Goal: Task Accomplishment & Management: Manage account settings

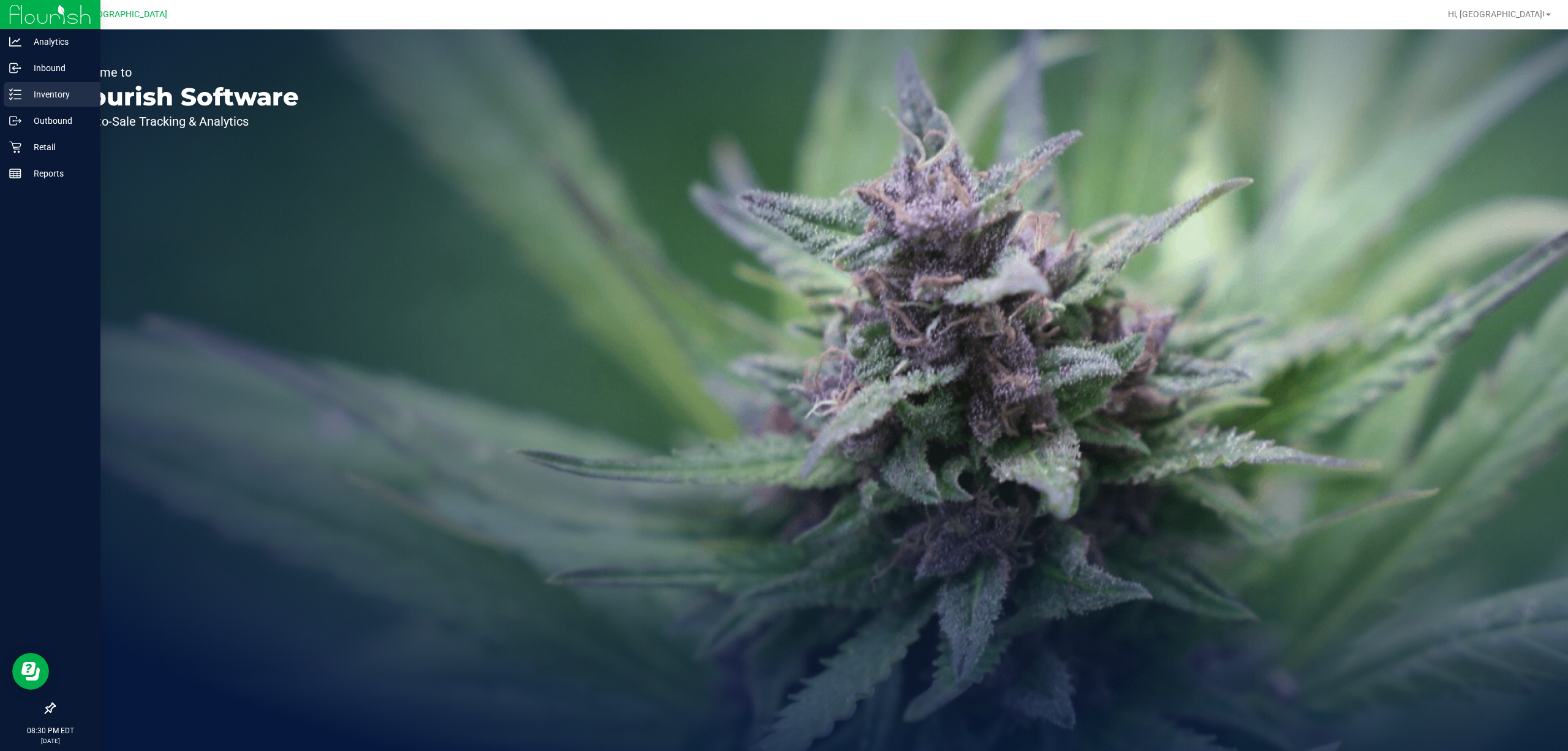
click at [71, 97] on p "Inventory" at bounding box center [58, 94] width 74 height 15
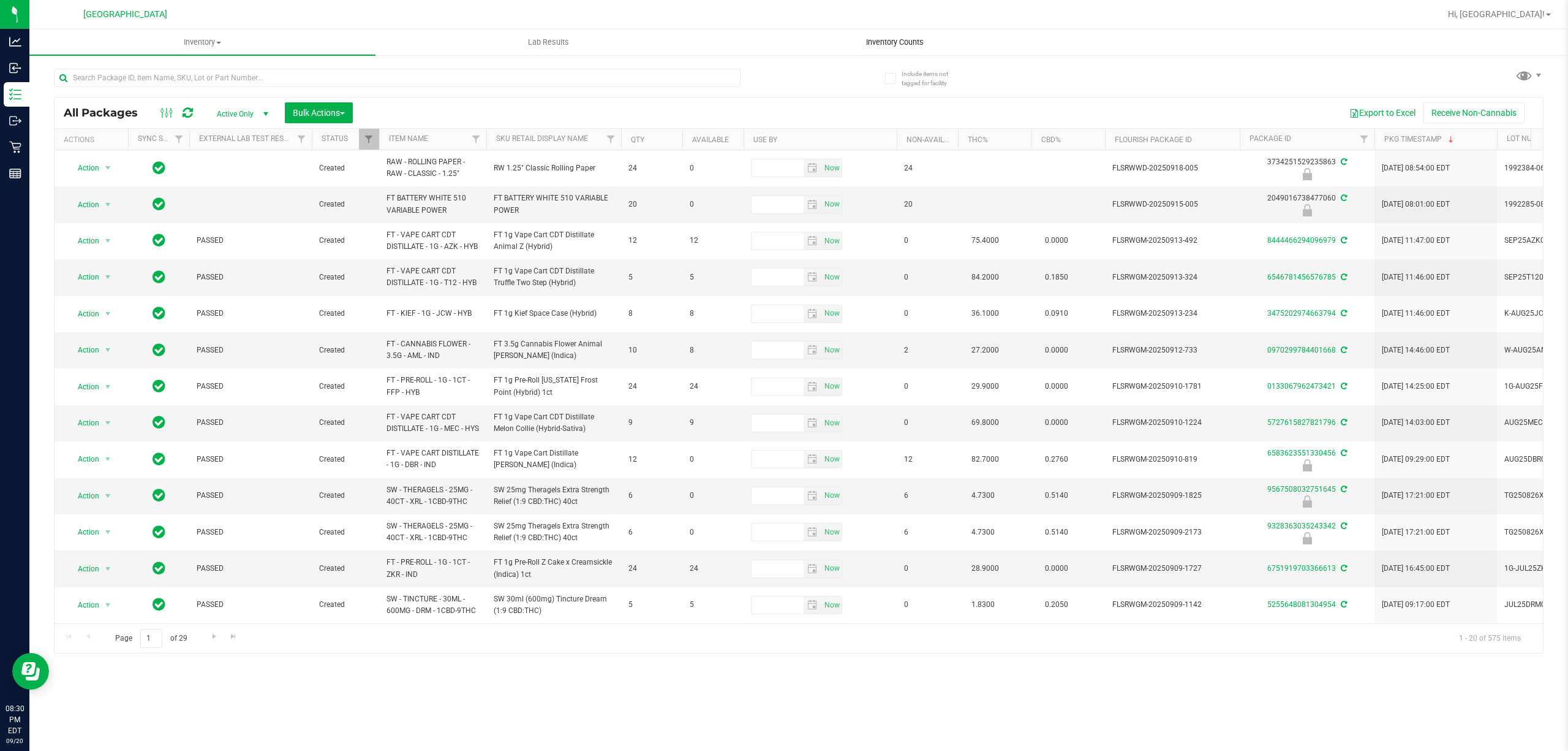
click at [917, 38] on span "Inventory Counts" at bounding box center [895, 43] width 91 height 11
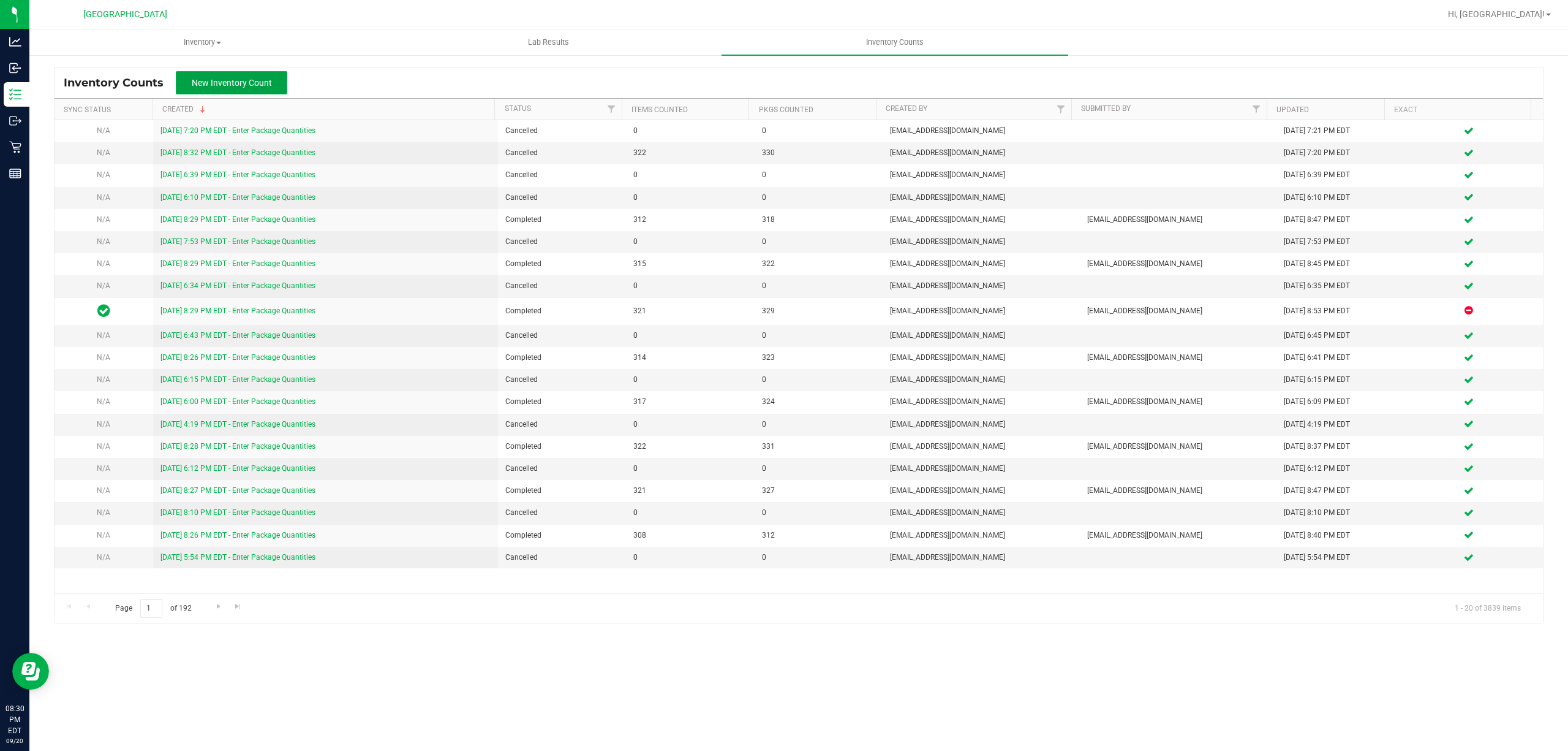
click at [228, 83] on span "New Inventory Count" at bounding box center [231, 83] width 80 height 10
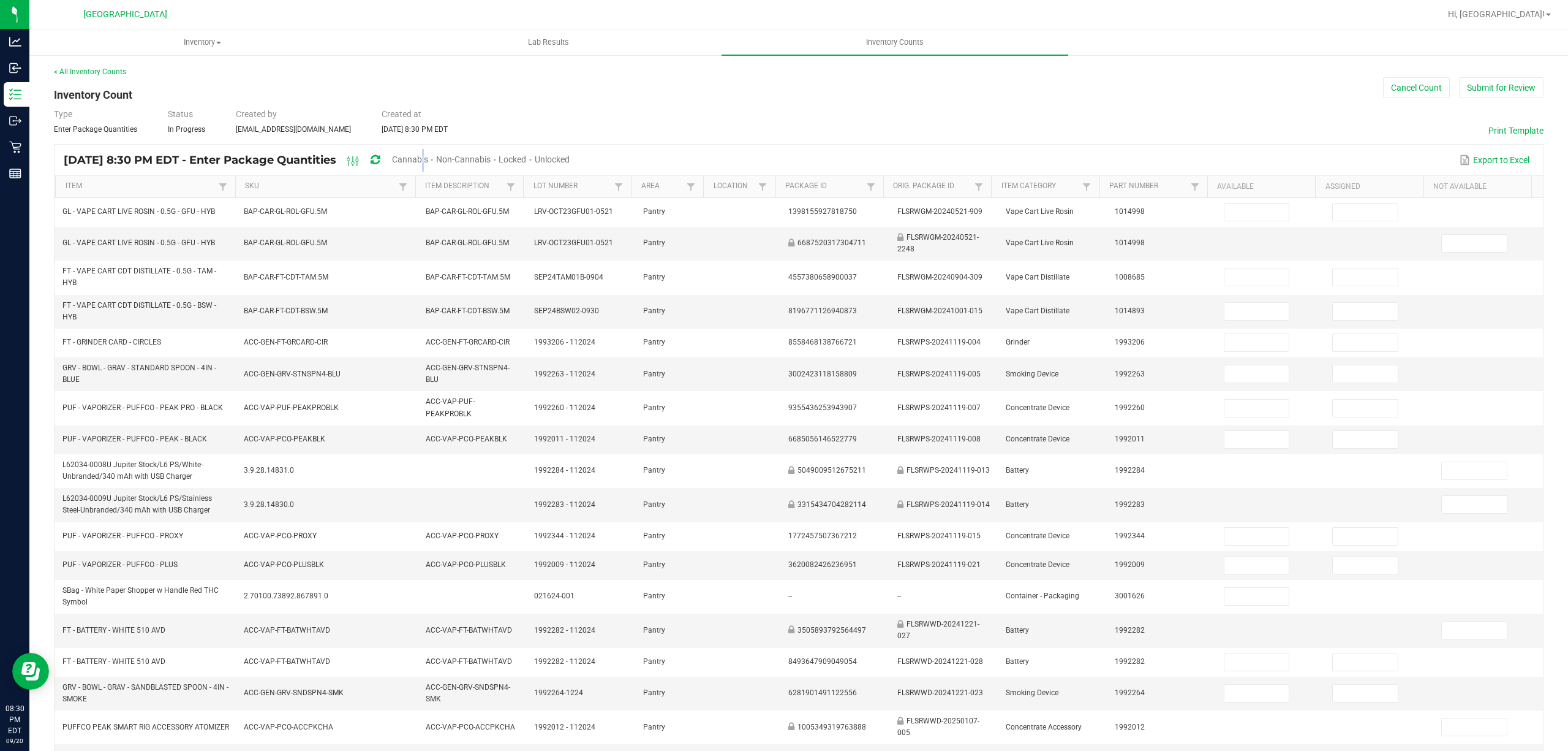
click at [436, 165] on div "Cannabis" at bounding box center [414, 160] width 44 height 23
click at [428, 158] on span "Cannabis" at bounding box center [410, 160] width 36 height 10
click at [570, 155] on span "Unlocked" at bounding box center [553, 160] width 35 height 10
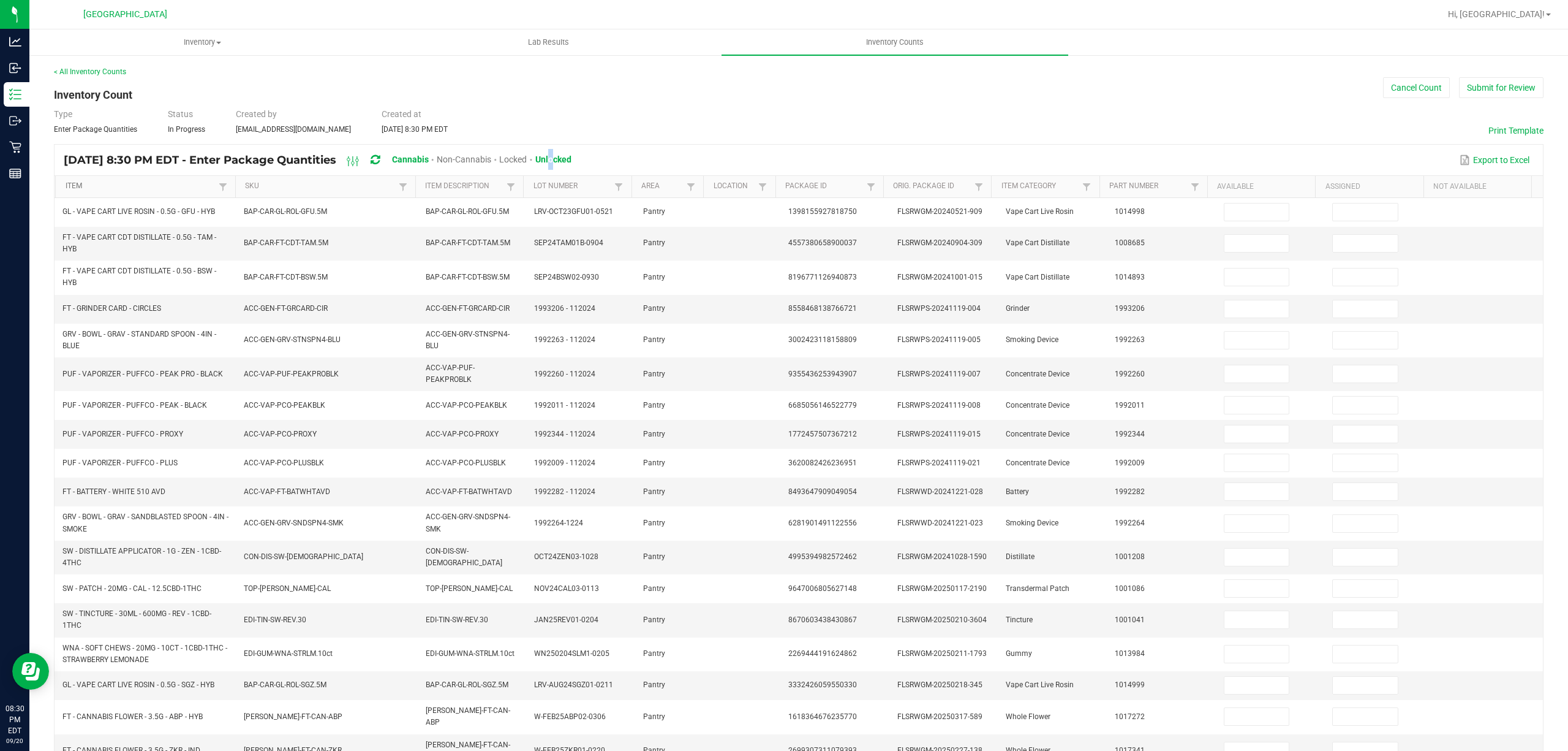
click at [157, 190] on link "Item" at bounding box center [140, 187] width 150 height 10
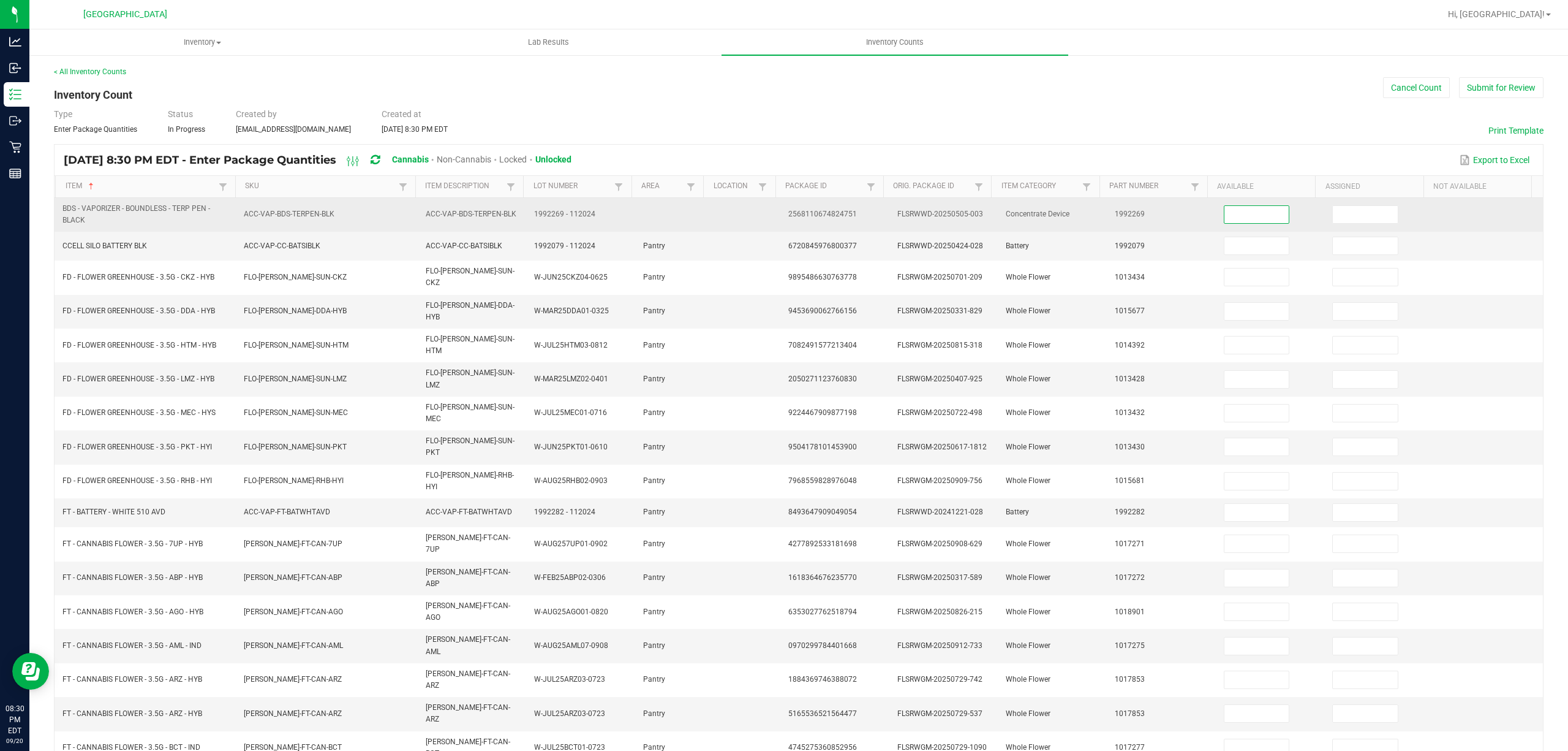
click at [1238, 214] on input at bounding box center [1257, 214] width 65 height 17
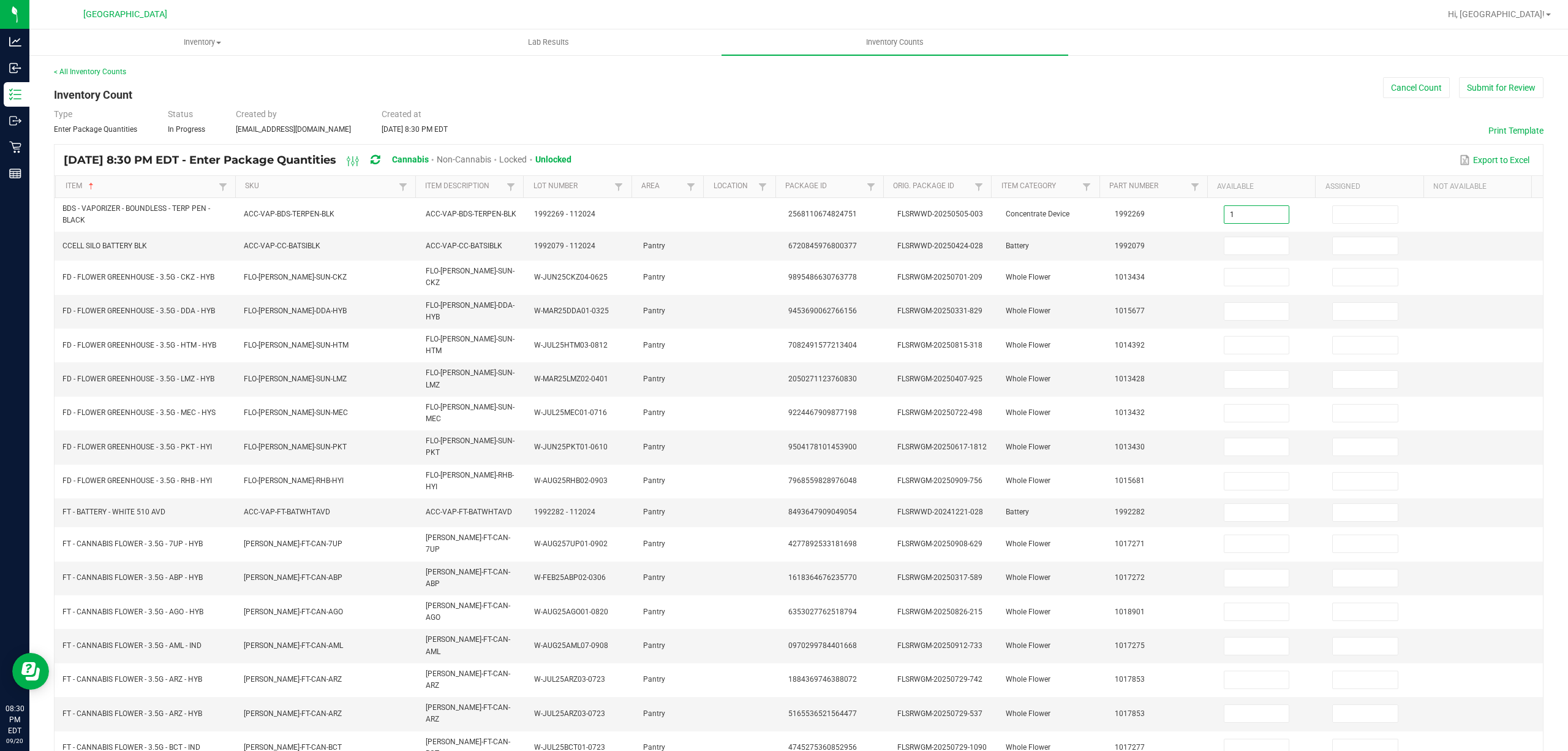
type input "1"
type input "15"
type input "3"
type input "12"
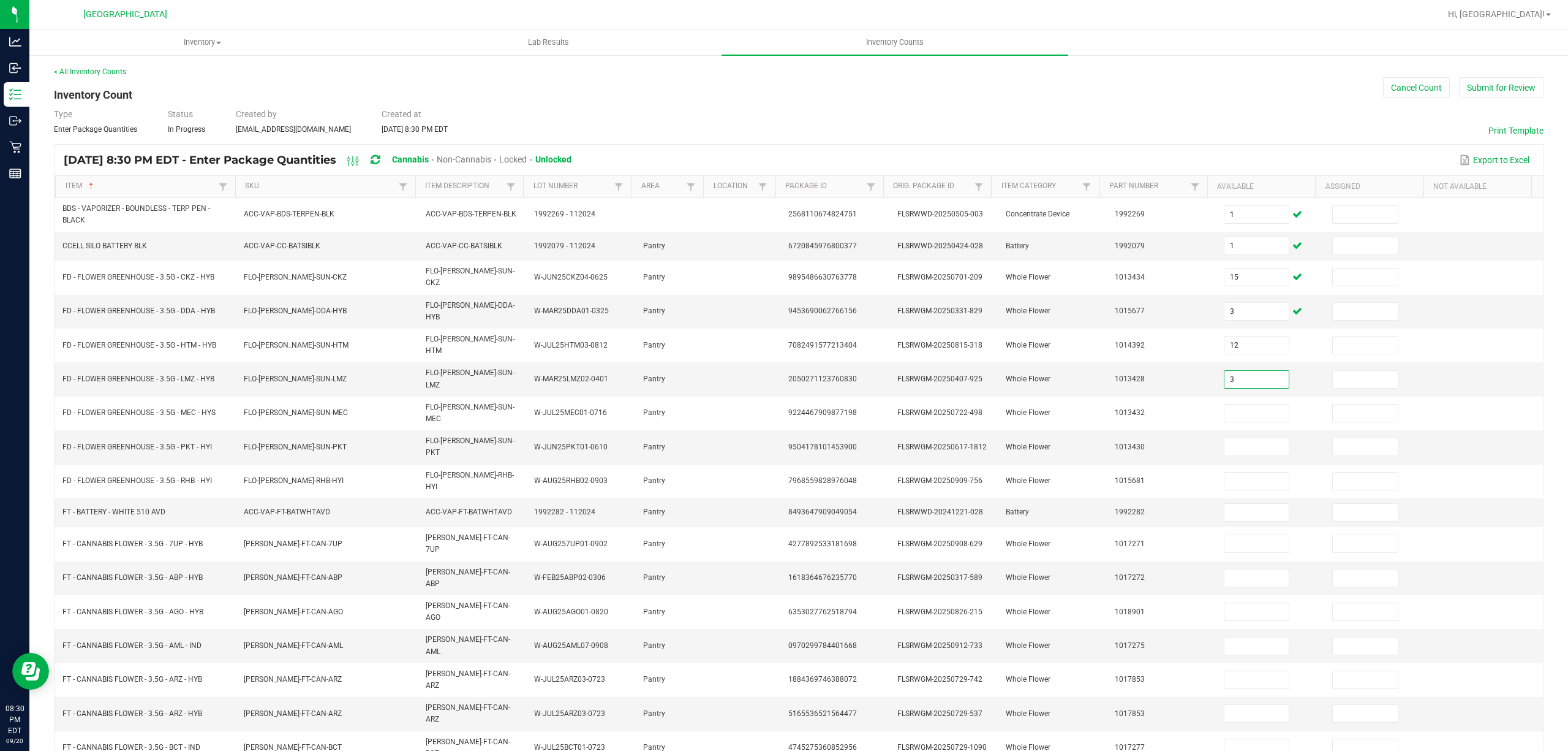
type input "3"
type input "15"
type input "8"
type input "1"
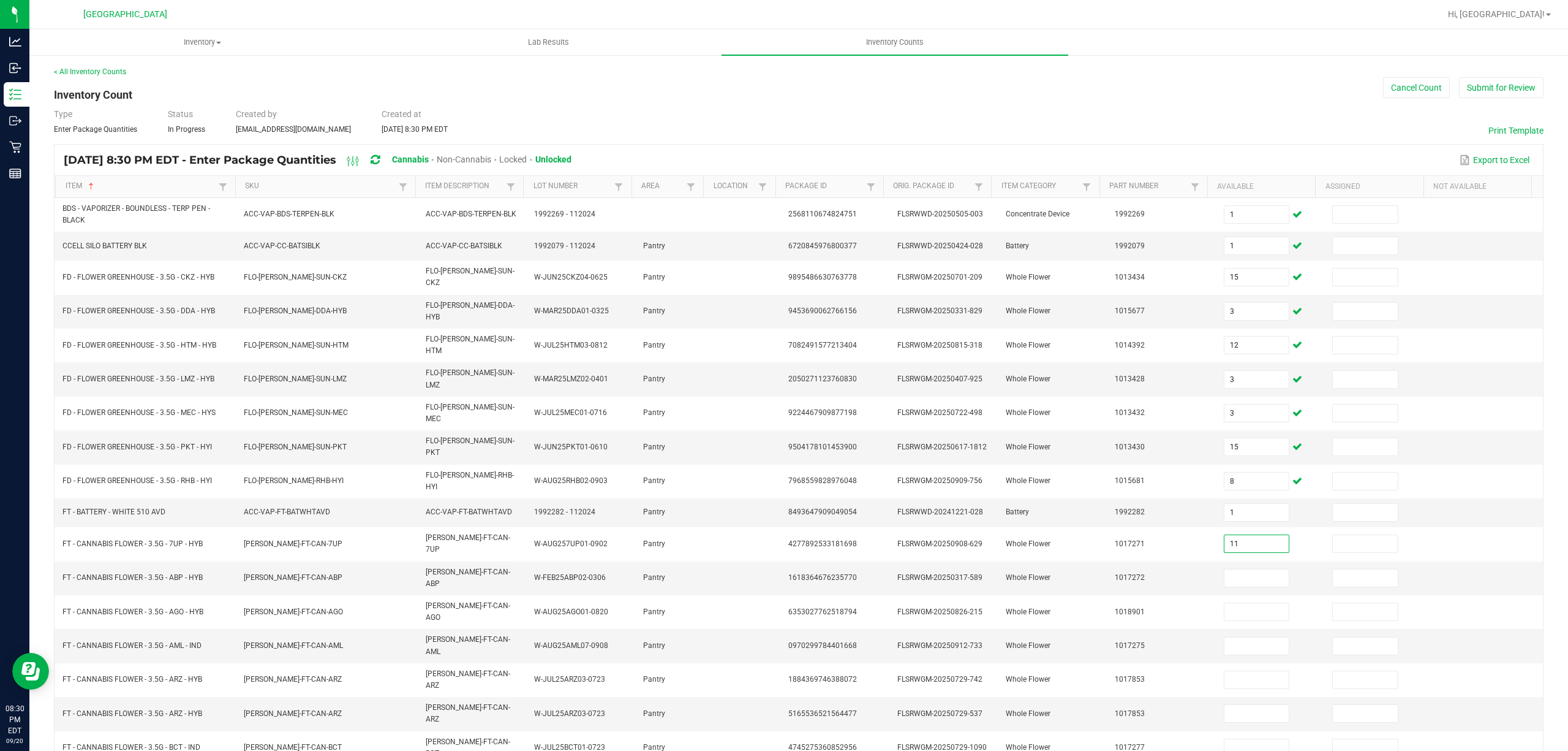
type input "11"
type input "17"
type input "3"
type input "8"
type input "12"
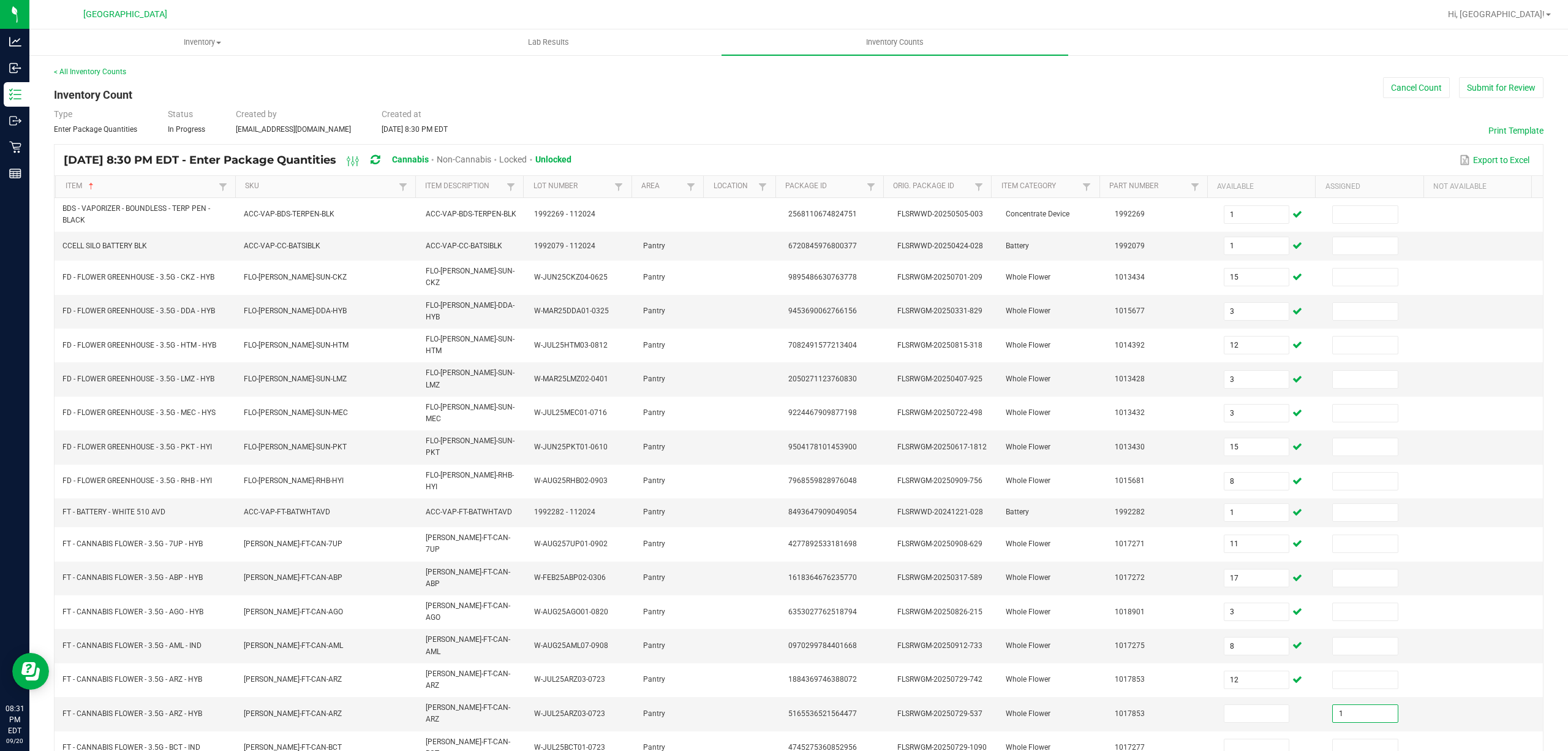
type input "1"
type input "19"
type input "2"
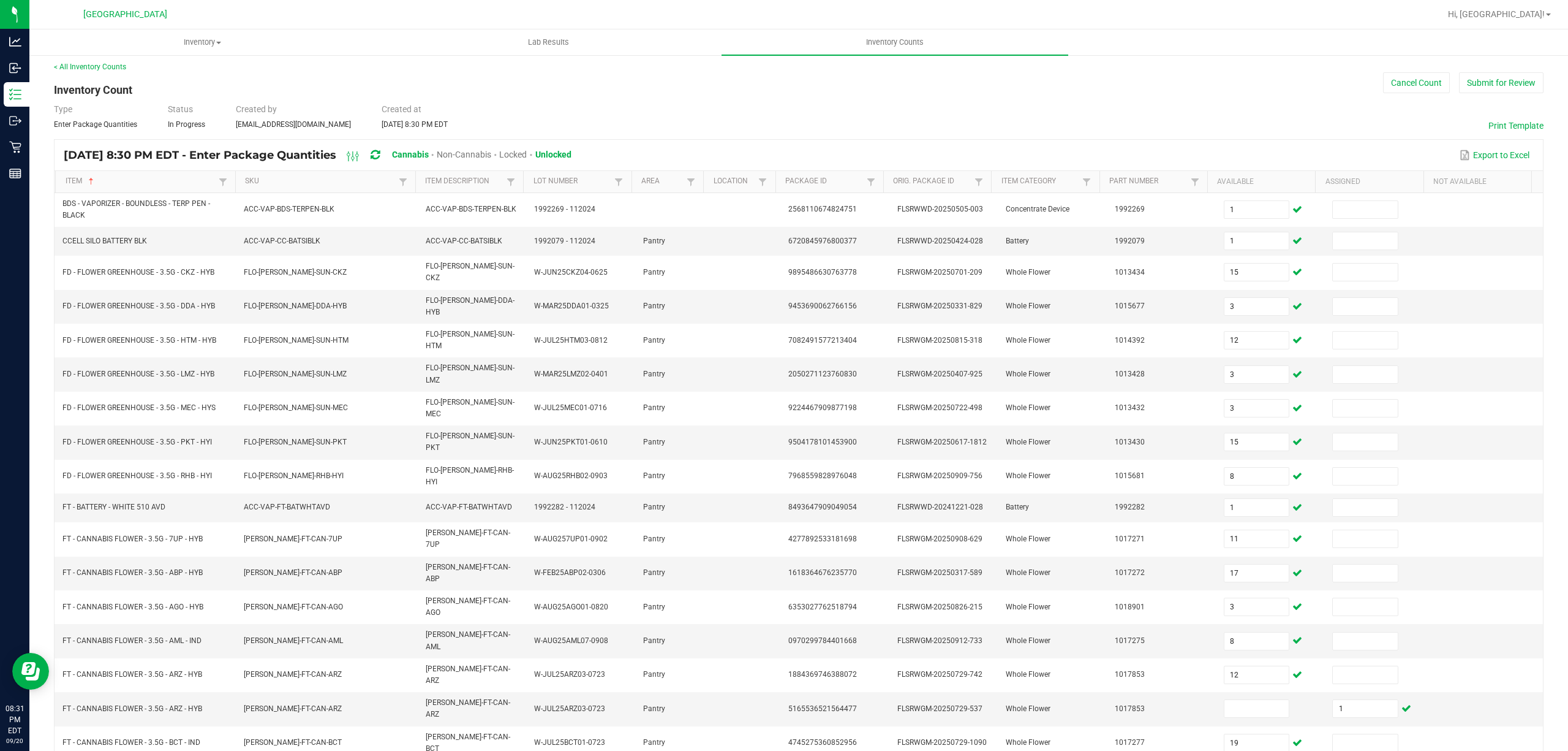
type input "18"
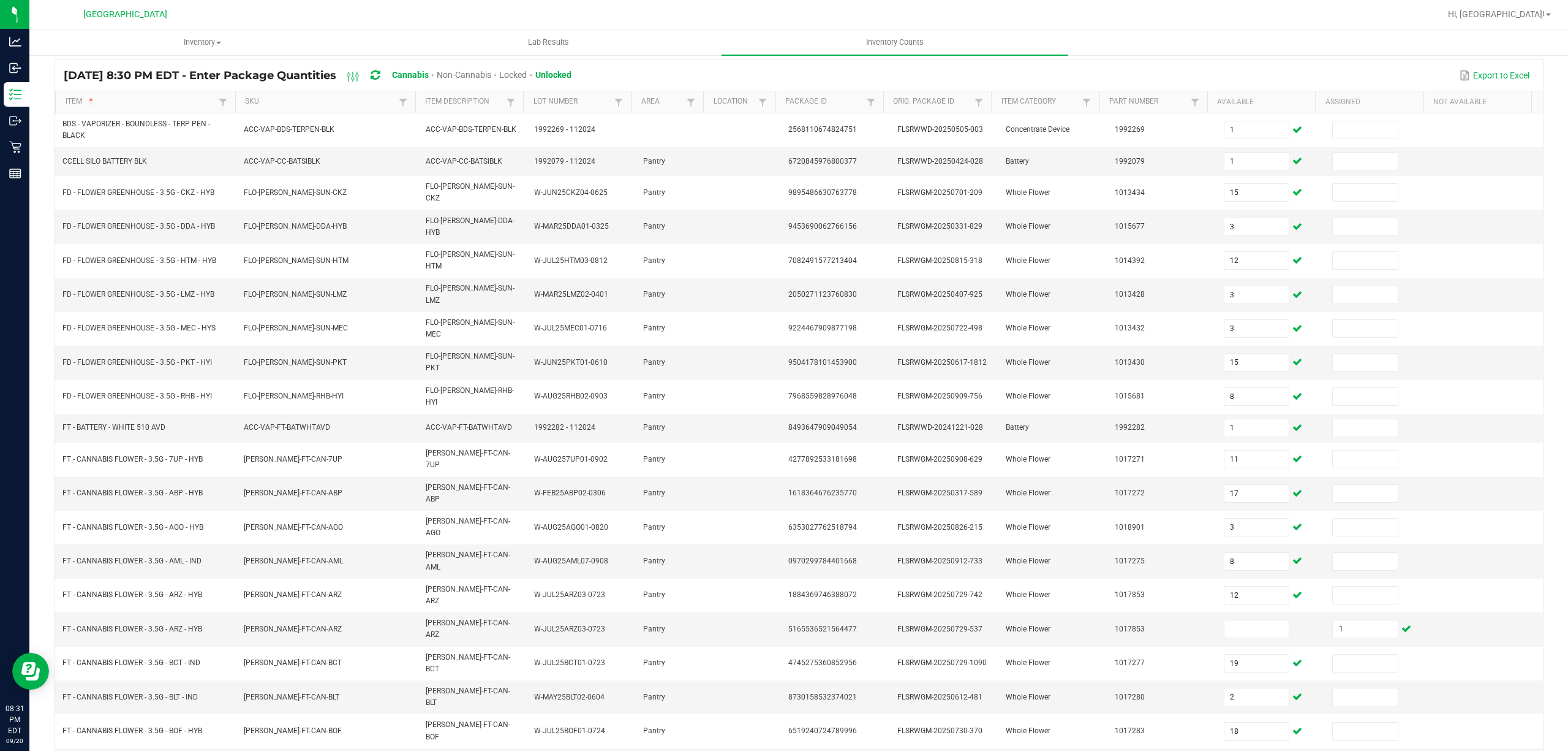
type input "11"
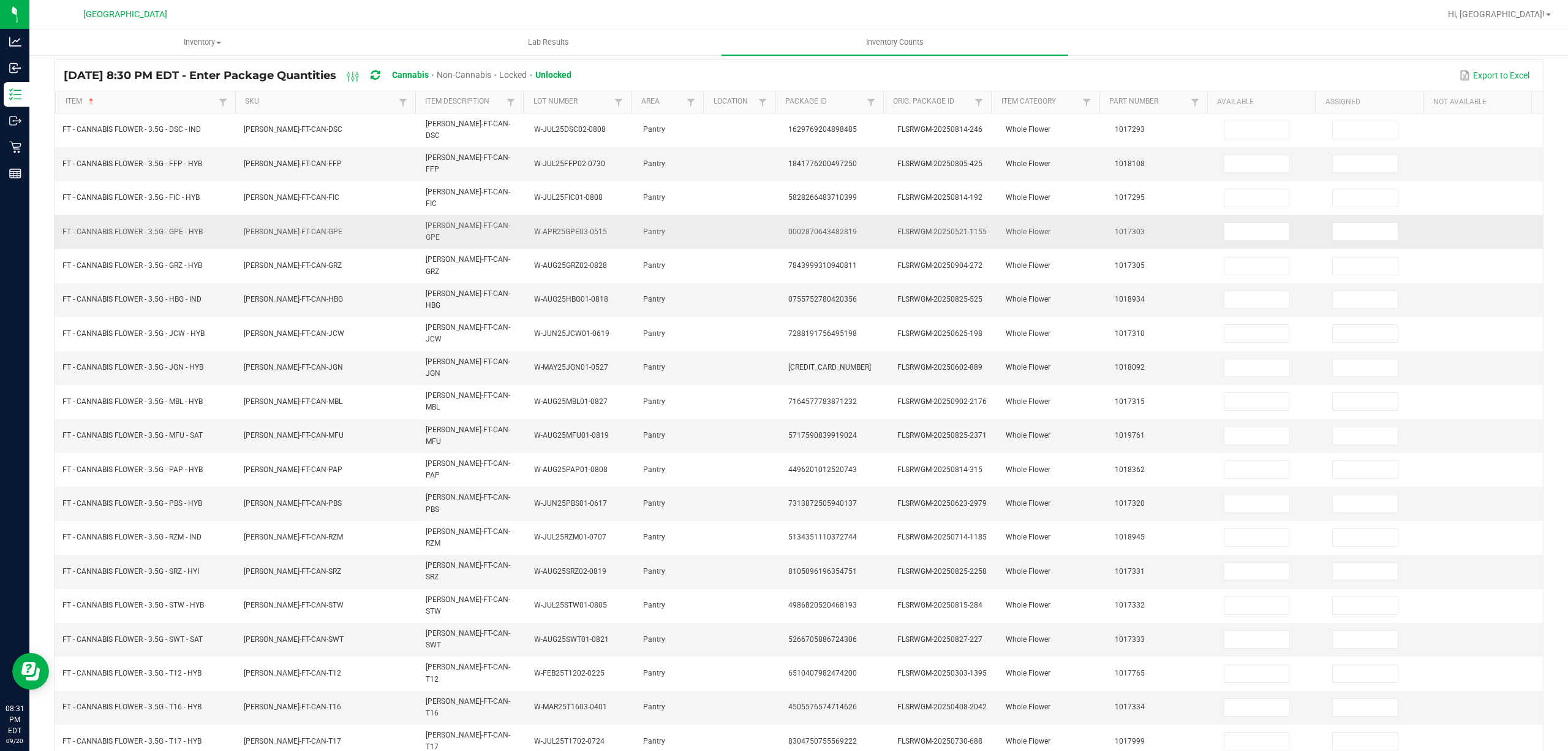
scroll to position [80, 0]
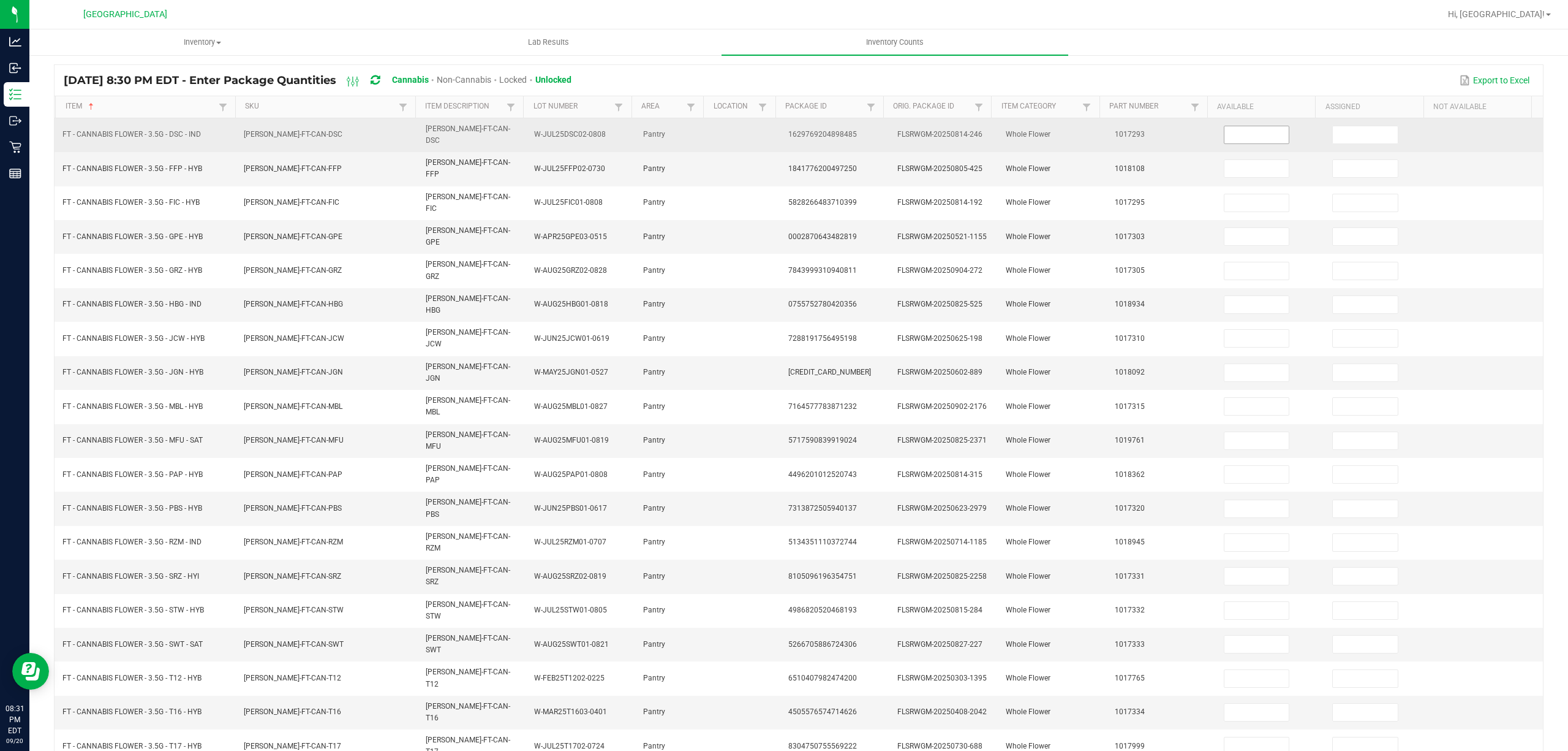
click at [1251, 128] on input at bounding box center [1257, 135] width 65 height 17
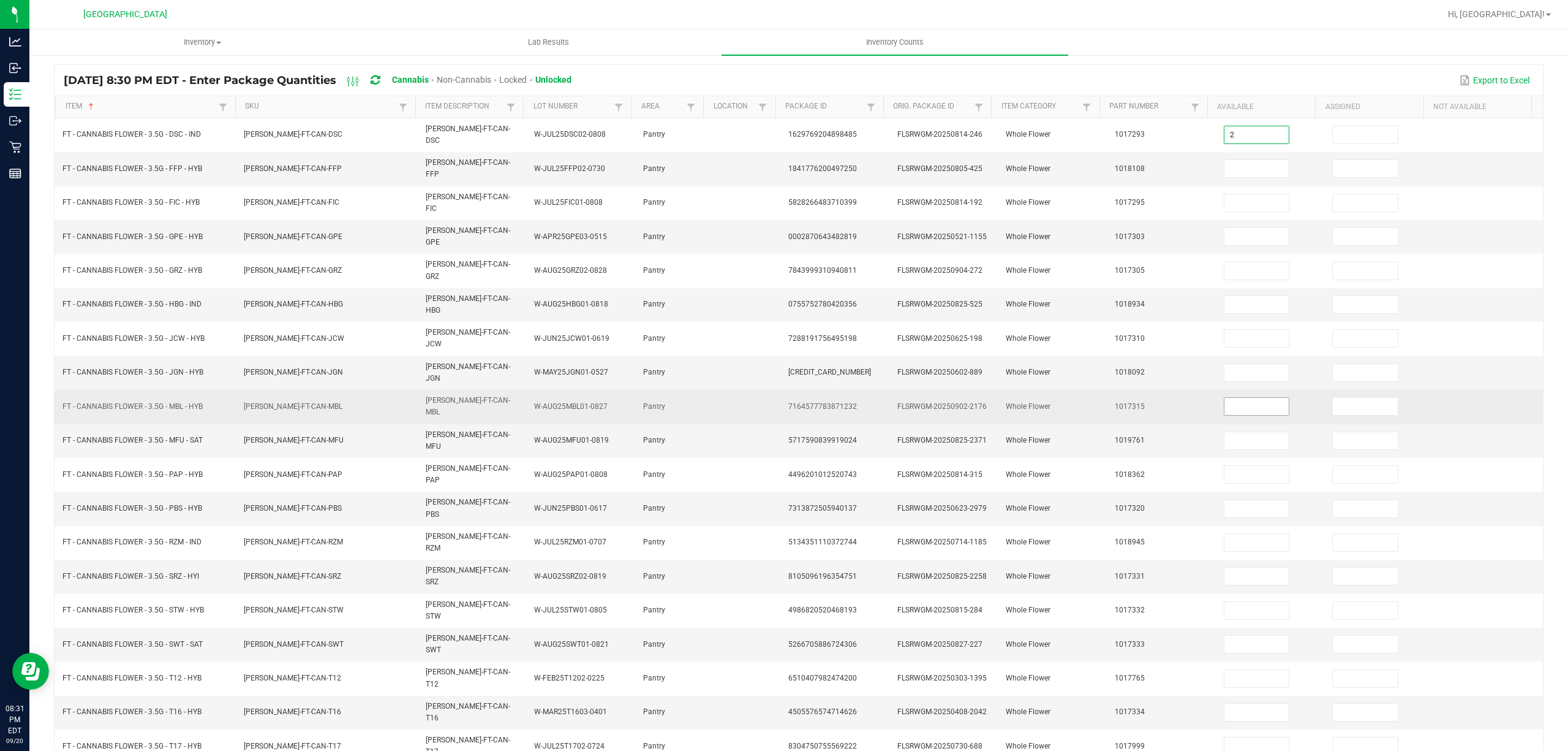
type input "2"
type input "16"
type input "17"
type input "4"
type input "18"
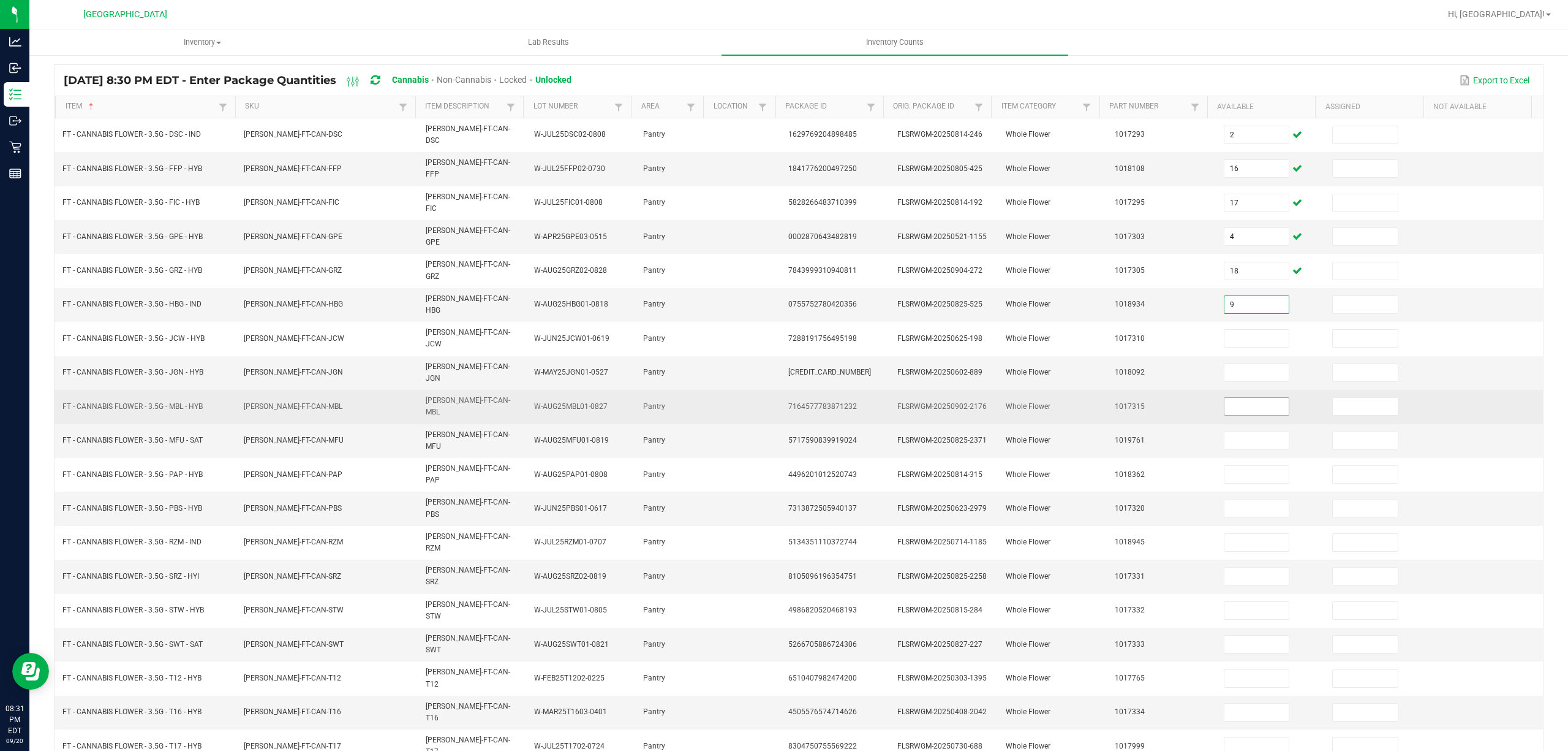
type input "9"
type input "11"
type input "4"
type input "15"
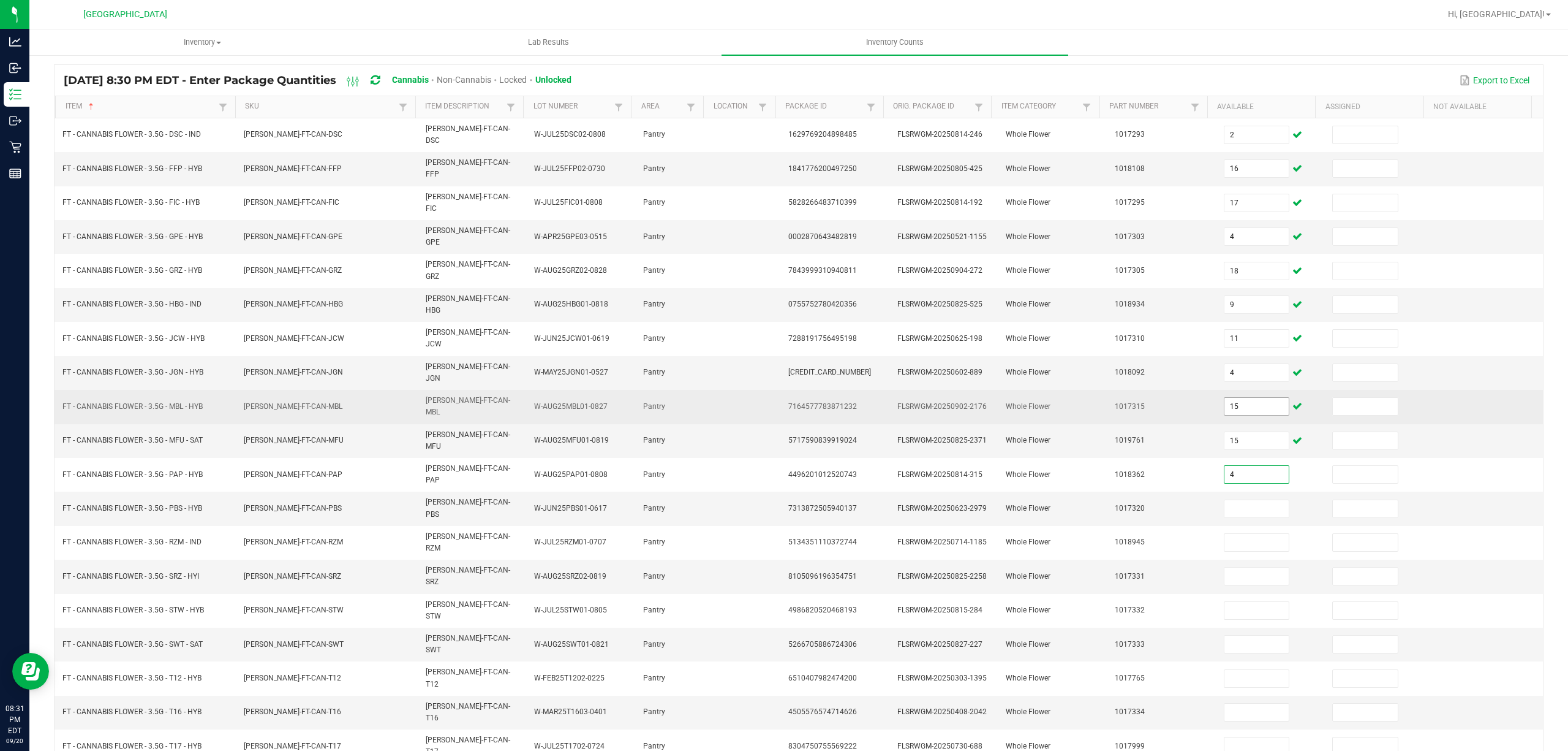
type input "4"
type input "16"
type input "1"
type input "9"
type input "16"
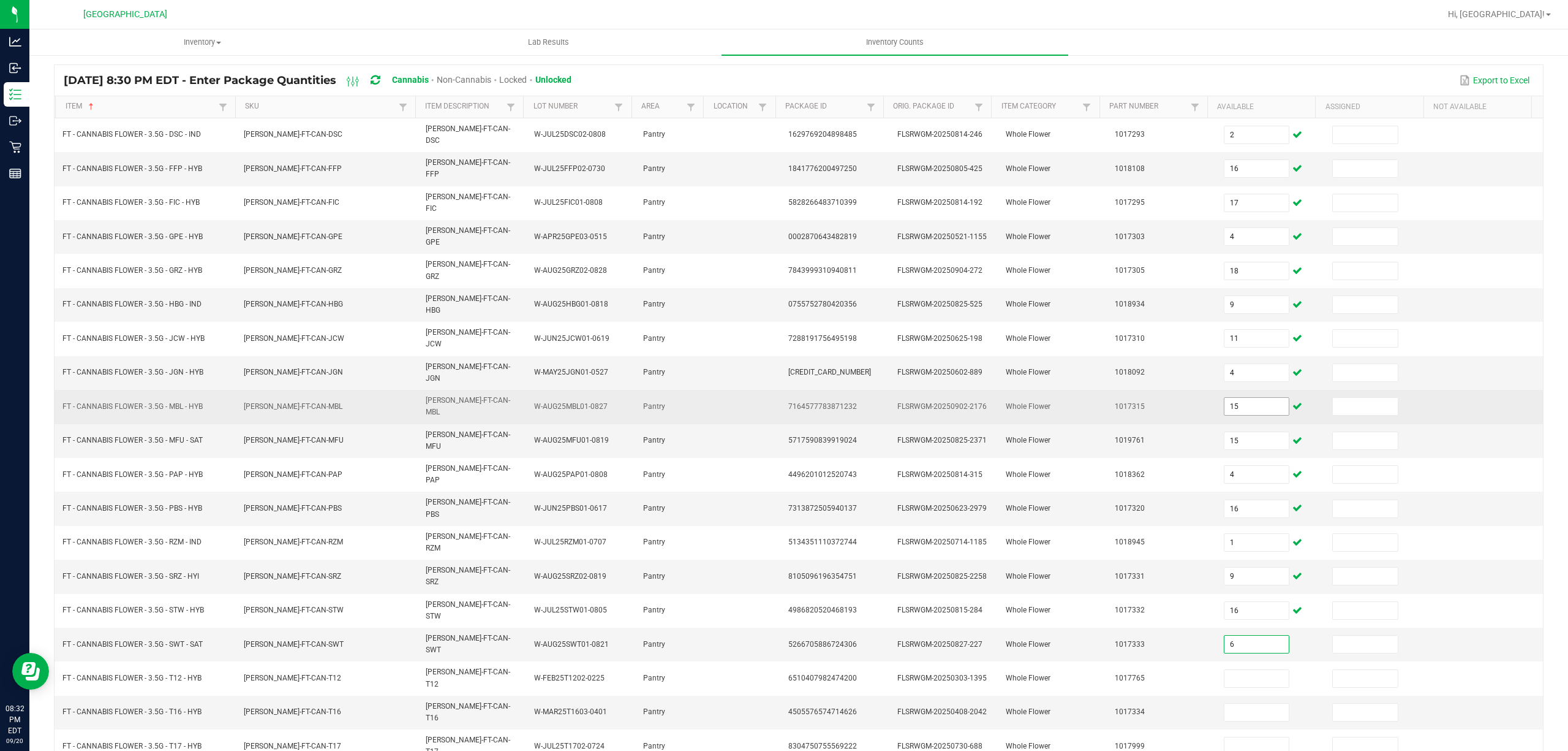
type input "6"
type input "25"
type input "1"
type input "15"
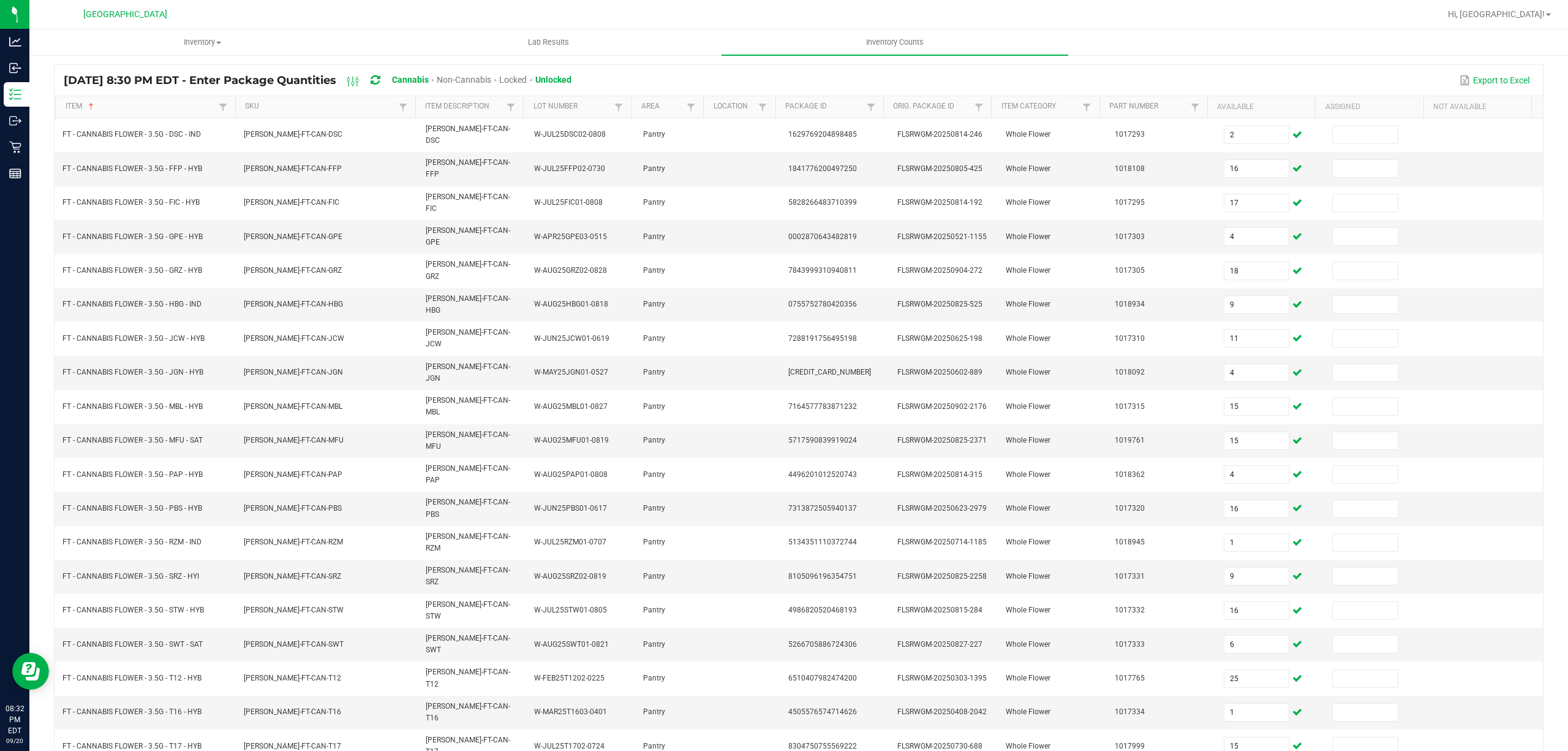
type input "1"
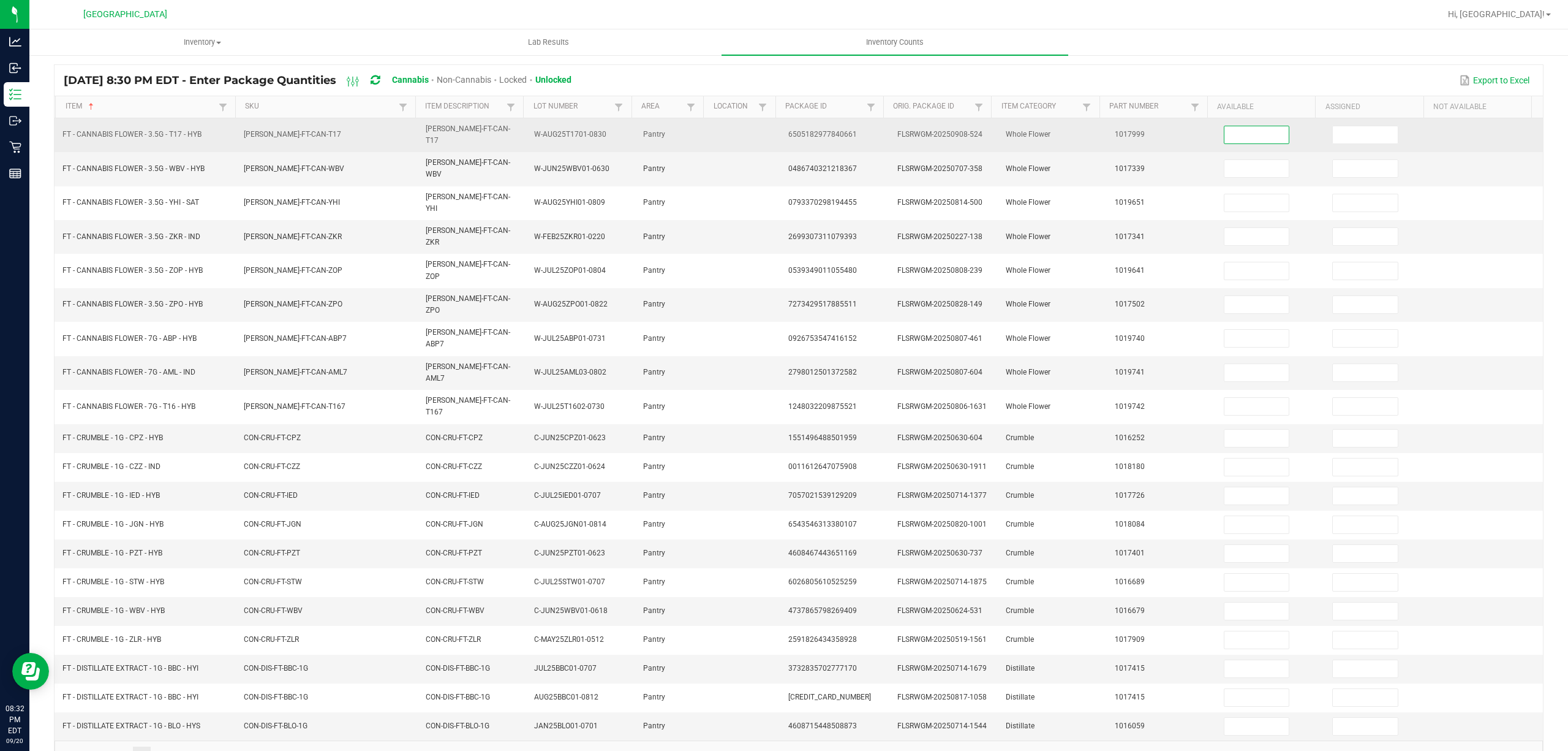
click at [1235, 131] on input at bounding box center [1257, 135] width 65 height 17
type input "1"
type input "12"
type input "4"
type input "6"
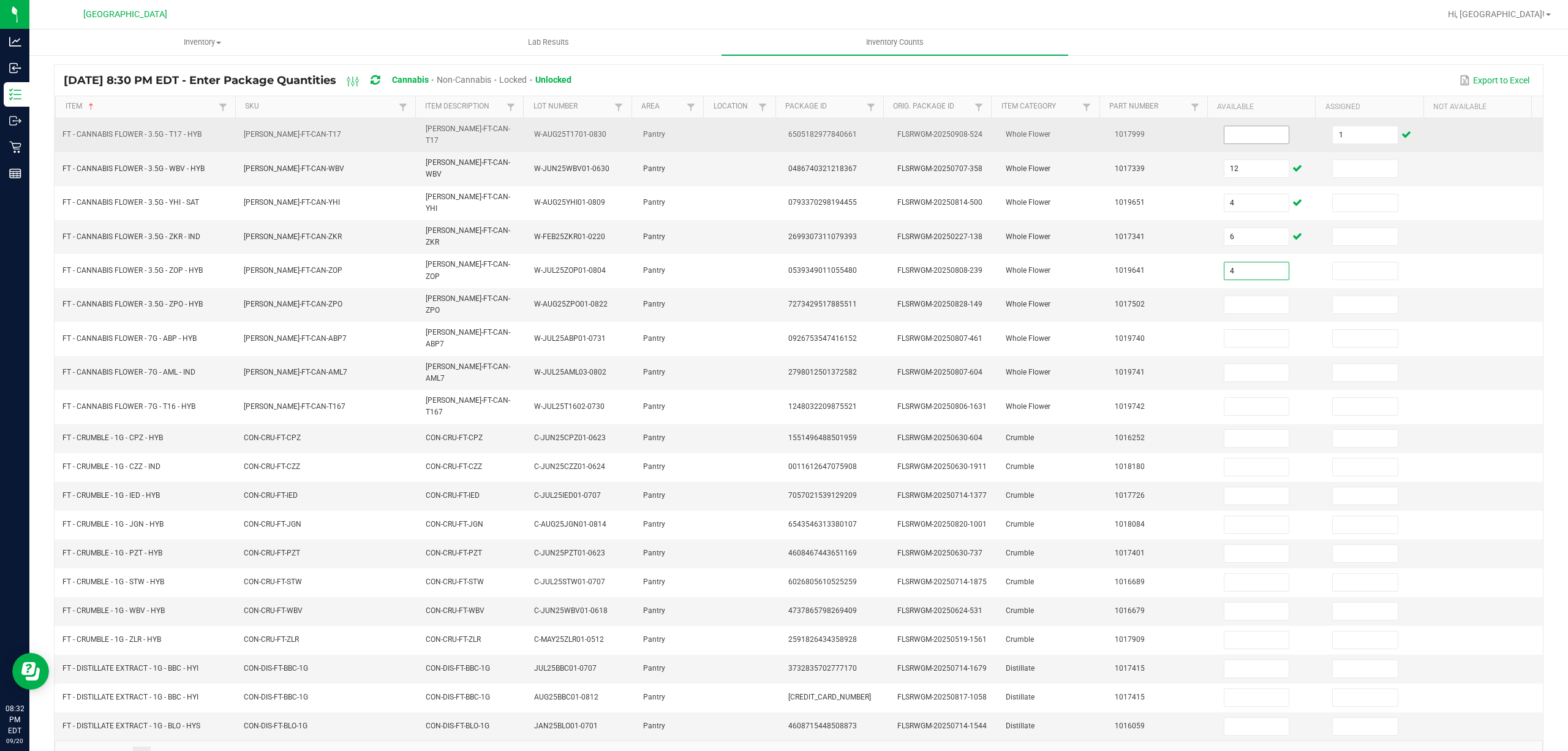
type input "4"
type input "17"
type input "16"
type input "19"
type input "8"
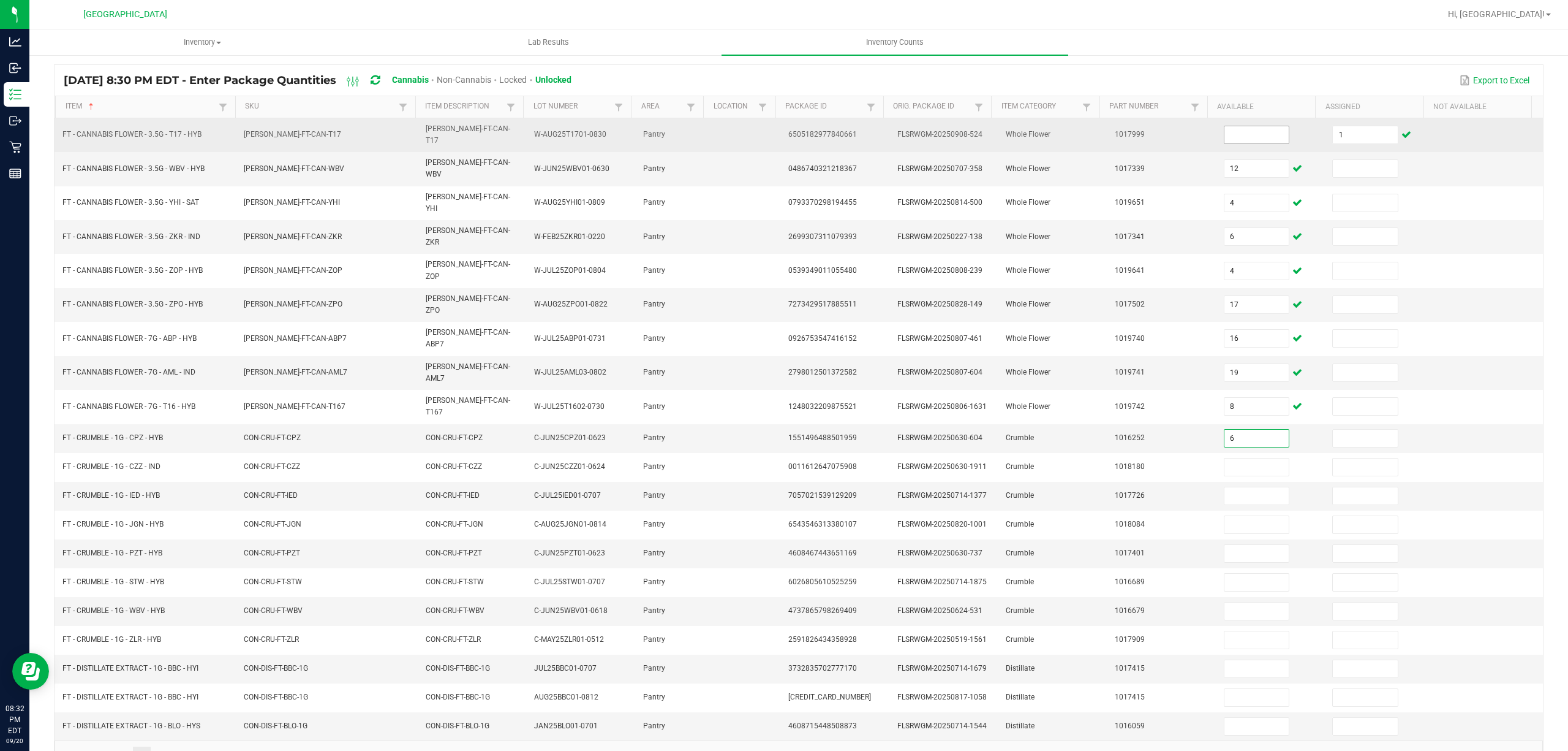
type input "6"
type input "1"
type input "3"
type input "2"
type input "3"
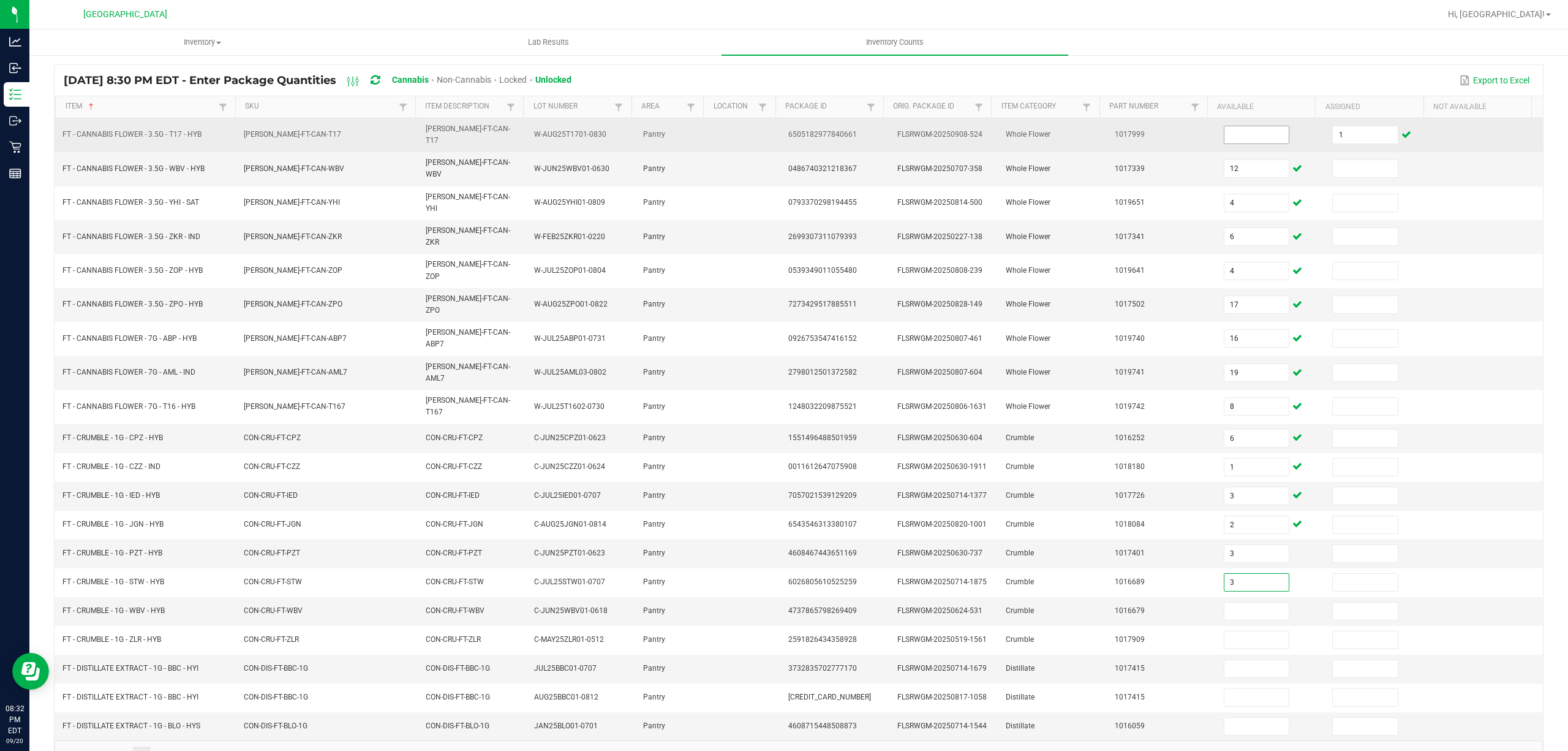
type input "3"
type input "2"
type input "3"
type input "2"
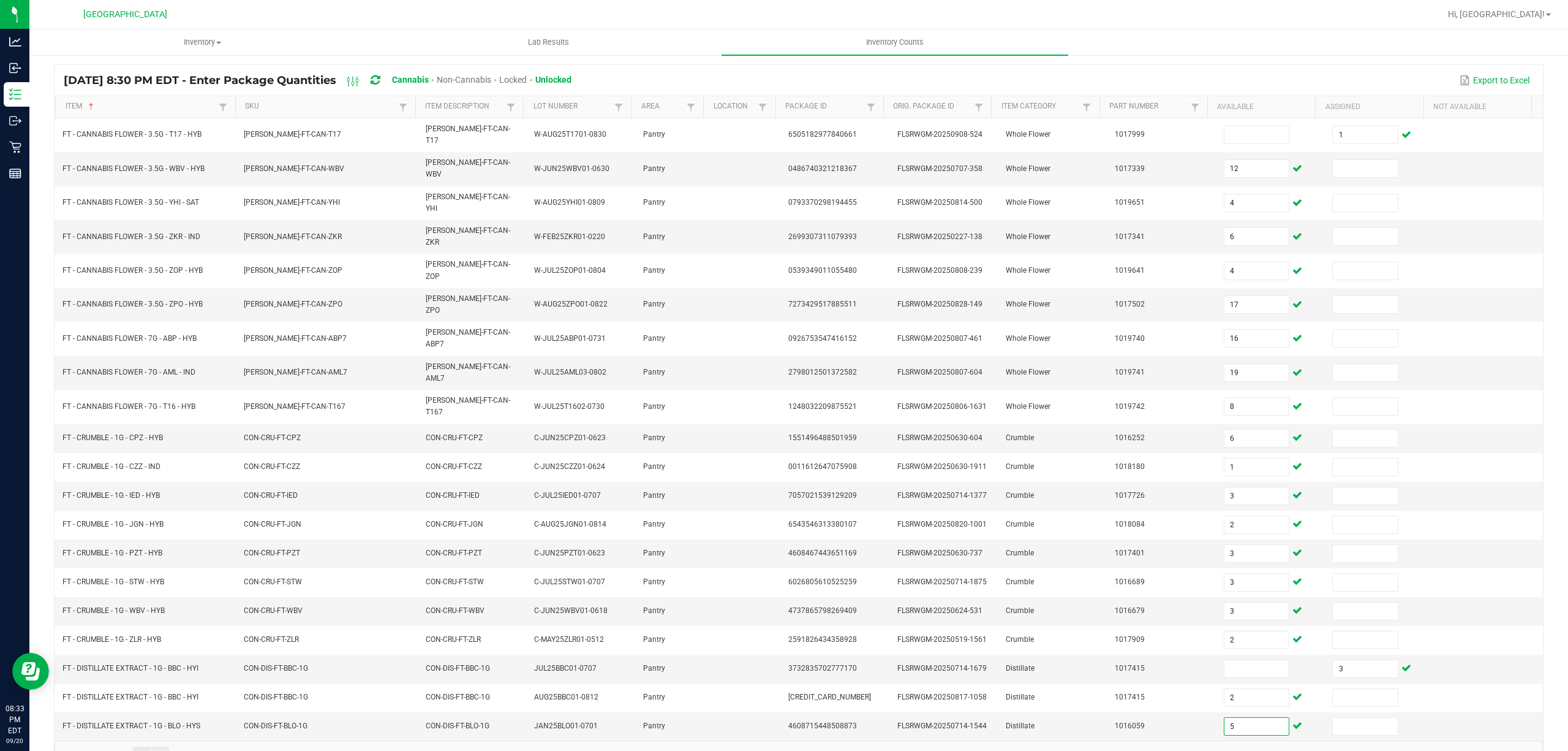
type input "5"
click at [155, 747] on link "4" at bounding box center [160, 756] width 18 height 18
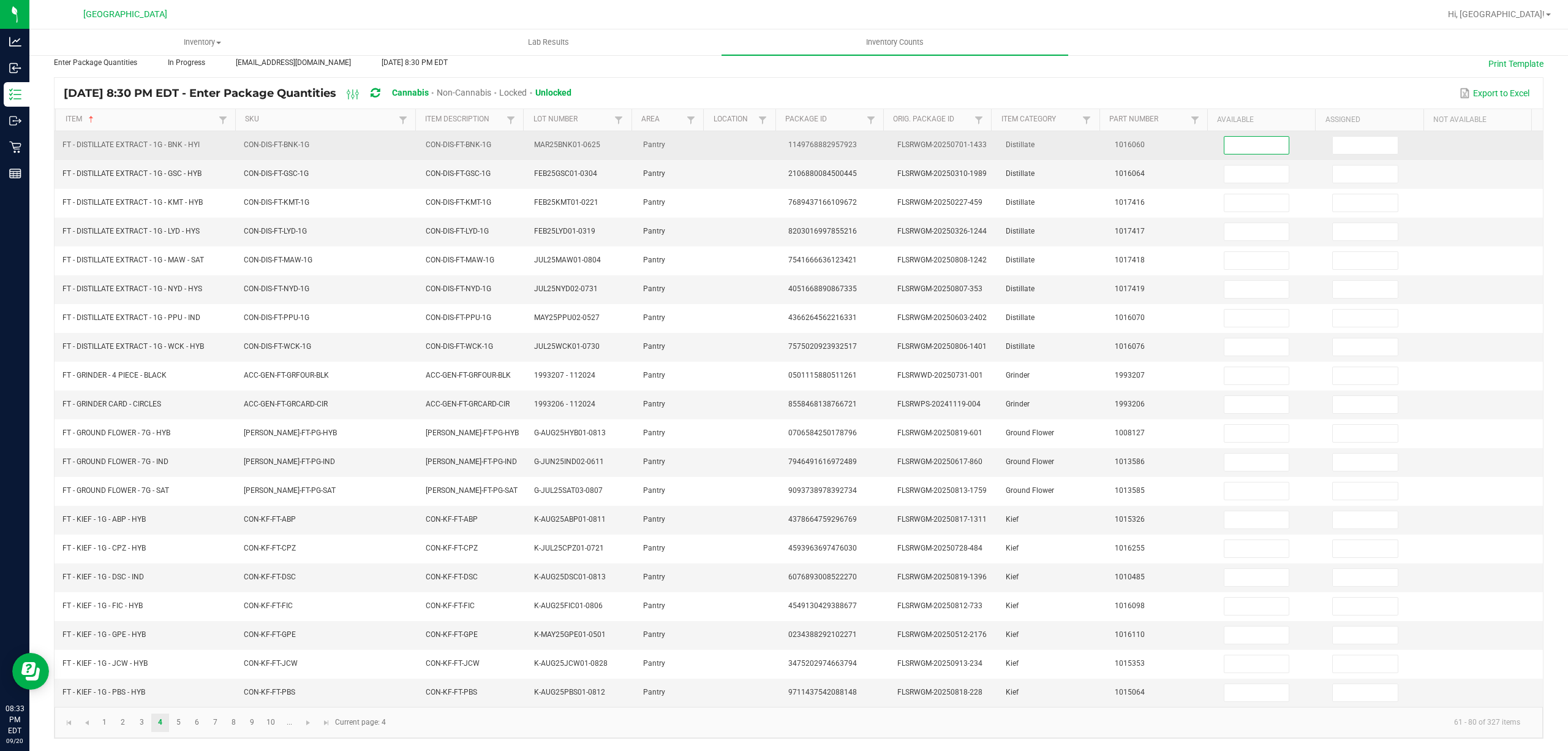
click at [1253, 137] on input at bounding box center [1257, 146] width 65 height 17
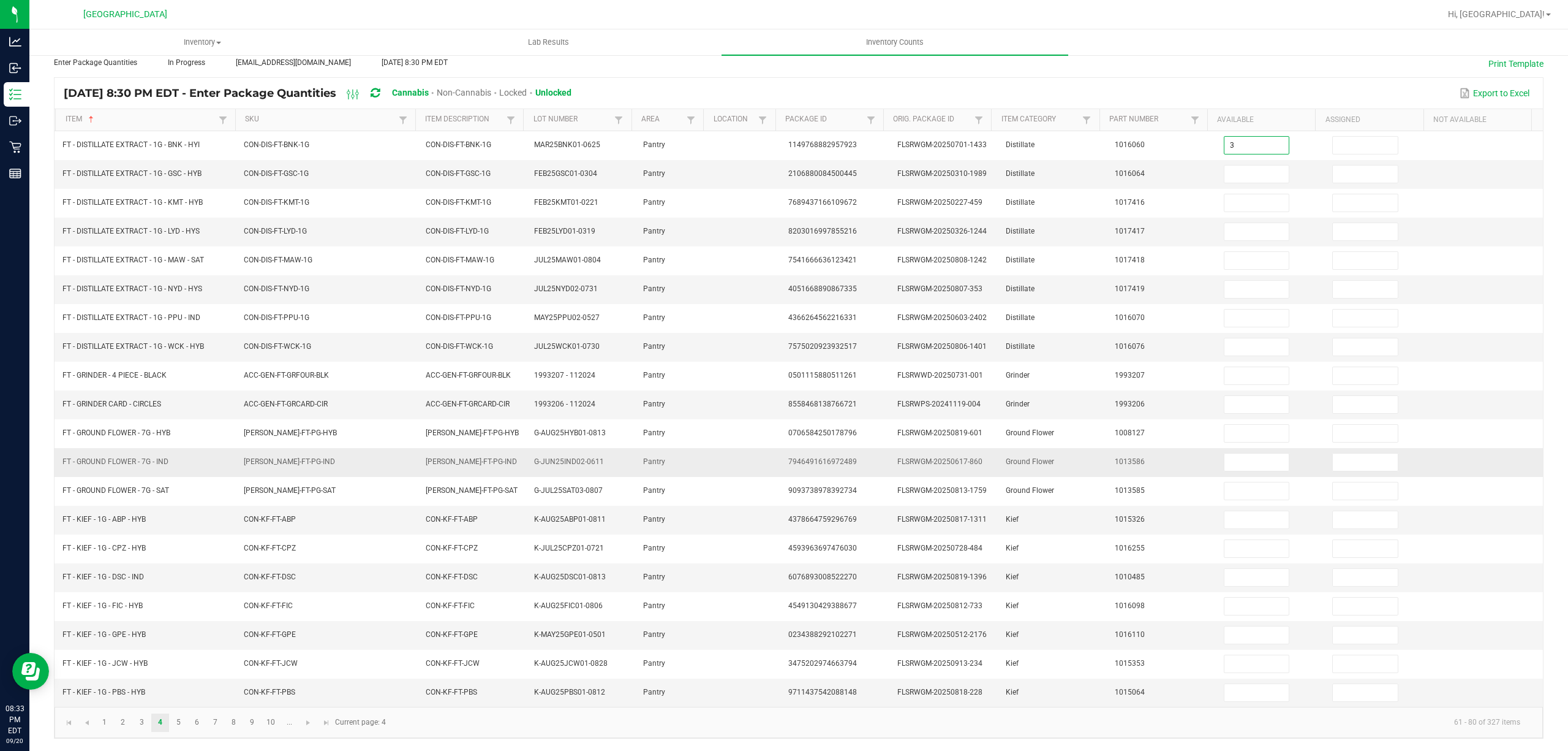
type input "3"
type input "9"
type input "4"
type input "9"
type input "4"
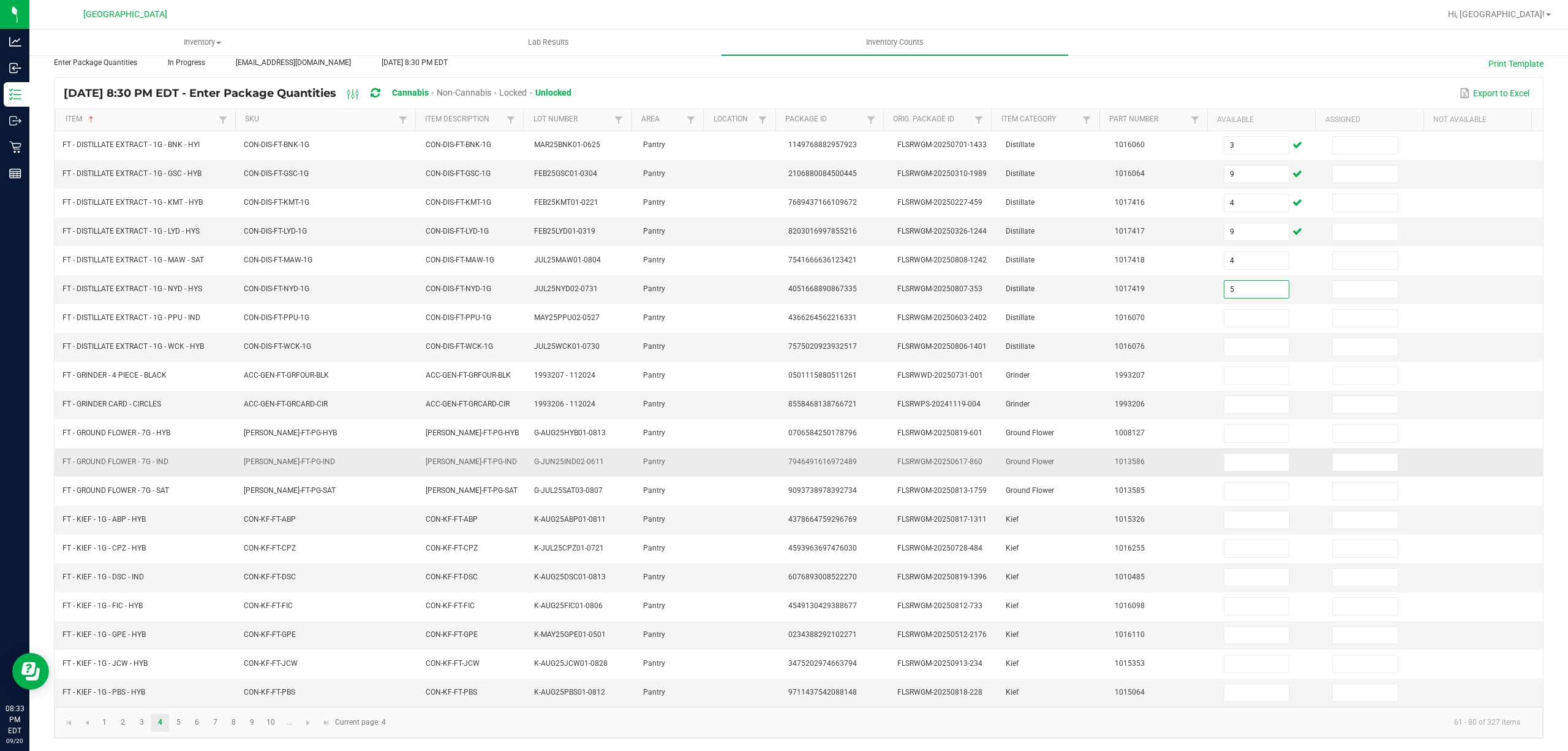
type input "5"
type input "6"
type input "7"
type input "1"
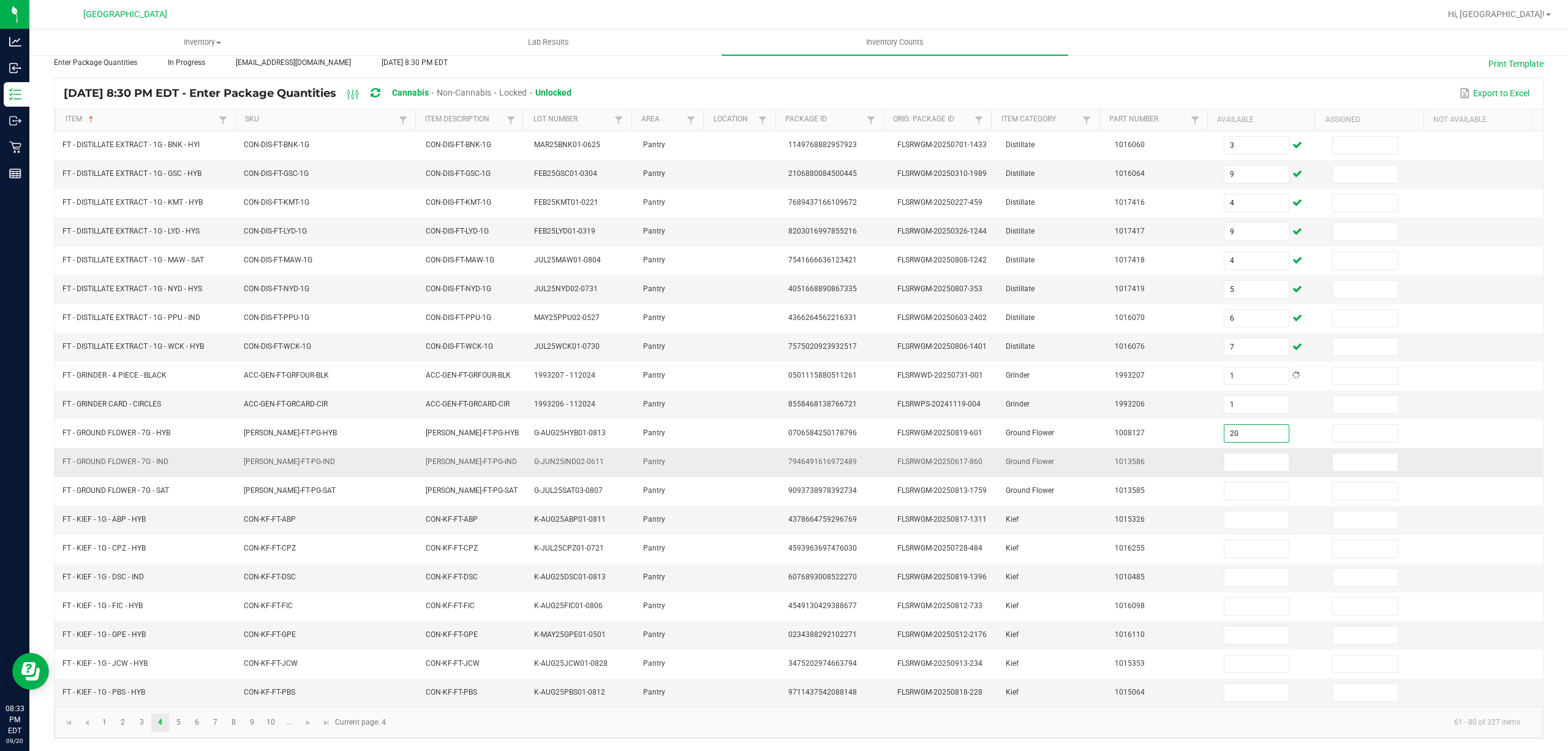
type input "20"
type input "14"
type input "4"
type input "2"
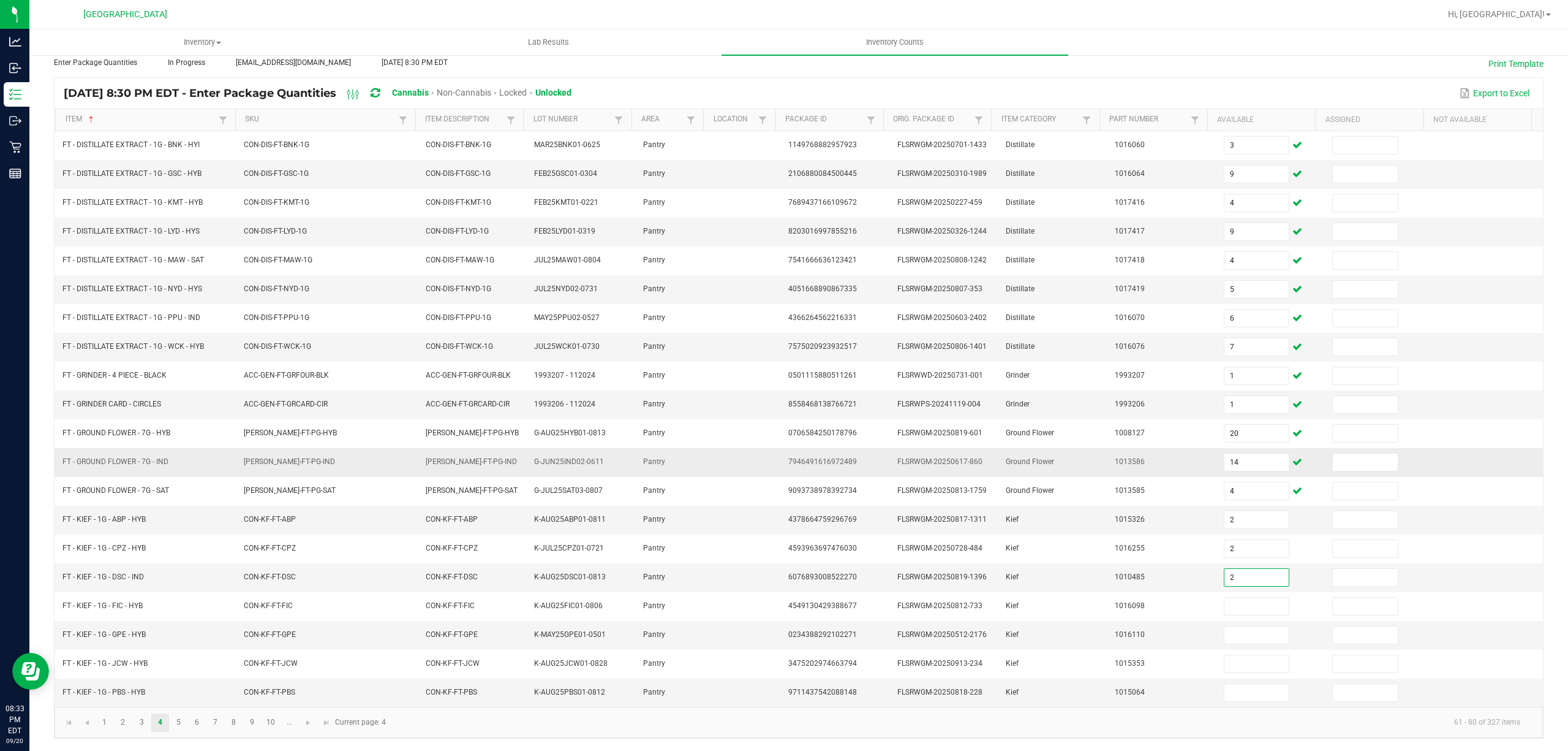
type input "2"
type input "5"
type input "4"
type input "8"
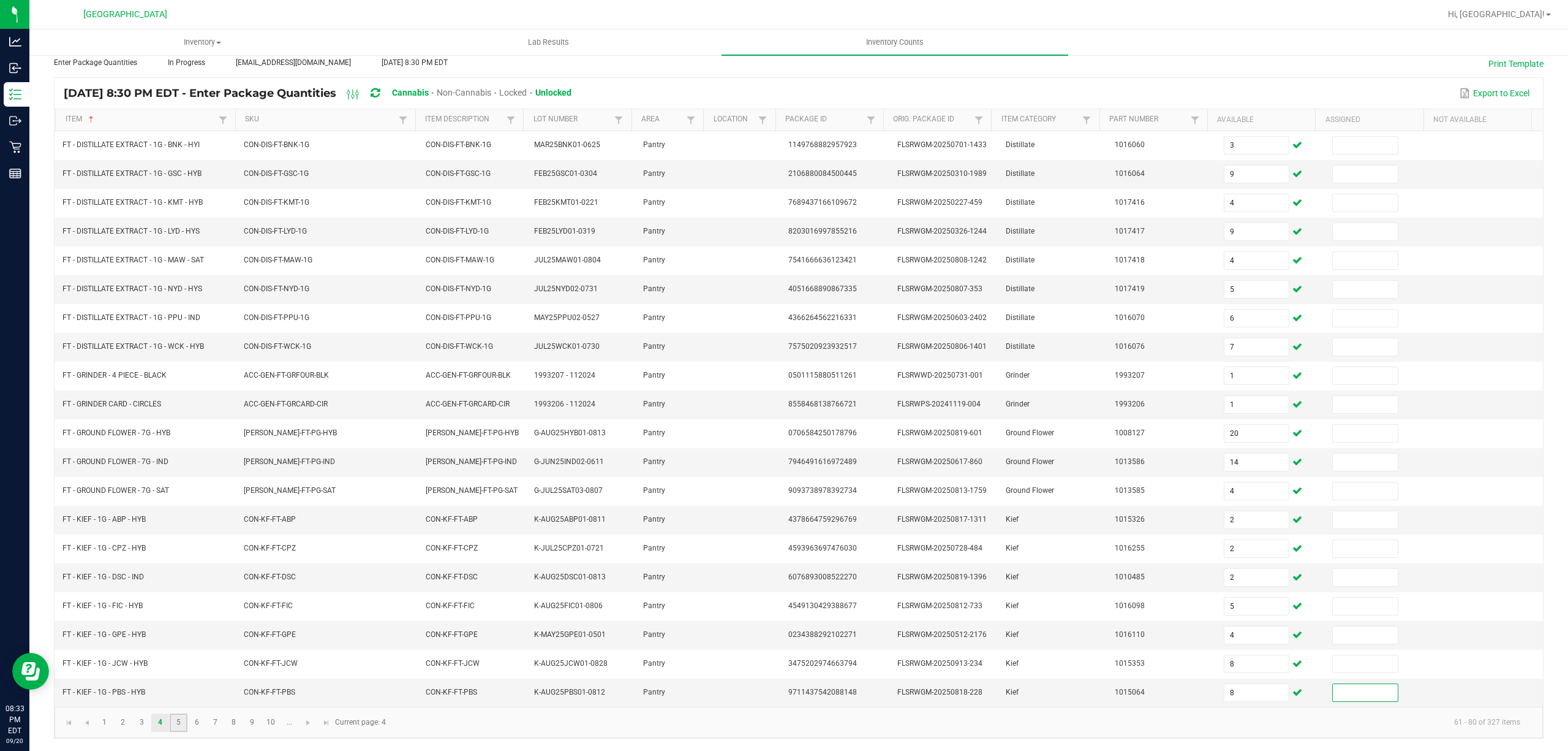
click at [185, 720] on link "5" at bounding box center [178, 723] width 18 height 18
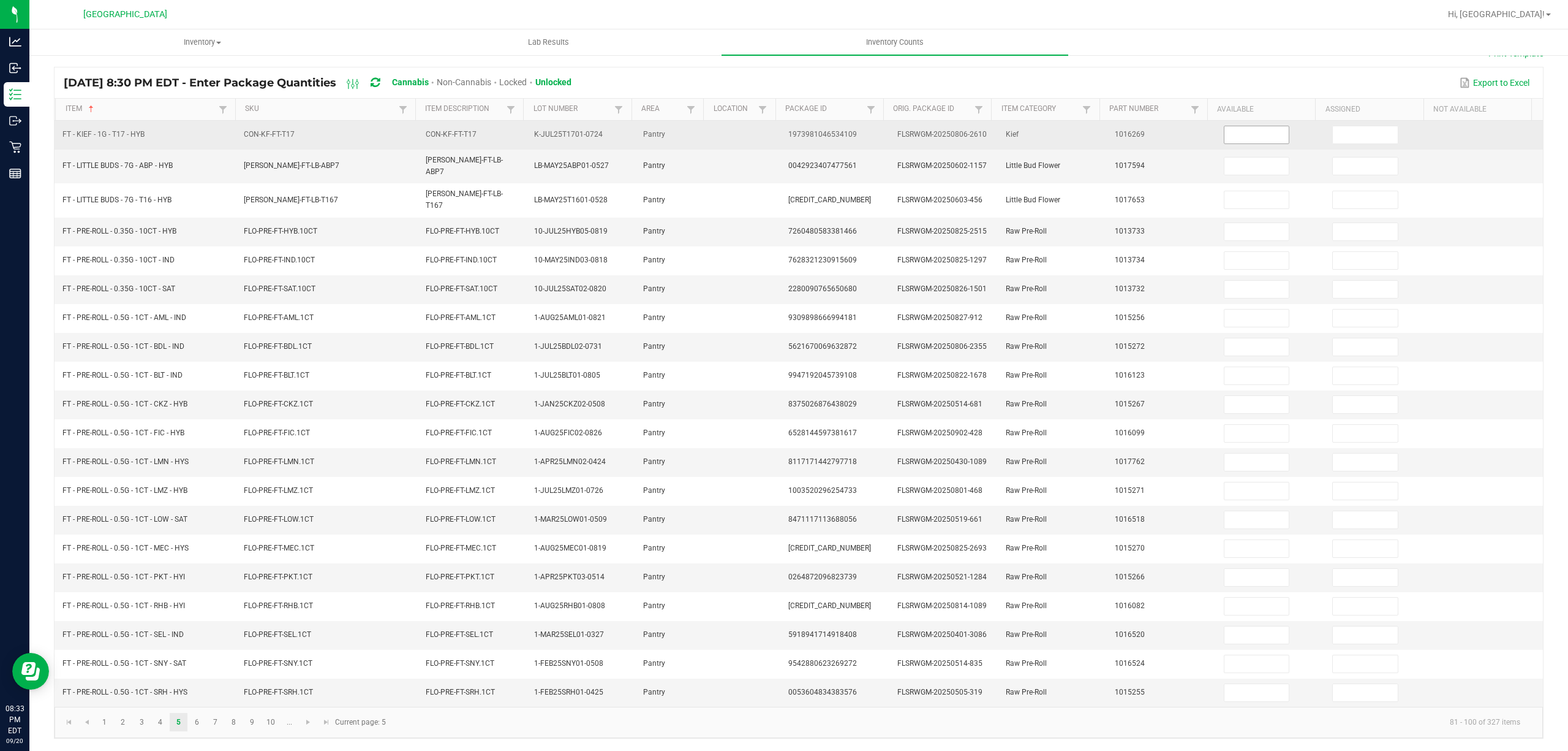
drag, startPoint x: 1248, startPoint y: 121, endPoint x: 1248, endPoint y: 135, distance: 14.0
click at [1248, 125] on td at bounding box center [1271, 135] width 109 height 29
click at [1248, 140] on input at bounding box center [1257, 135] width 65 height 17
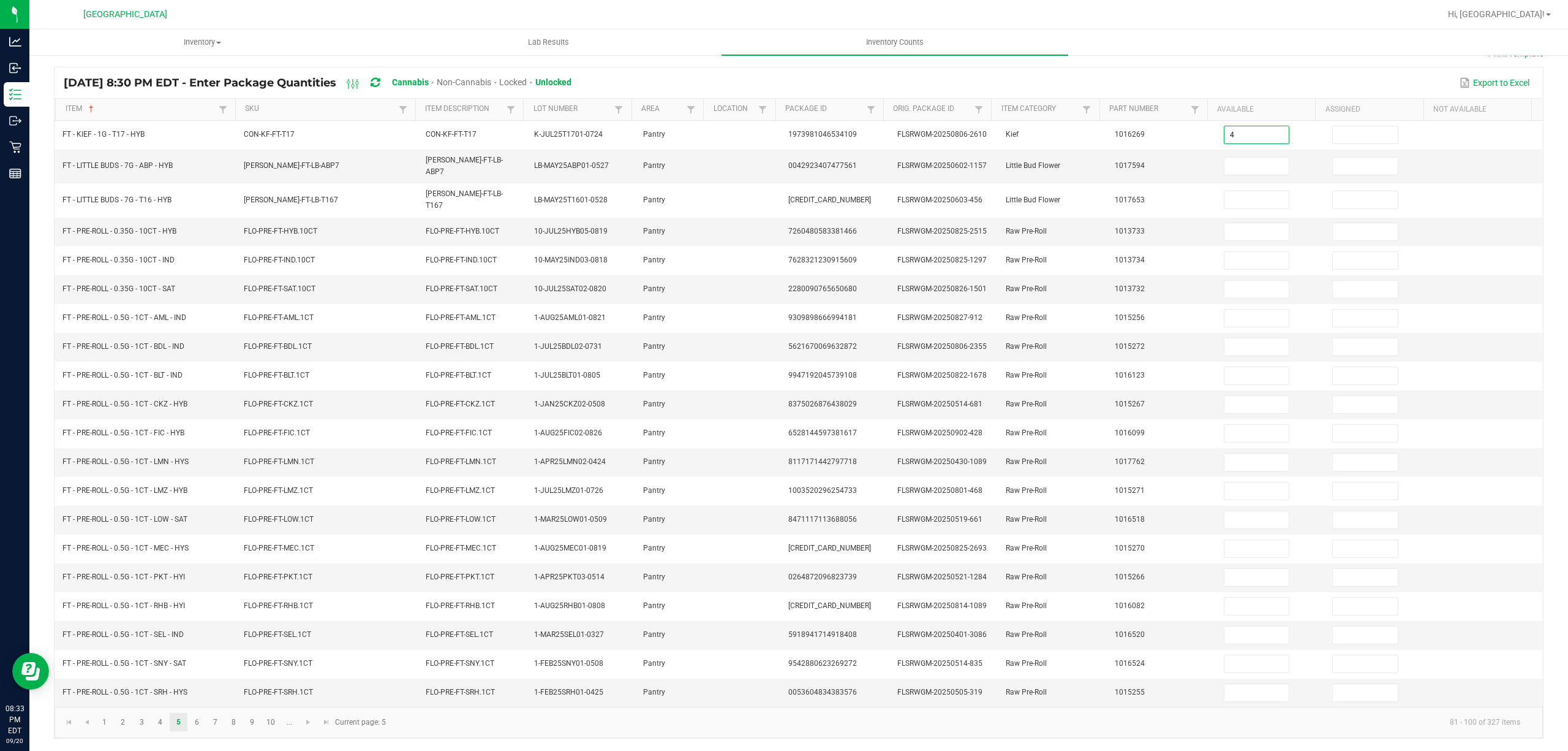
type input "4"
type input "6"
type input "7"
type input "5"
type input "14"
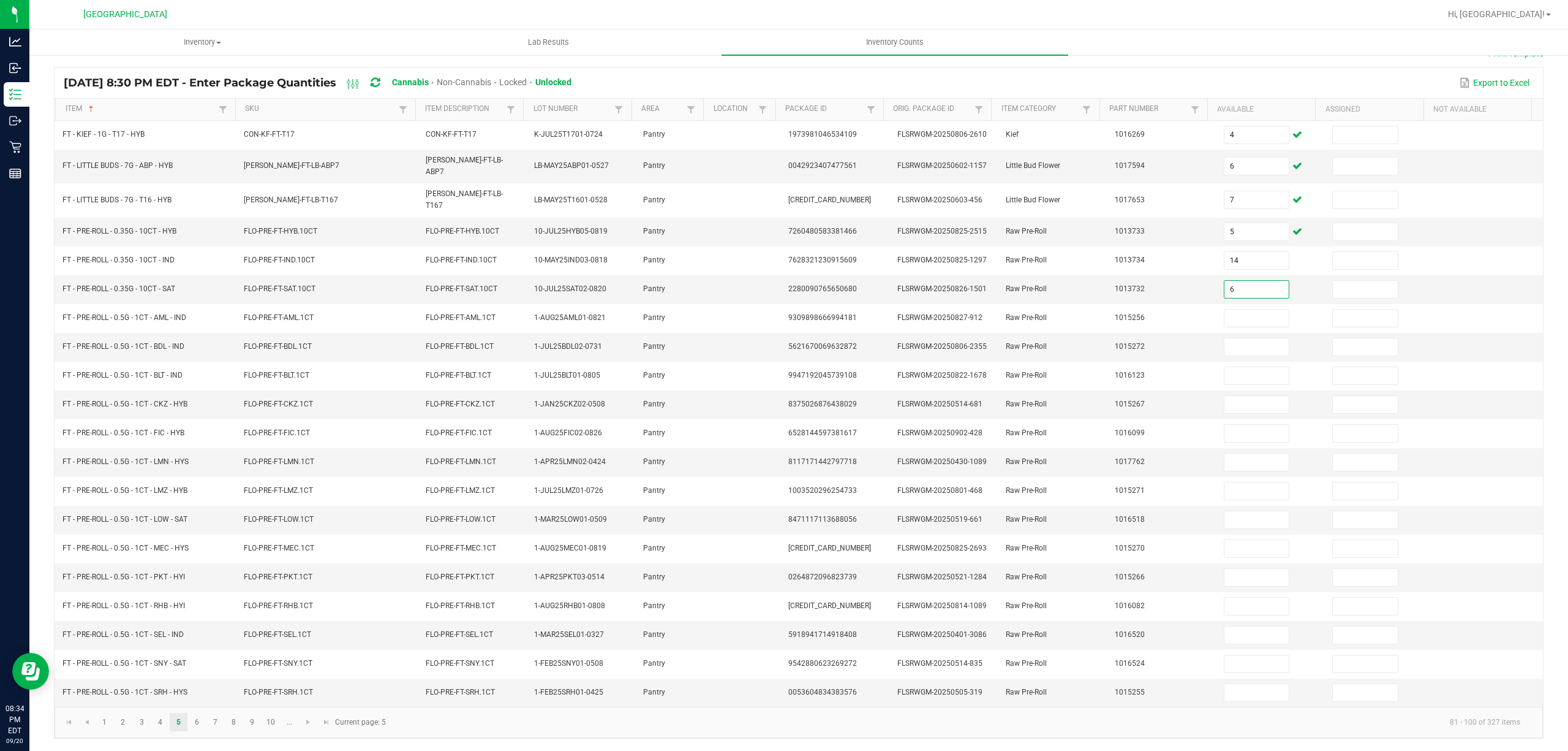
type input "6"
type input "13"
type input "15"
type input "21"
type input "5"
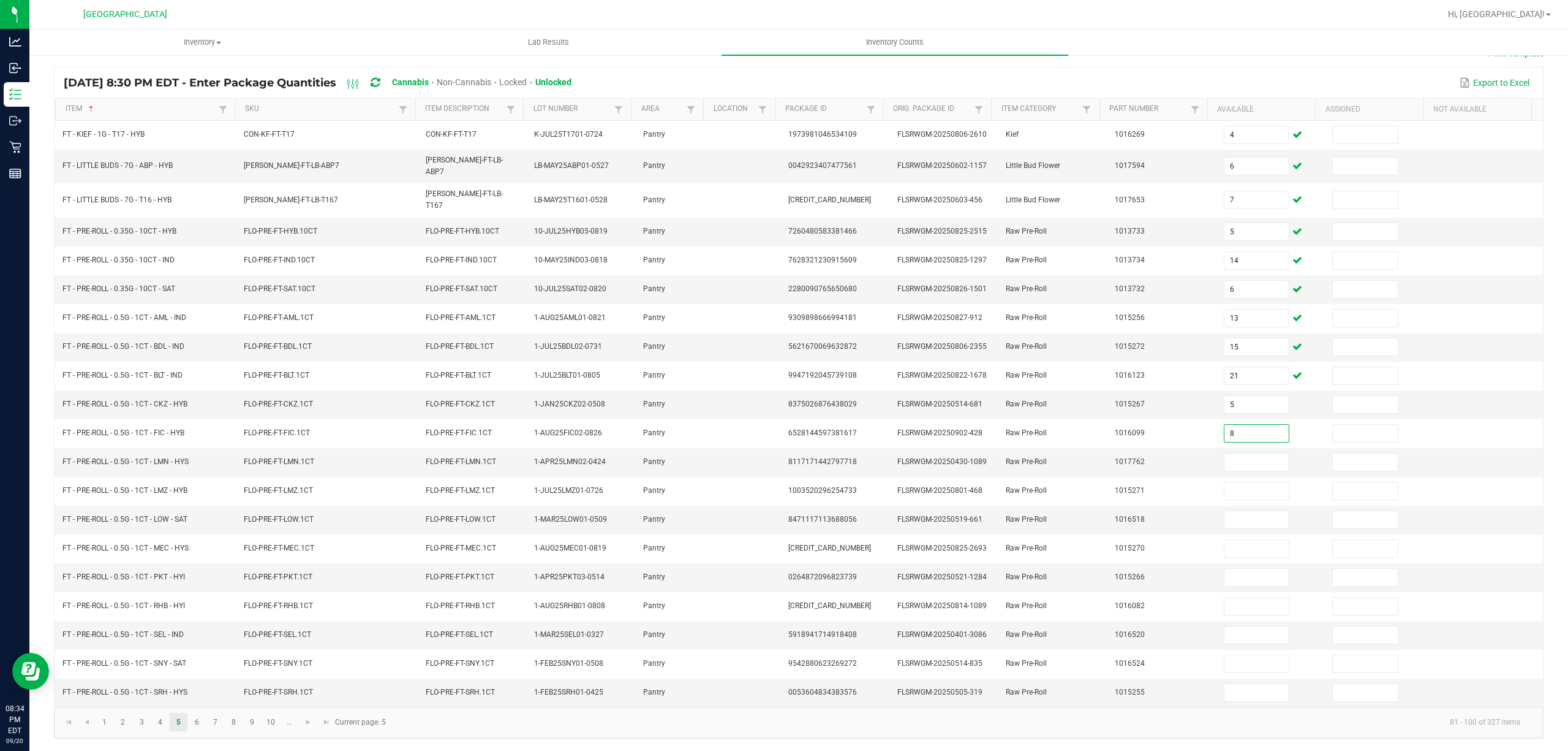
type input "8"
type input "11"
type input "9"
type input "18"
type input "20"
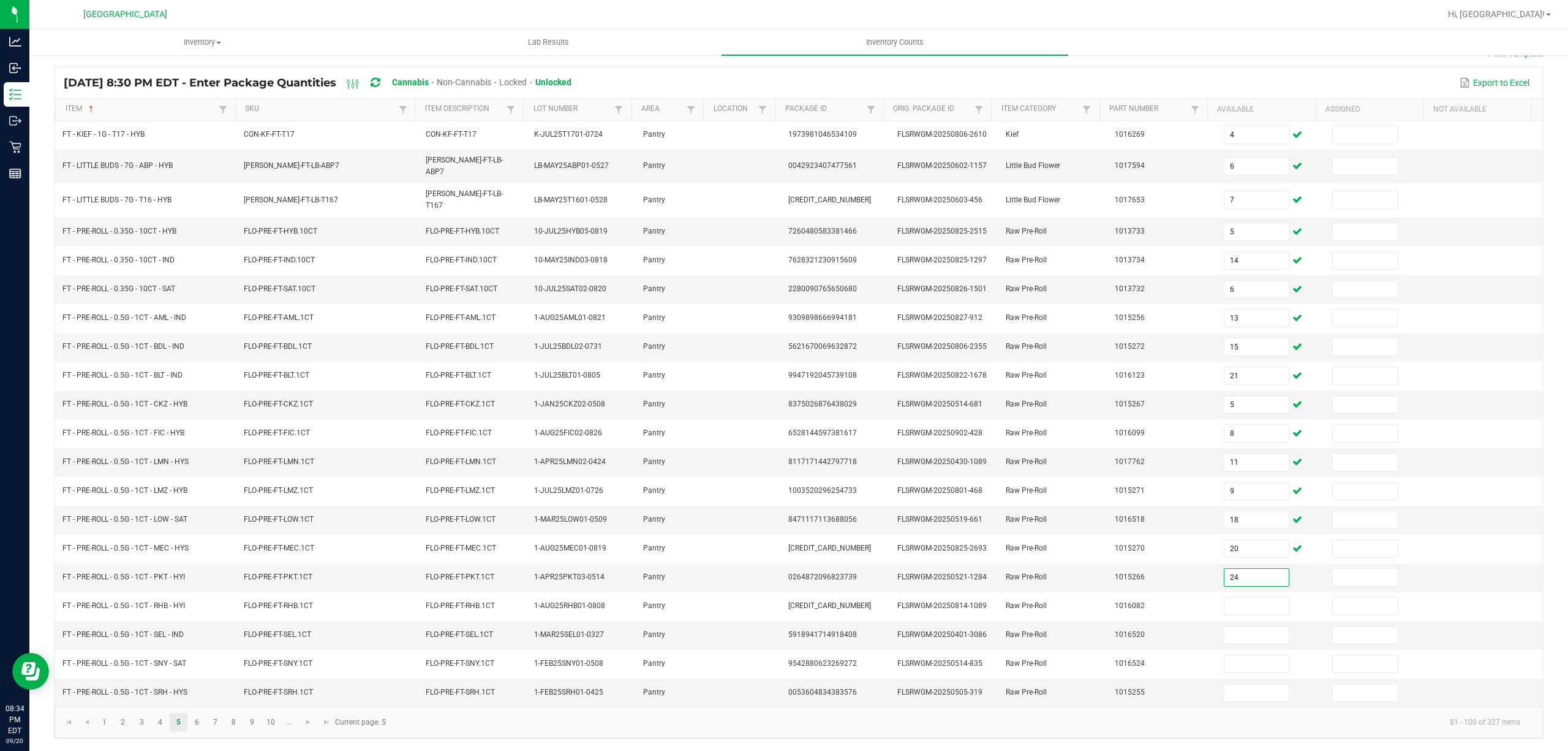
type input "24"
type input "9"
type input "3"
type input "4"
type input "8"
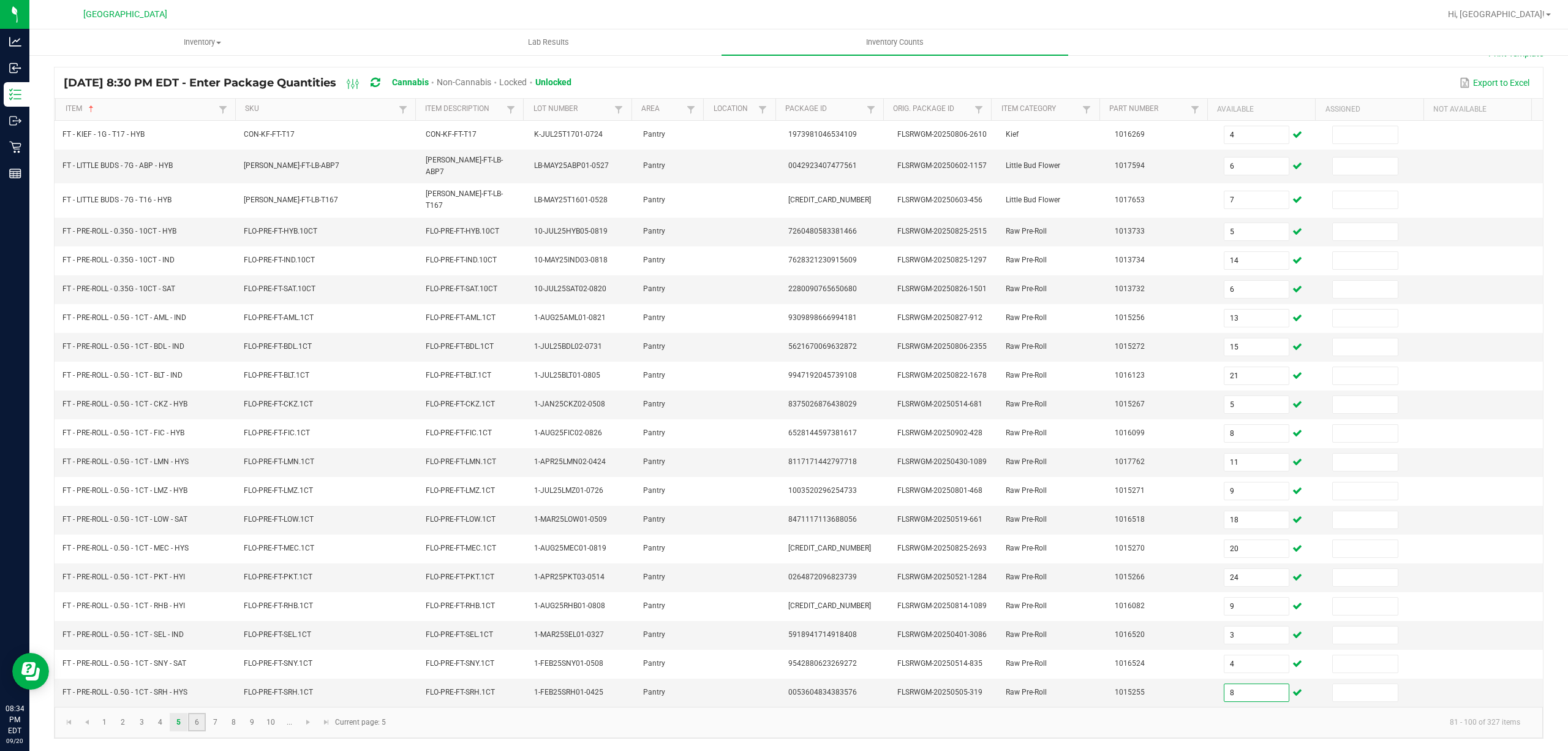
click at [199, 724] on link "6" at bounding box center [197, 722] width 18 height 18
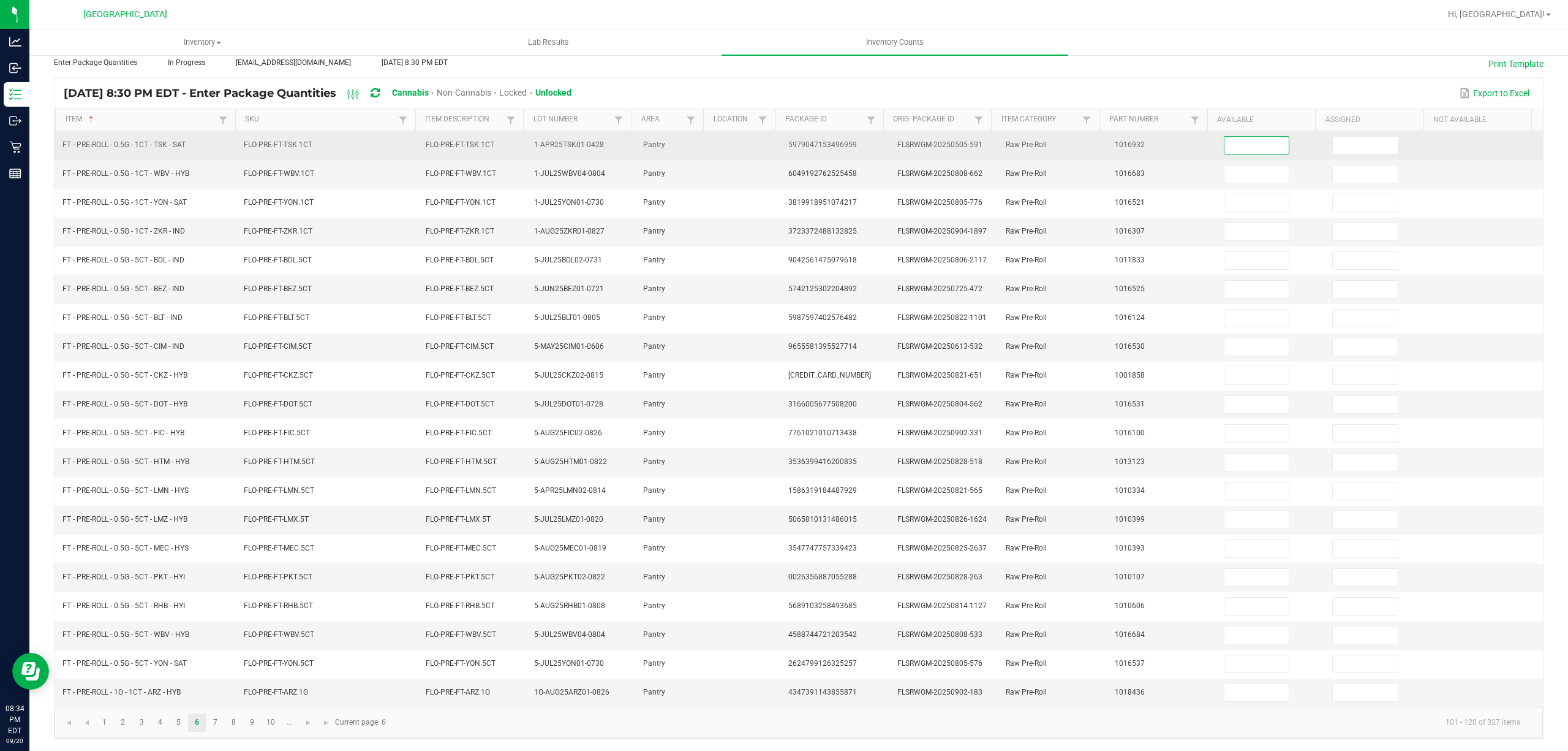
click at [1262, 137] on input at bounding box center [1257, 146] width 65 height 17
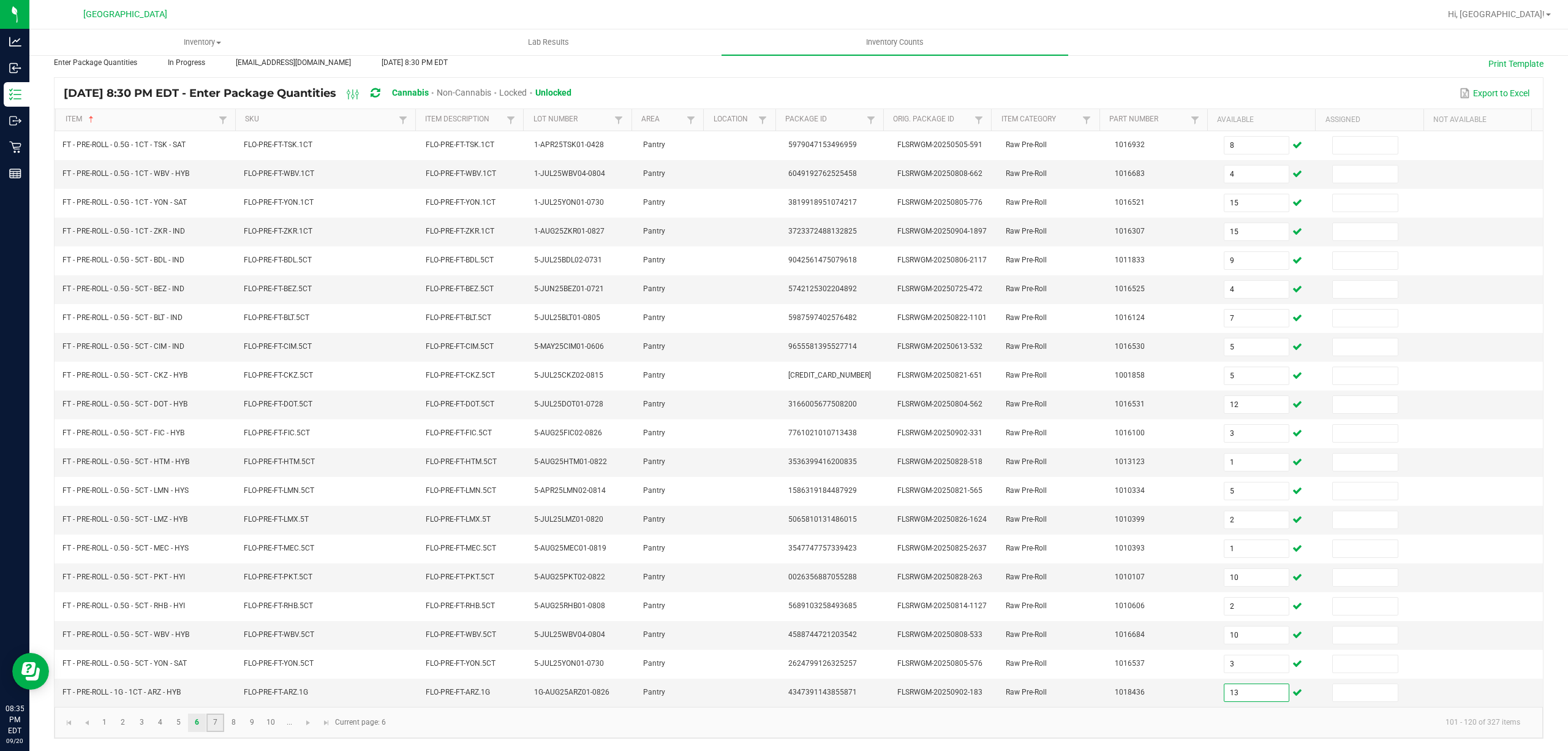
click at [216, 720] on link "7" at bounding box center [215, 723] width 18 height 18
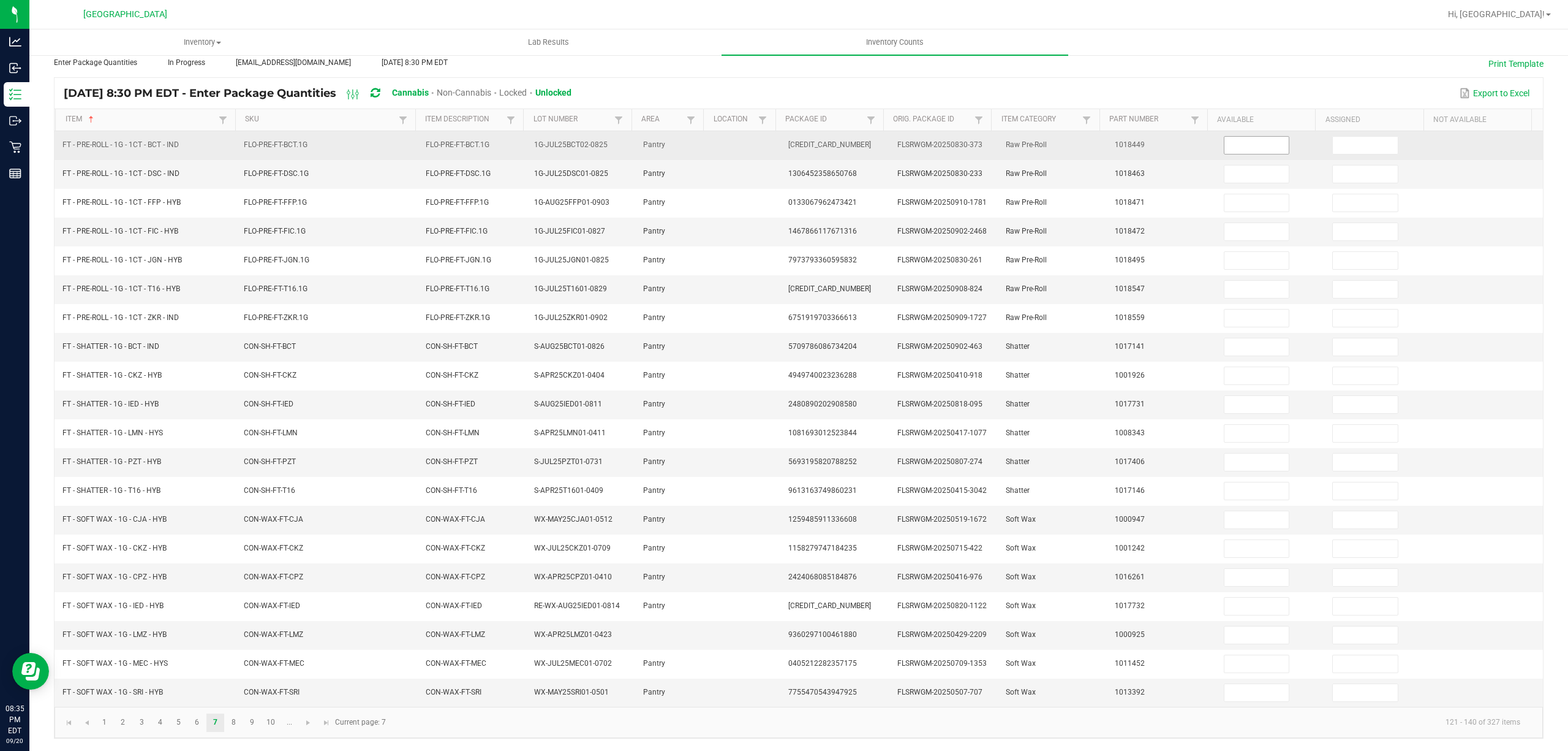
click at [1225, 138] on input at bounding box center [1257, 146] width 65 height 17
click at [1226, 140] on input "3" at bounding box center [1257, 146] width 65 height 17
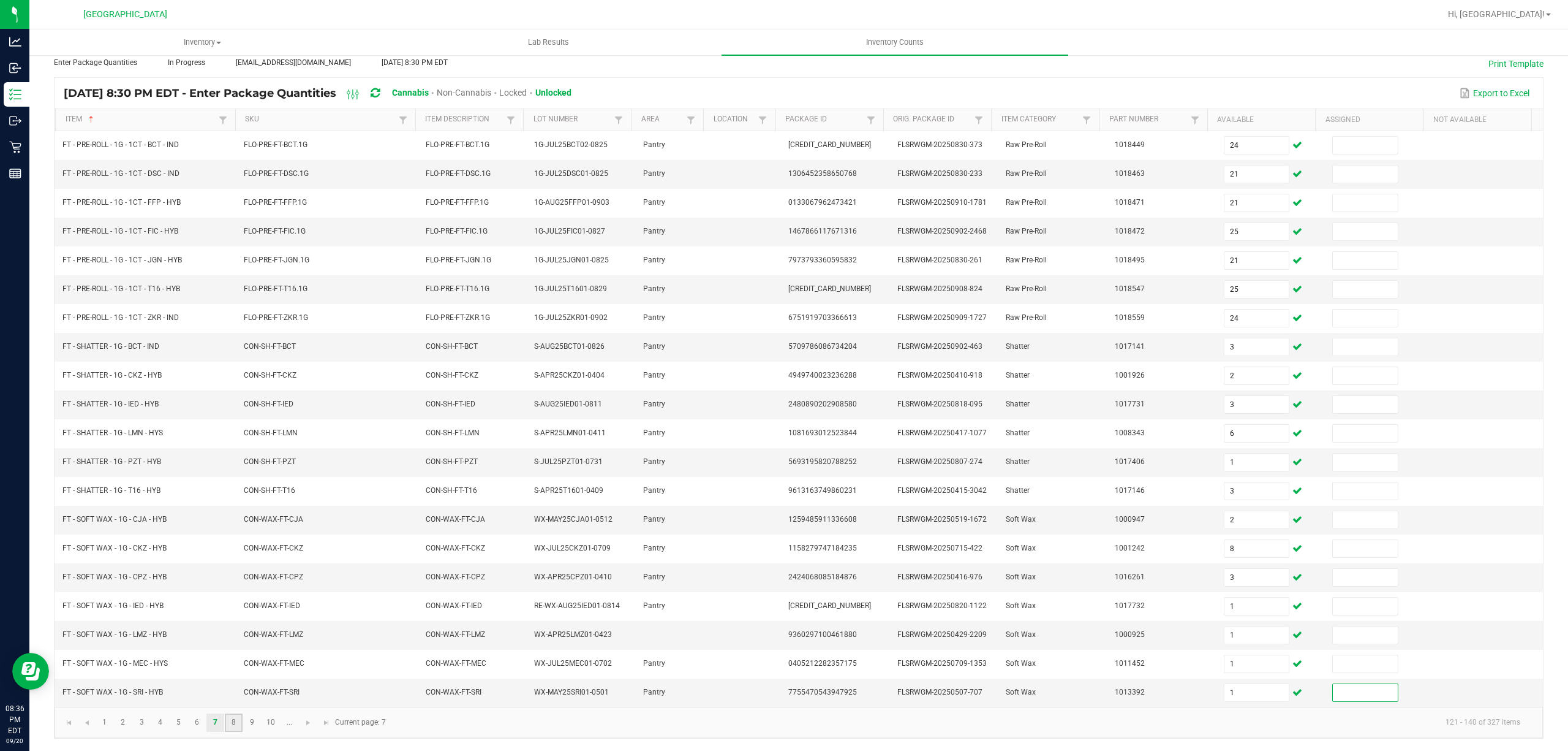
click at [231, 720] on link "8" at bounding box center [233, 723] width 18 height 18
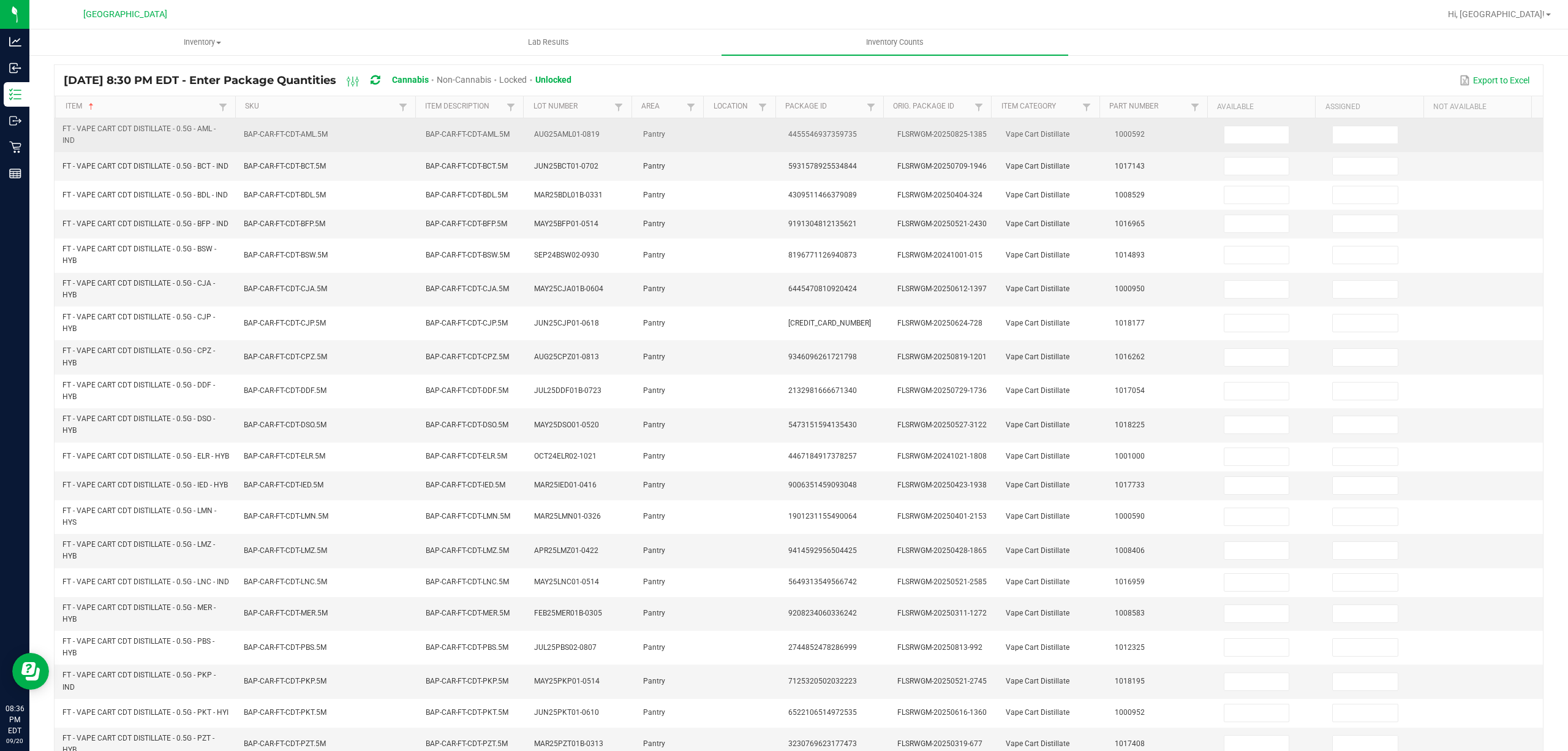
click at [1245, 146] on td at bounding box center [1271, 135] width 109 height 33
click at [1251, 138] on input at bounding box center [1257, 135] width 65 height 17
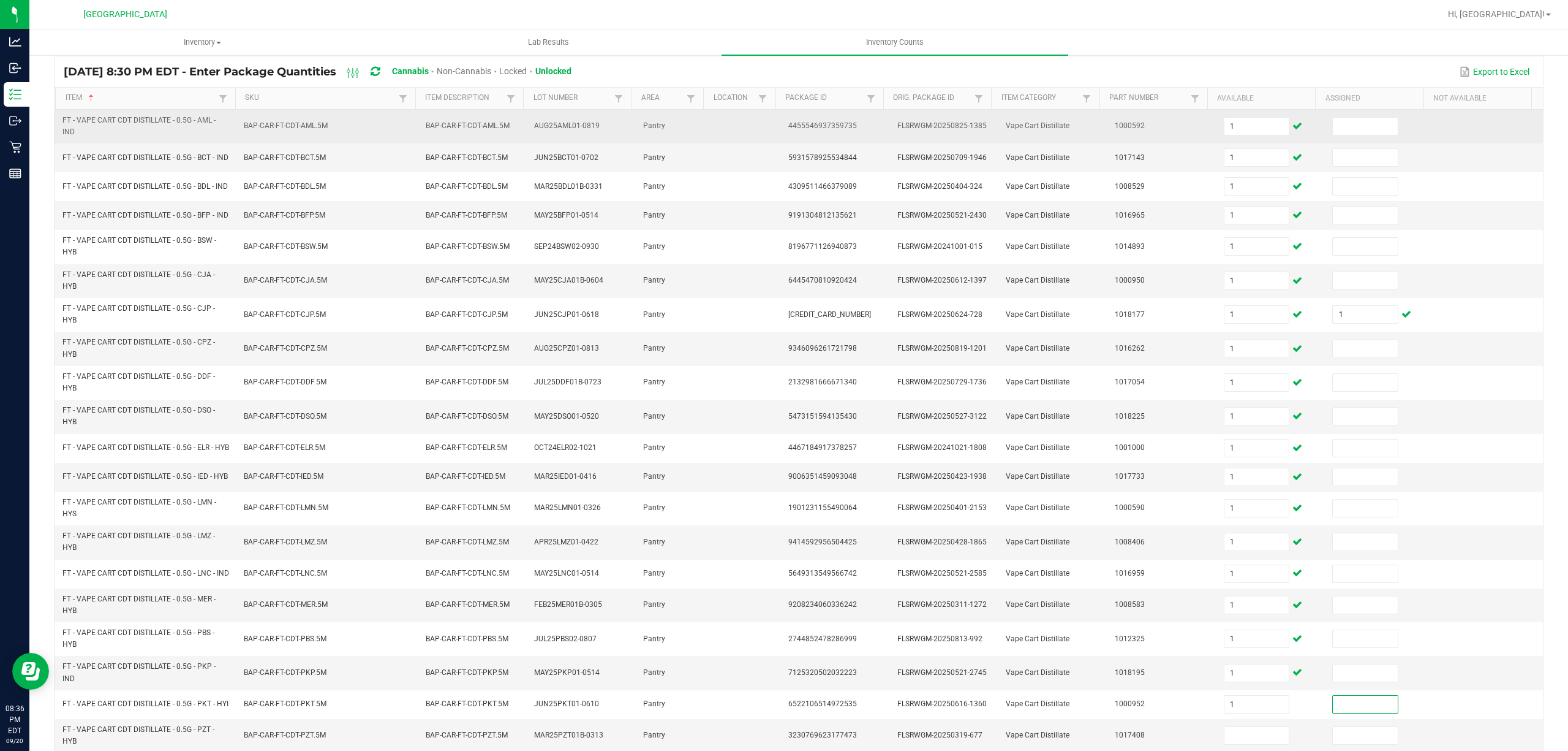
scroll to position [175, 0]
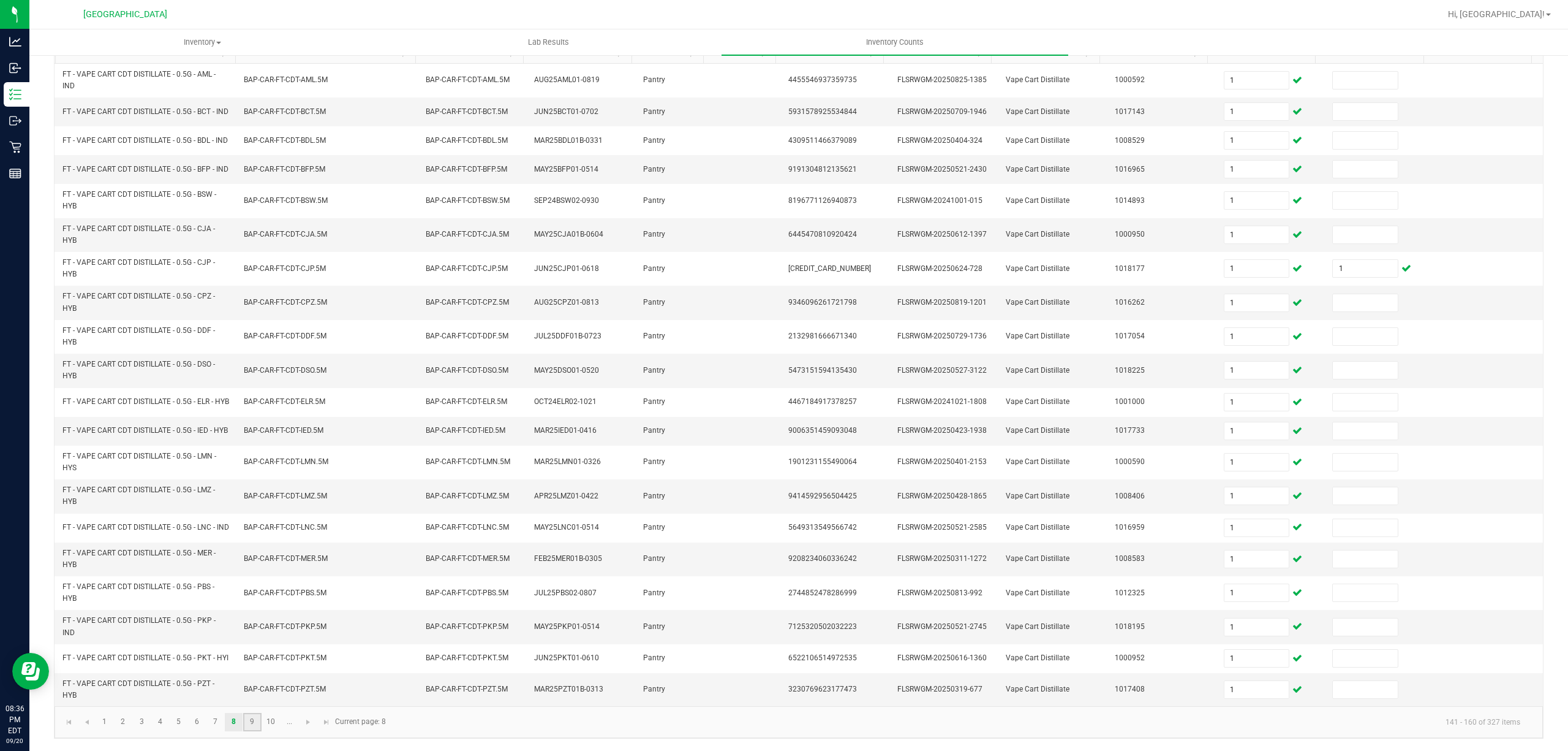
click at [250, 722] on link "9" at bounding box center [252, 722] width 18 height 18
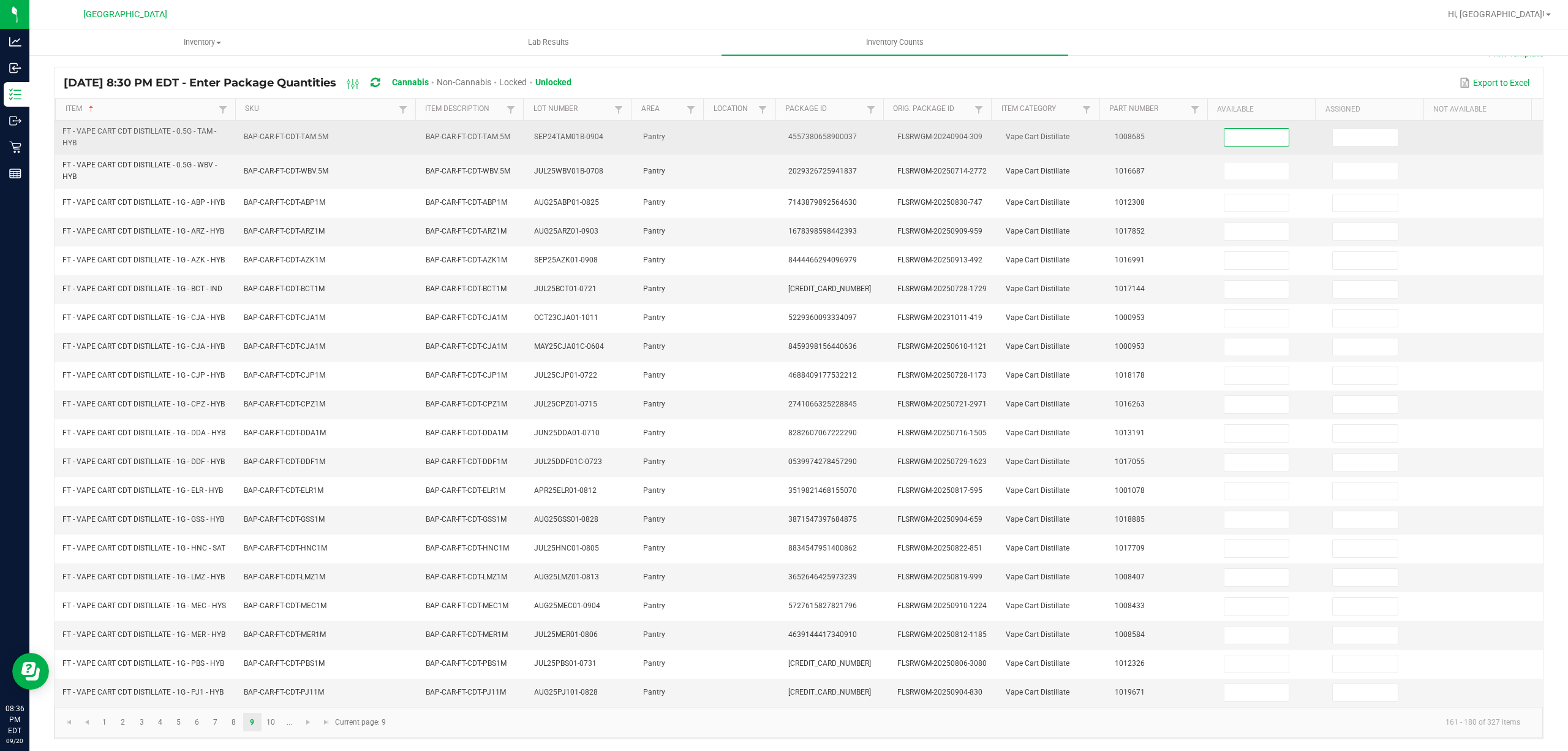
click at [1231, 128] on input at bounding box center [1257, 137] width 65 height 17
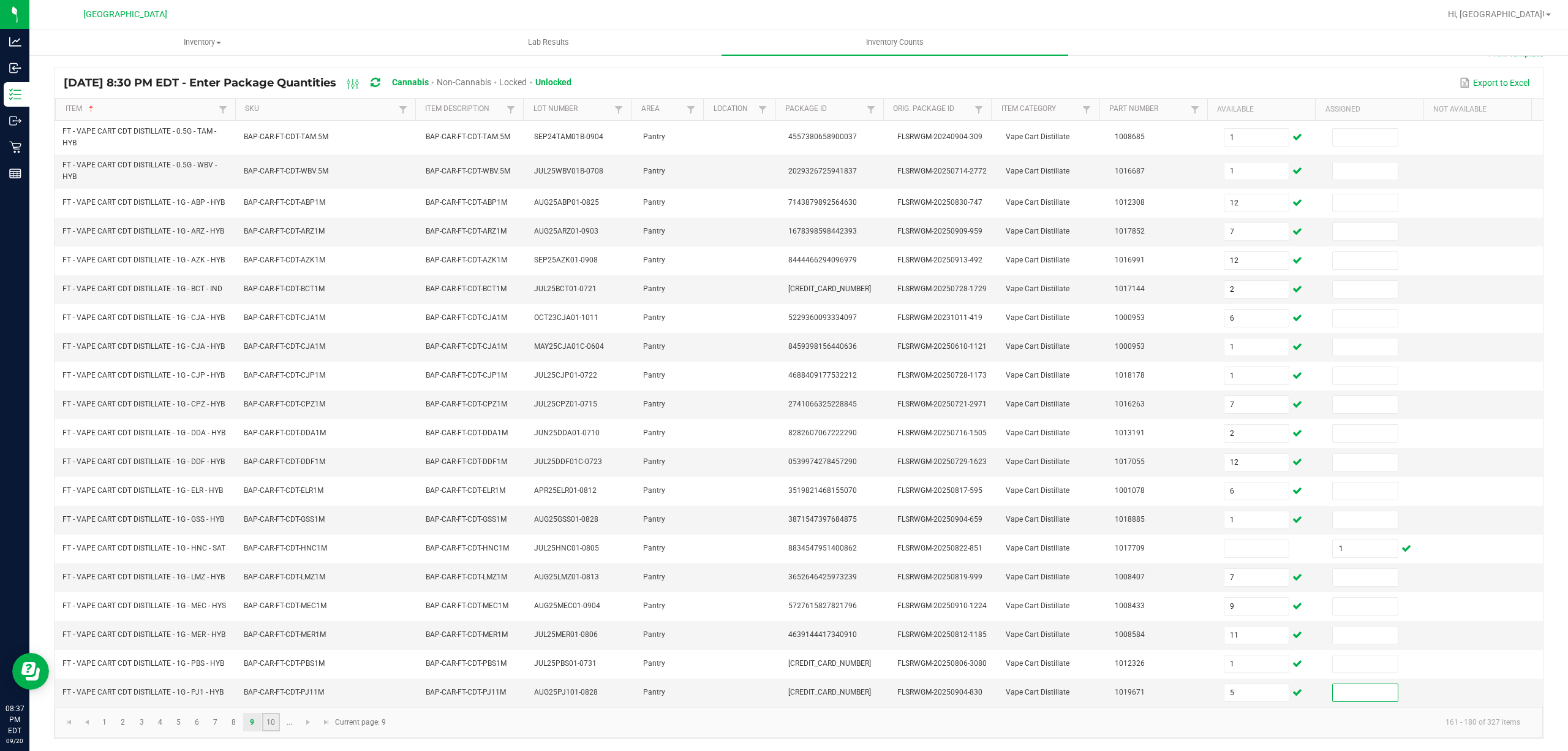
click at [270, 723] on link "10" at bounding box center [271, 722] width 18 height 18
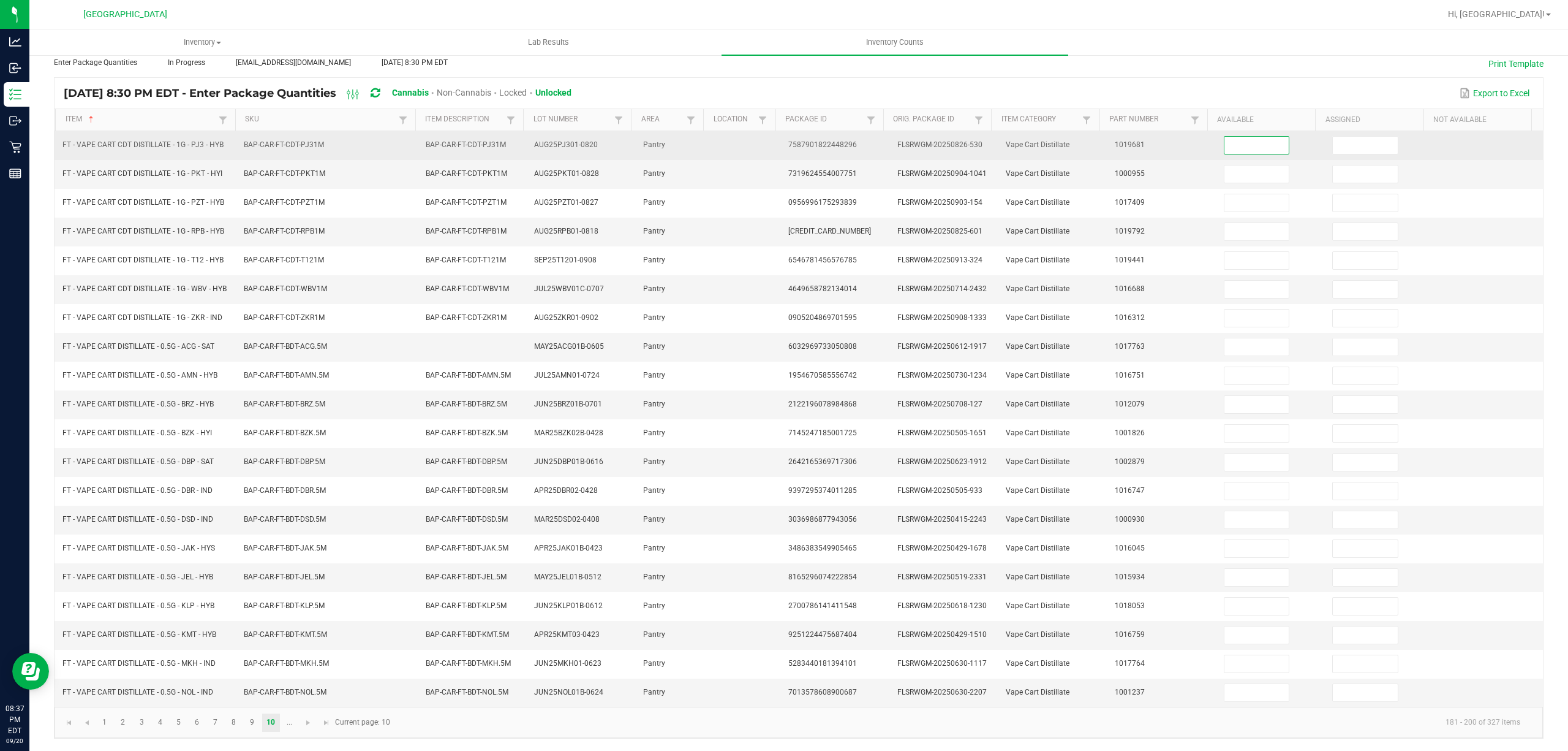
click at [1237, 137] on input at bounding box center [1257, 146] width 65 height 17
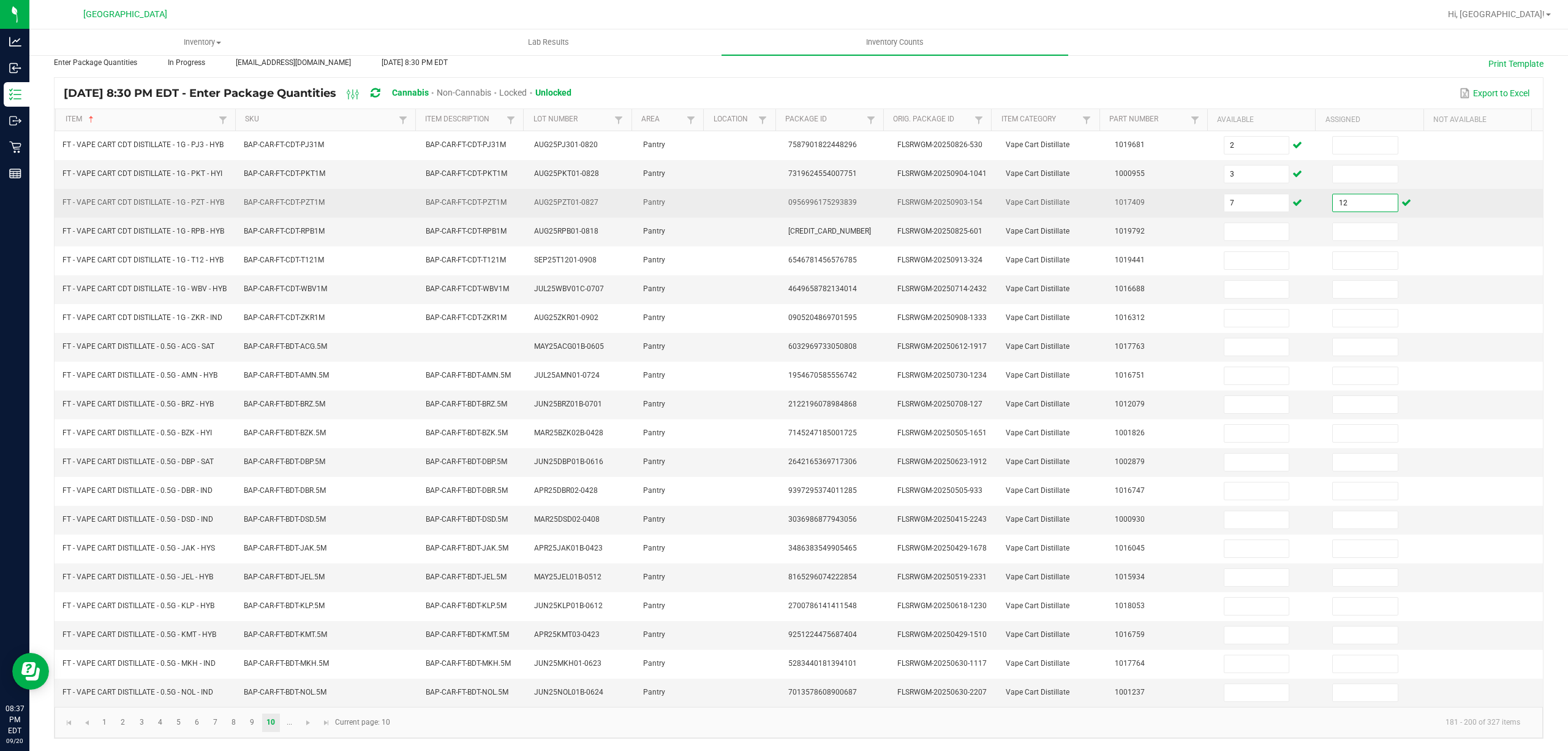
click at [1340, 194] on input "12" at bounding box center [1366, 203] width 65 height 17
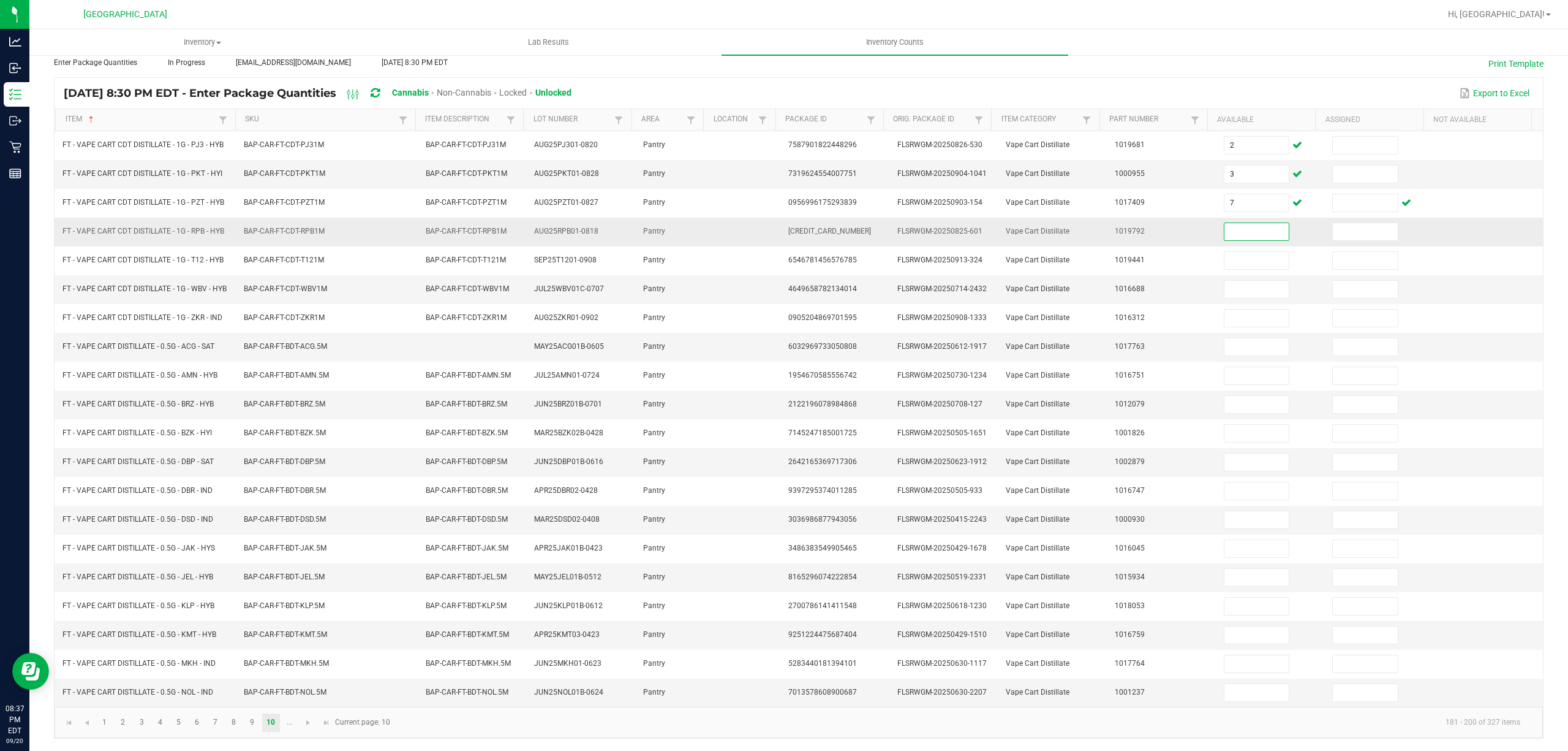
click at [1225, 223] on input at bounding box center [1257, 231] width 65 height 17
click at [309, 727] on link at bounding box center [308, 723] width 18 height 18
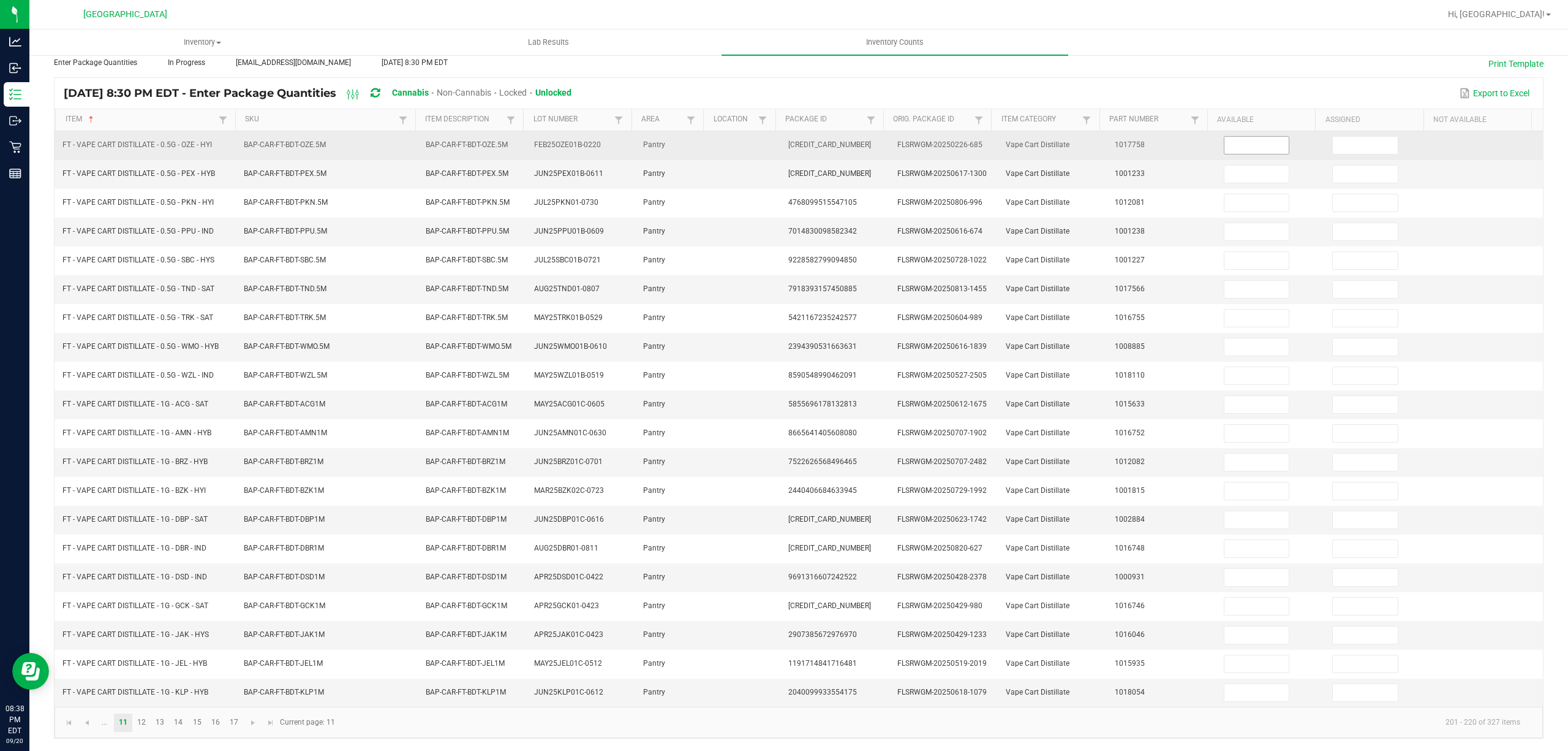
click at [1227, 137] on input at bounding box center [1257, 146] width 65 height 17
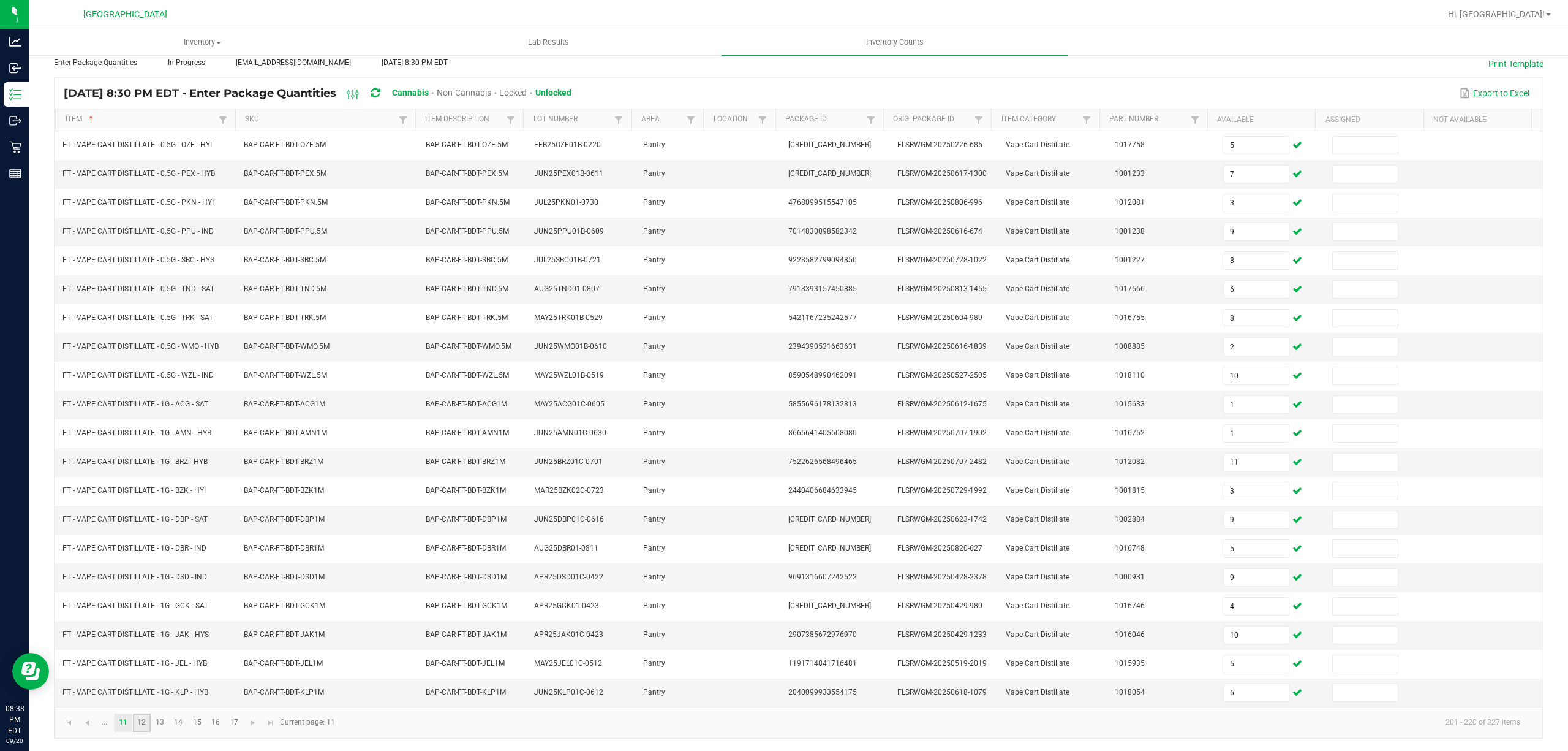
click at [141, 720] on link "12" at bounding box center [141, 723] width 18 height 18
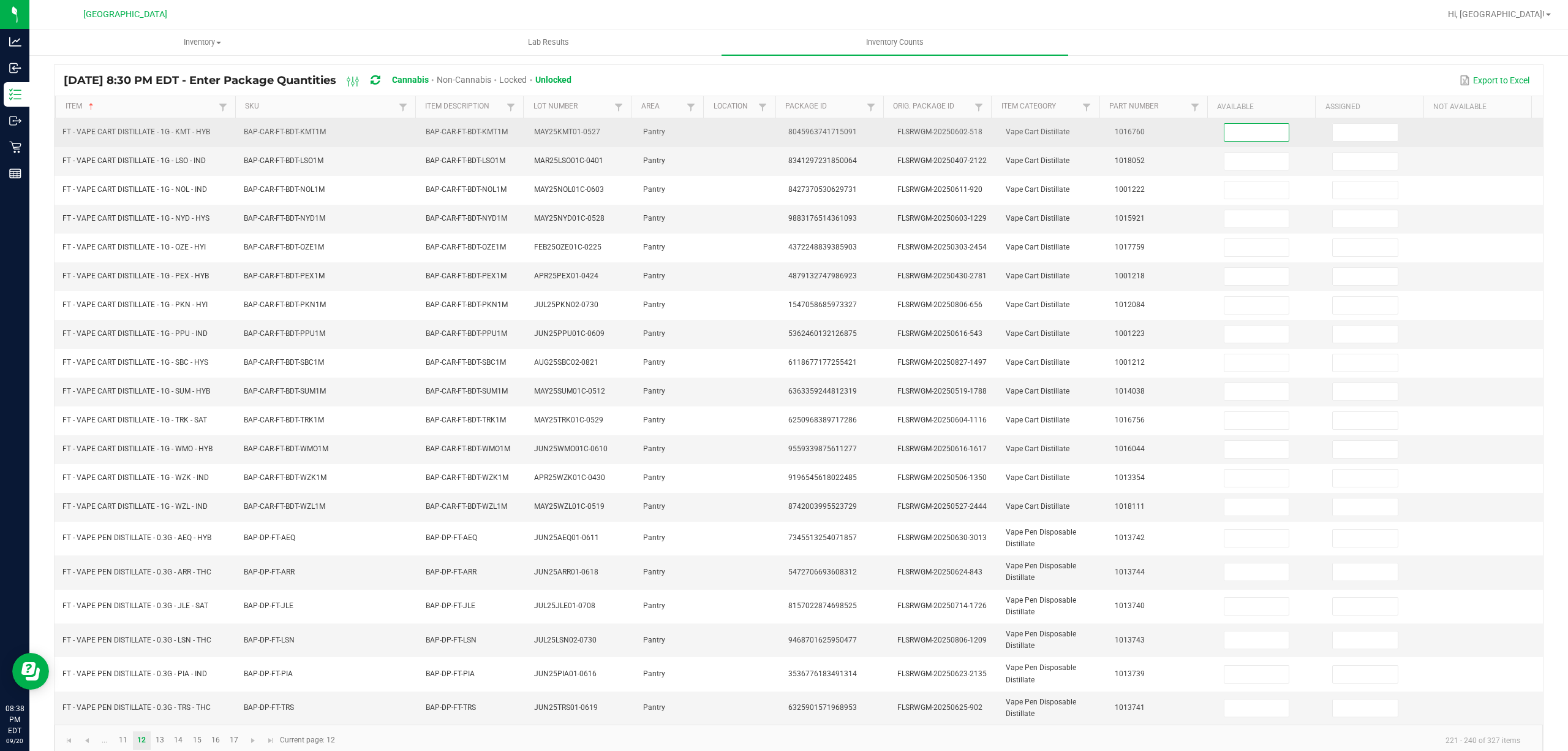
click at [1233, 128] on input at bounding box center [1257, 132] width 65 height 17
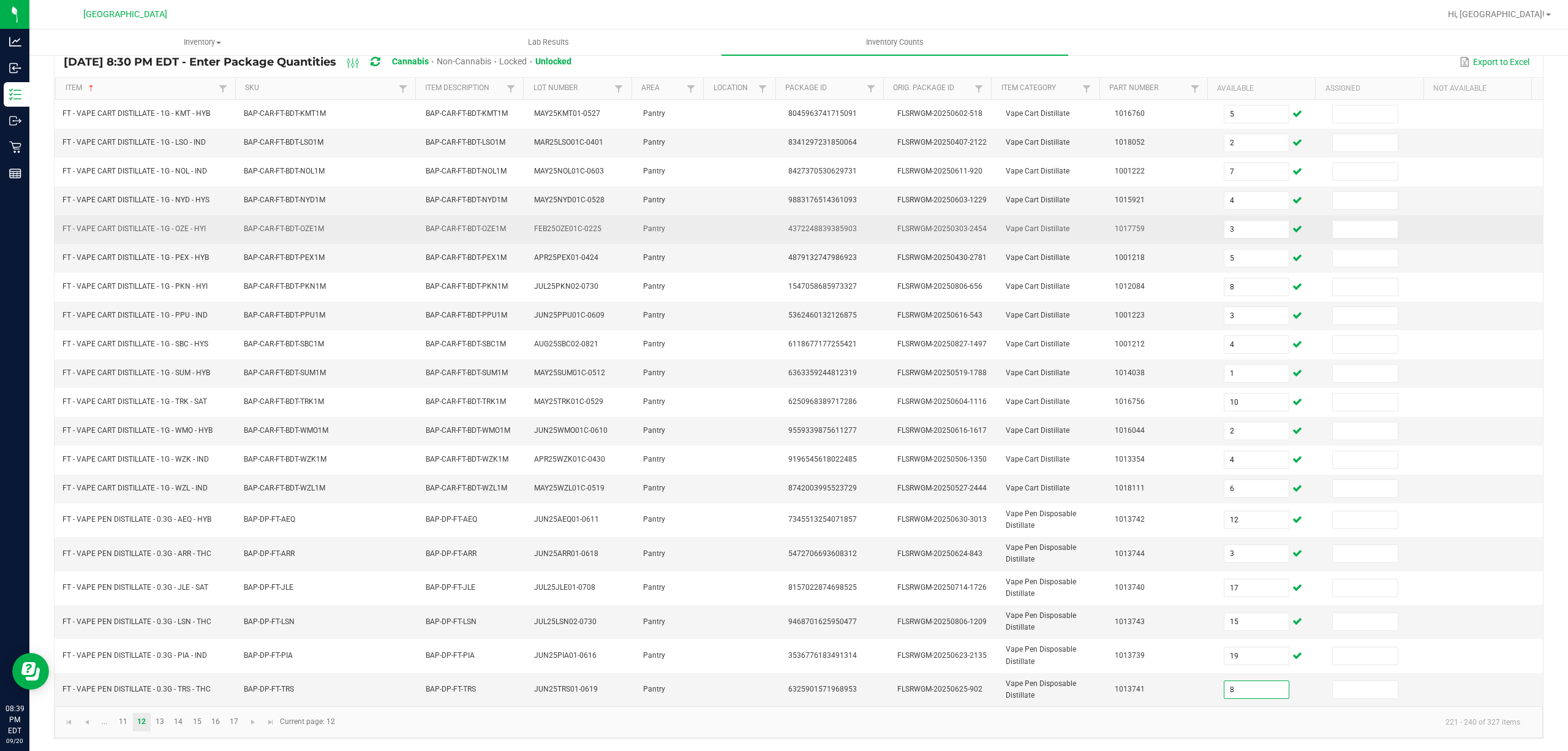
scroll to position [109, 0]
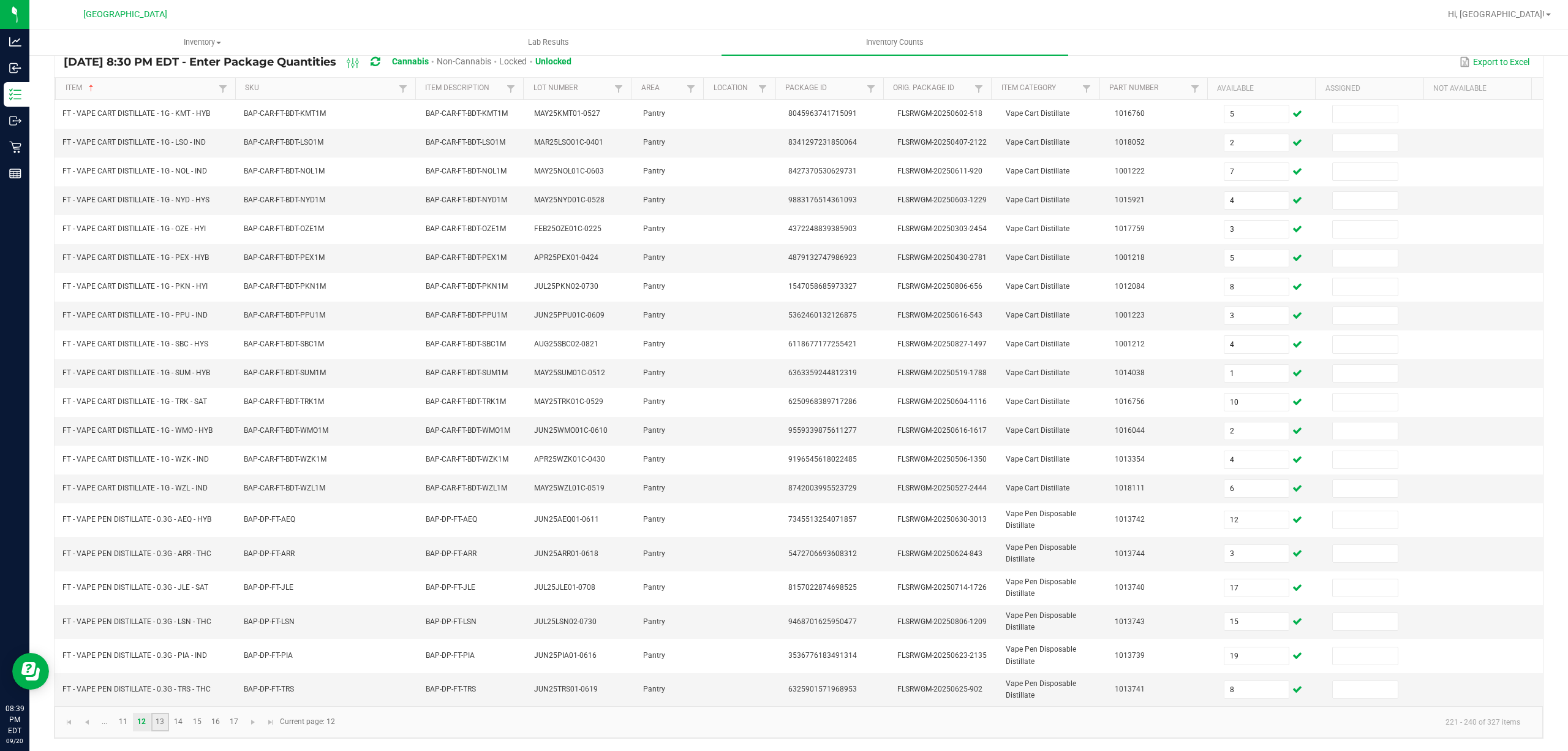
click at [162, 721] on link "13" at bounding box center [160, 722] width 18 height 18
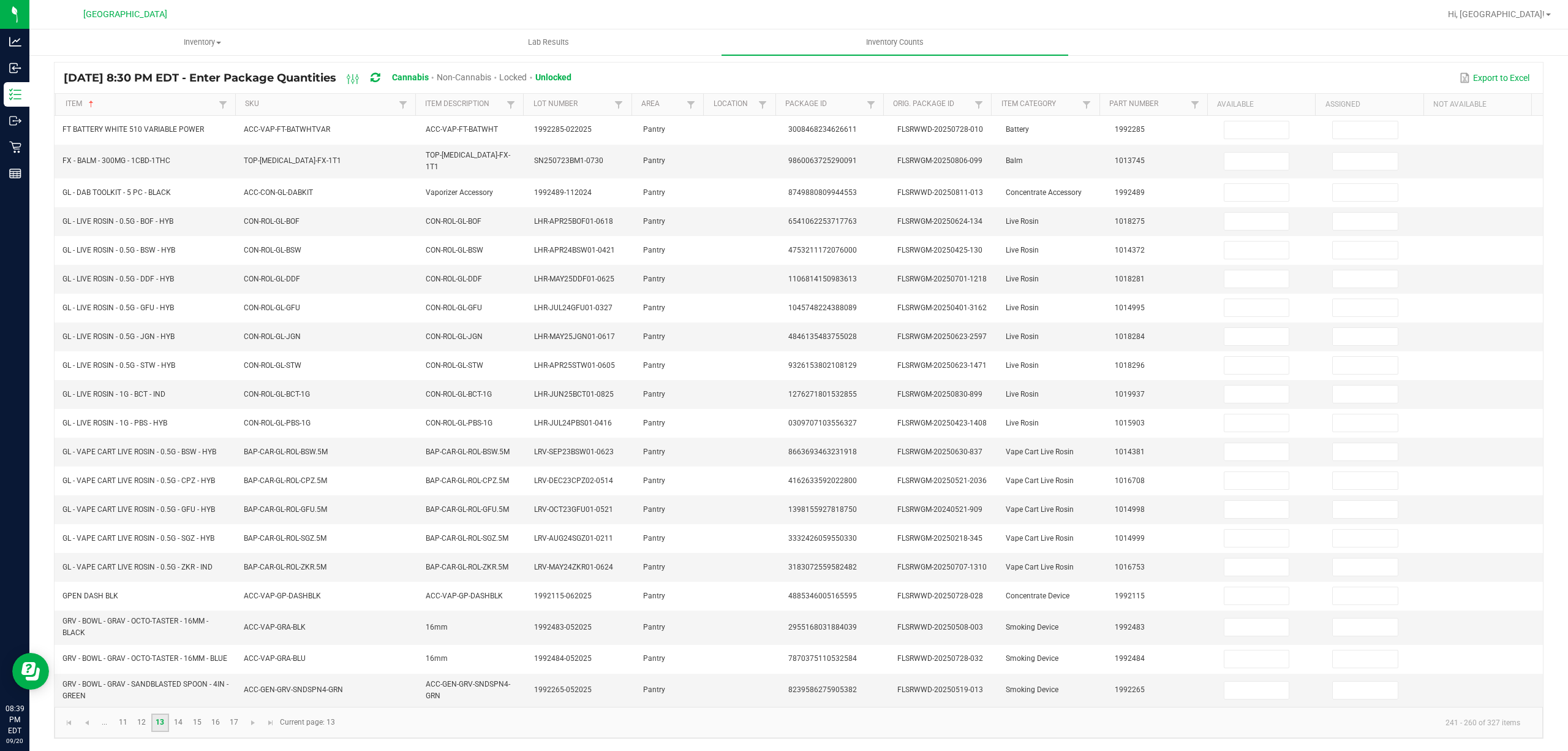
scroll to position [94, 0]
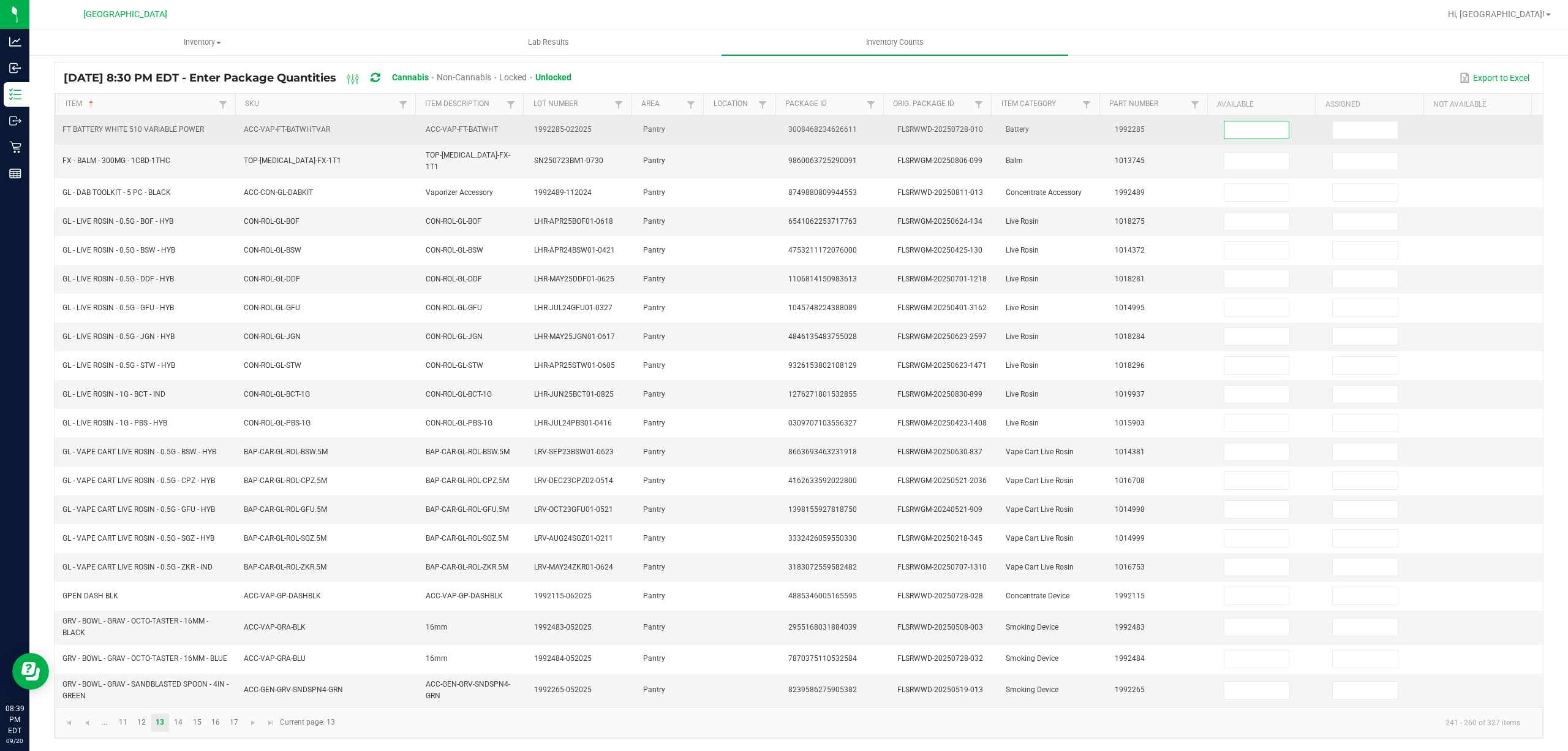
click at [1225, 121] on input at bounding box center [1257, 130] width 65 height 17
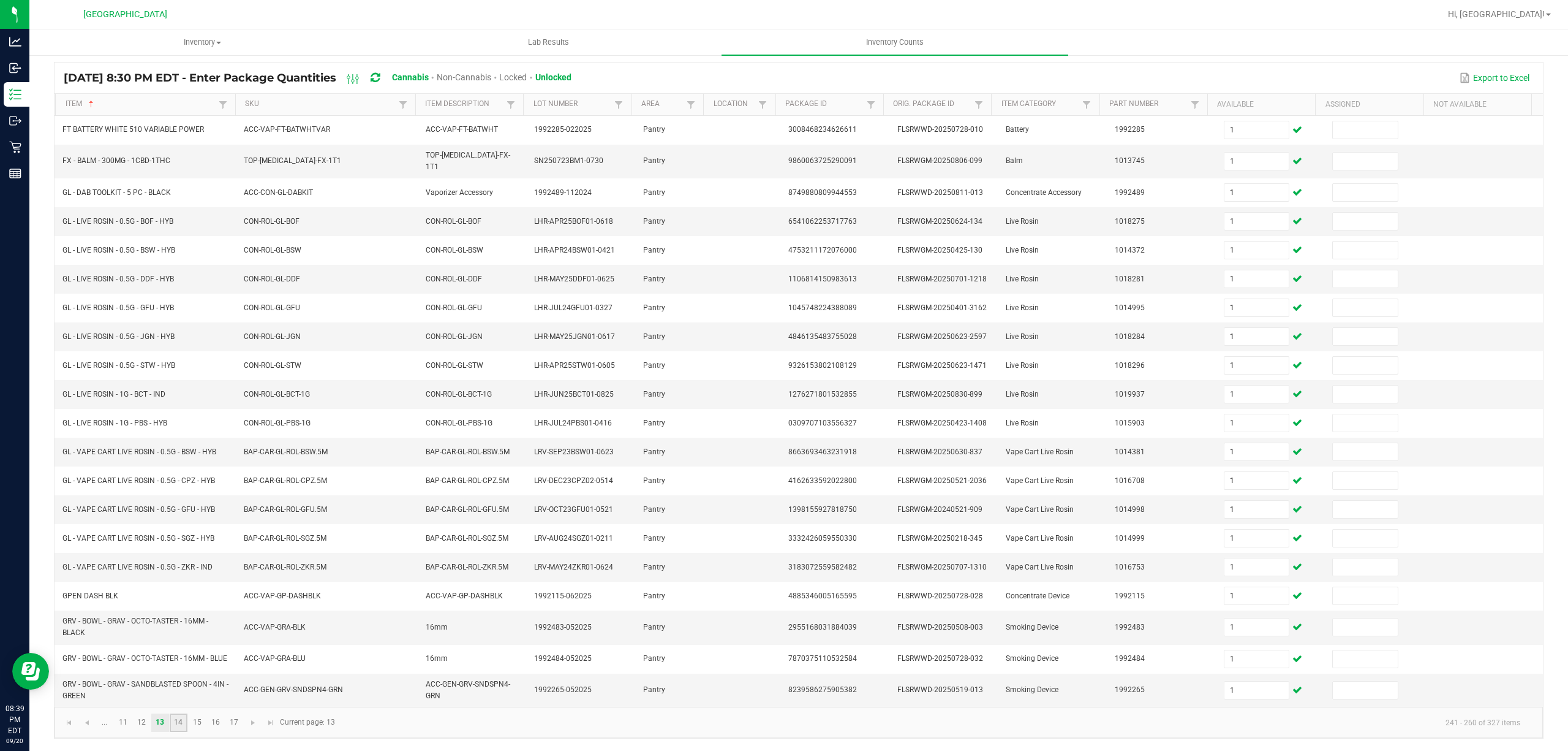
click at [174, 724] on link "14" at bounding box center [178, 723] width 18 height 18
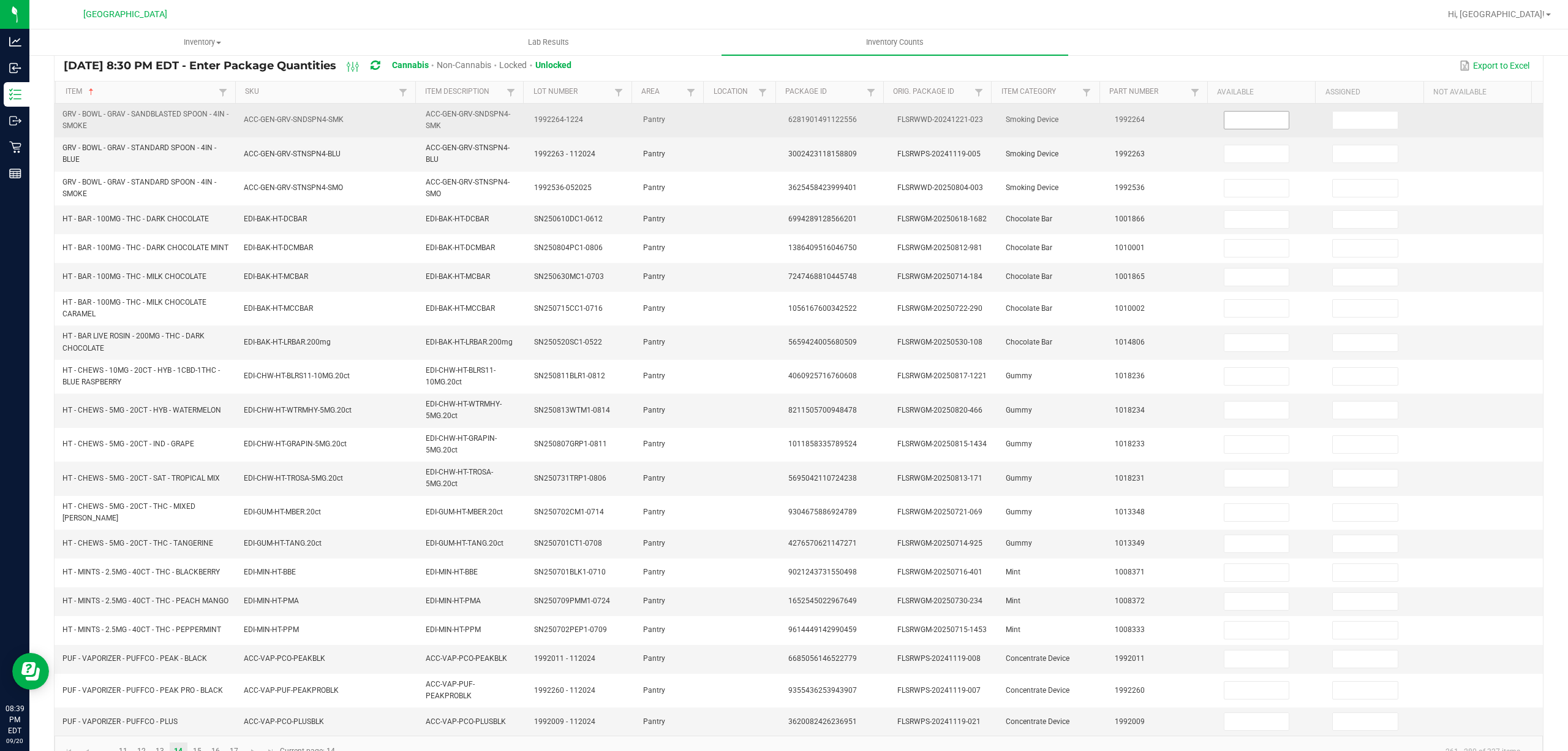
click at [1232, 121] on input at bounding box center [1257, 120] width 65 height 17
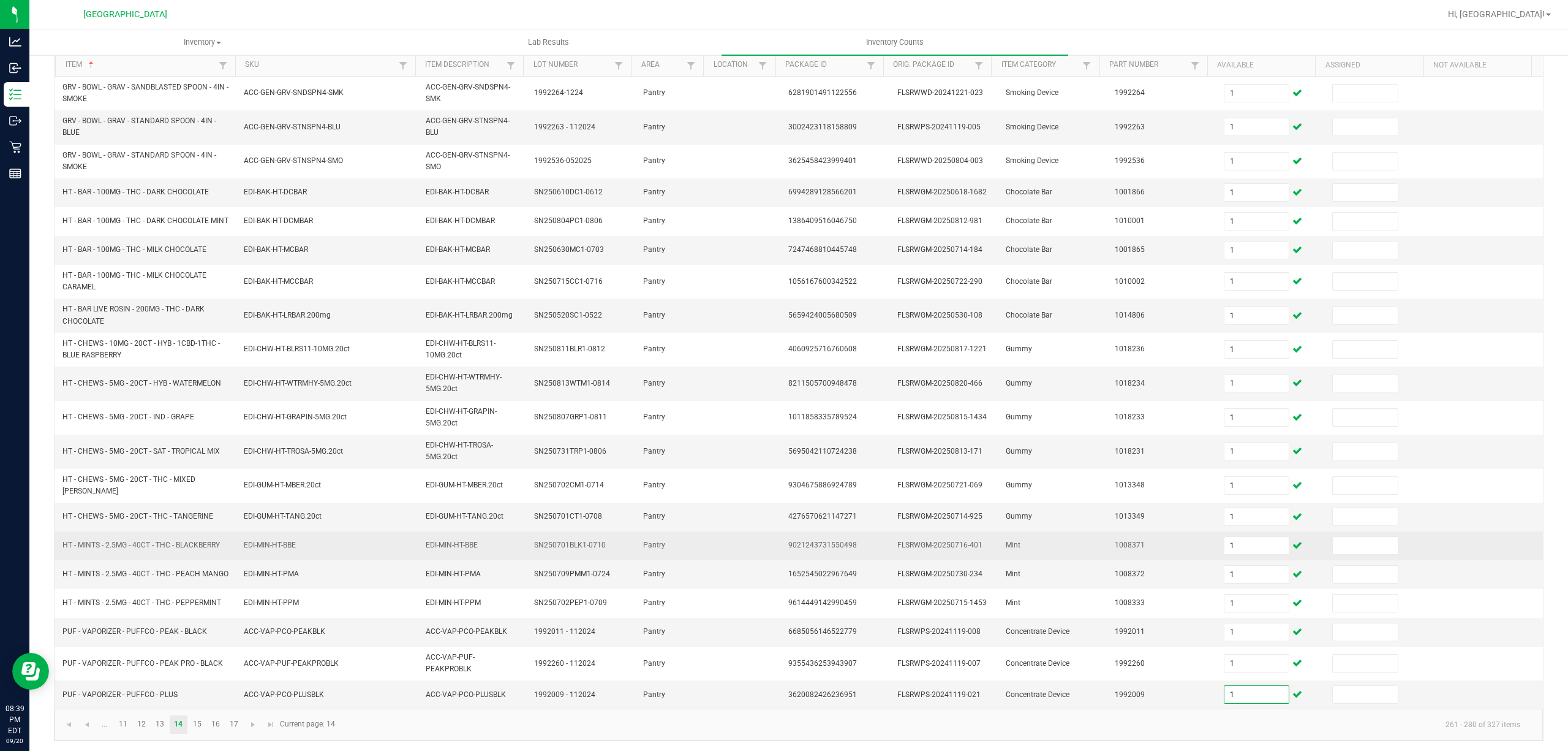
scroll to position [137, 0]
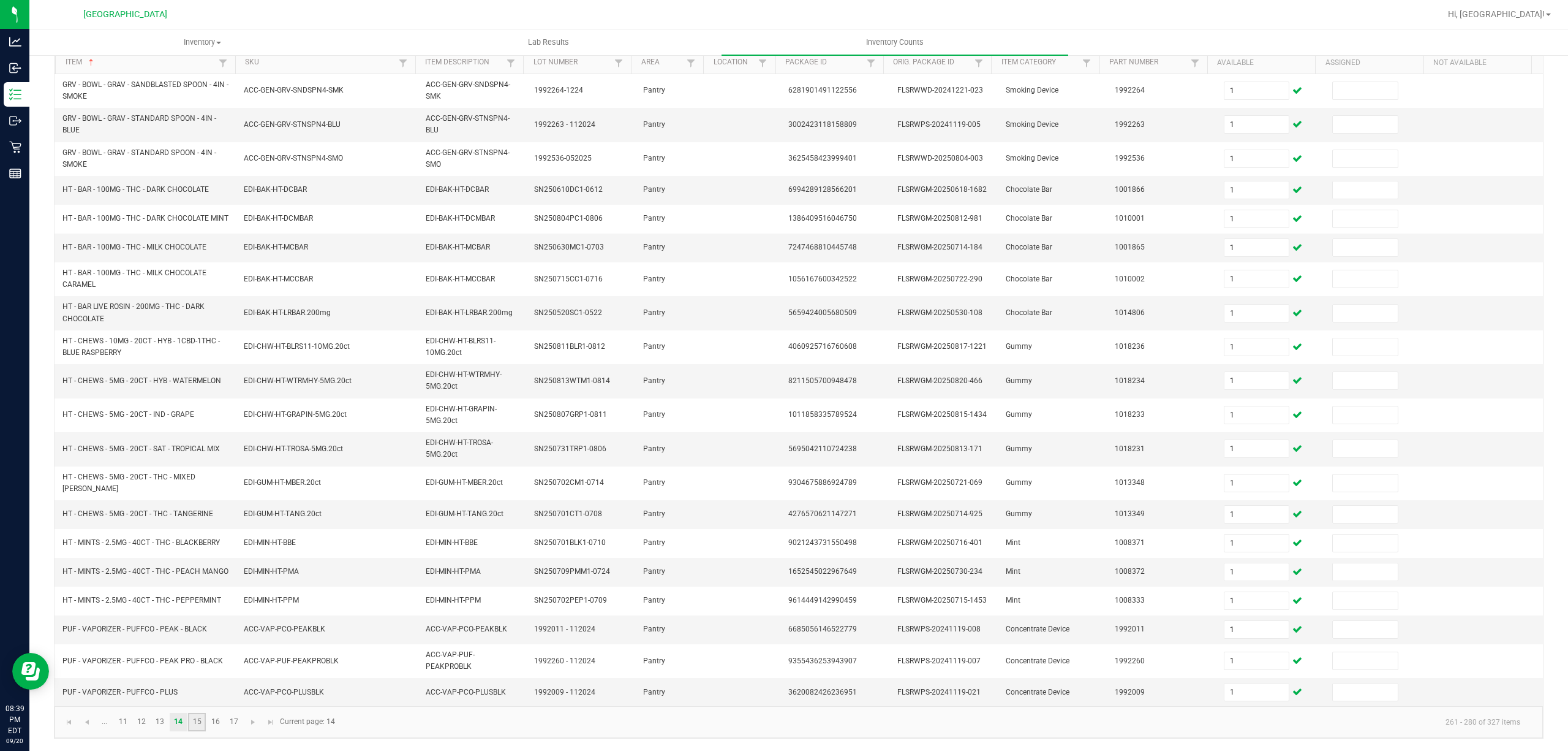
click at [194, 728] on link "15" at bounding box center [197, 722] width 18 height 18
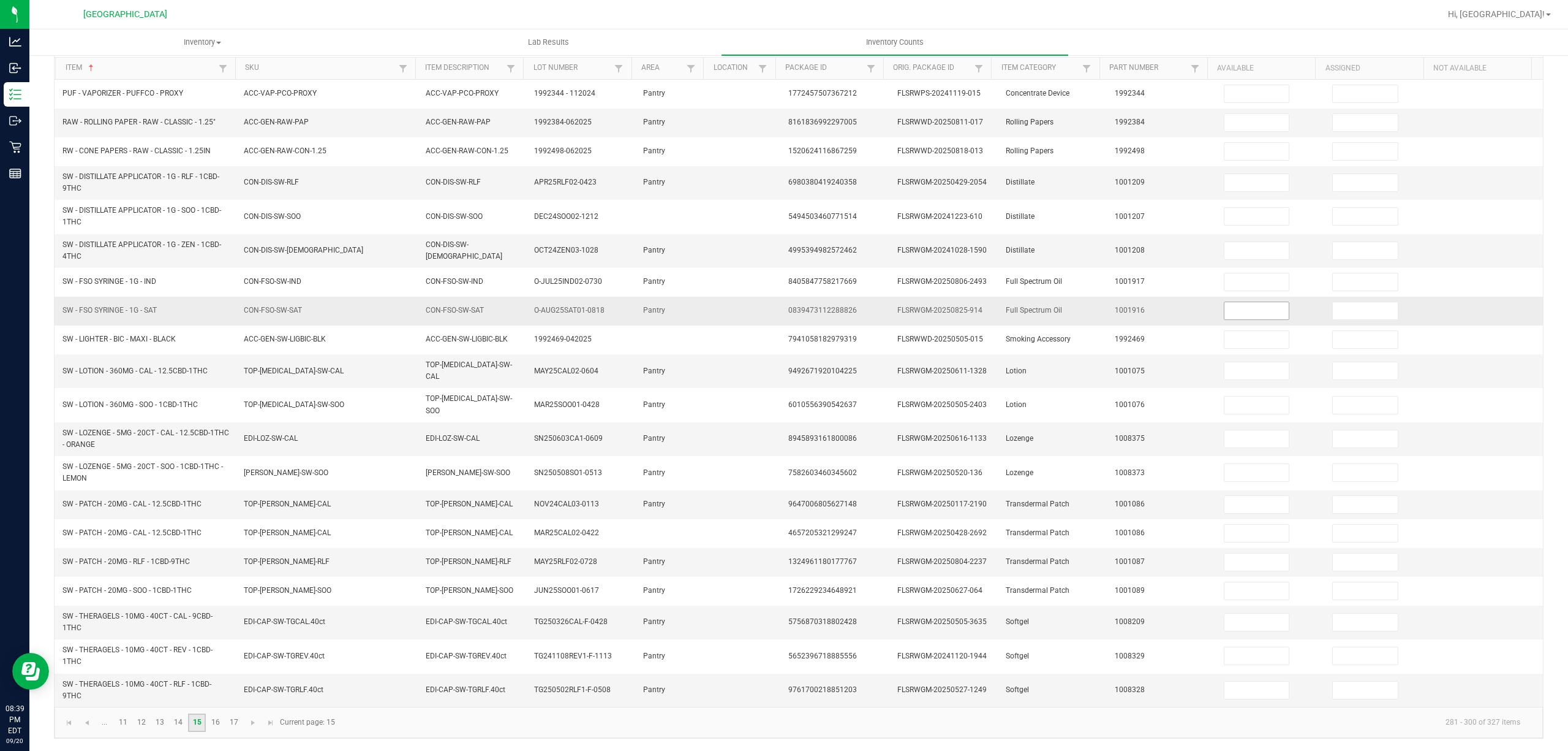
scroll to position [119, 0]
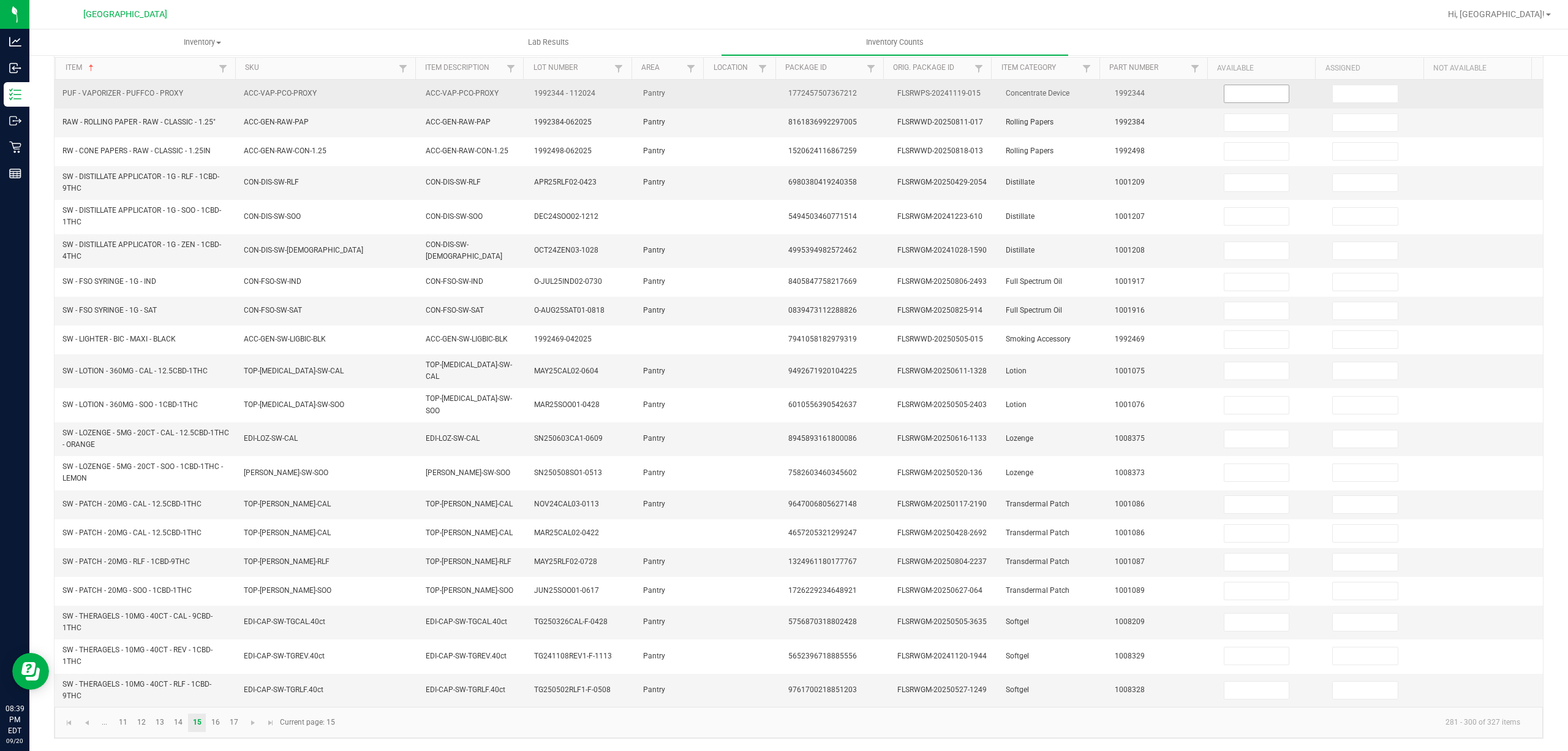
click at [1256, 101] on input at bounding box center [1257, 94] width 65 height 17
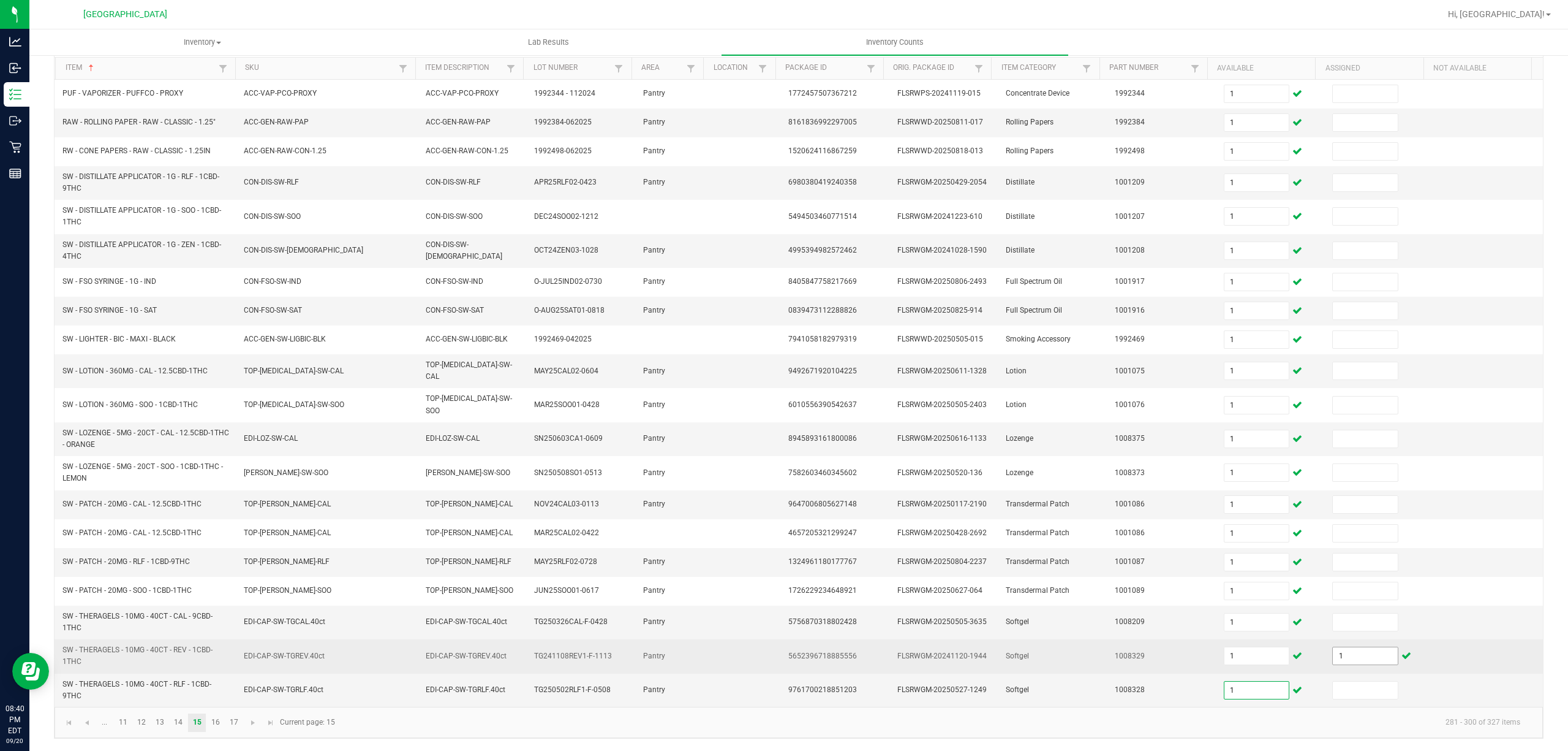
click at [1363, 650] on input "1" at bounding box center [1366, 656] width 65 height 17
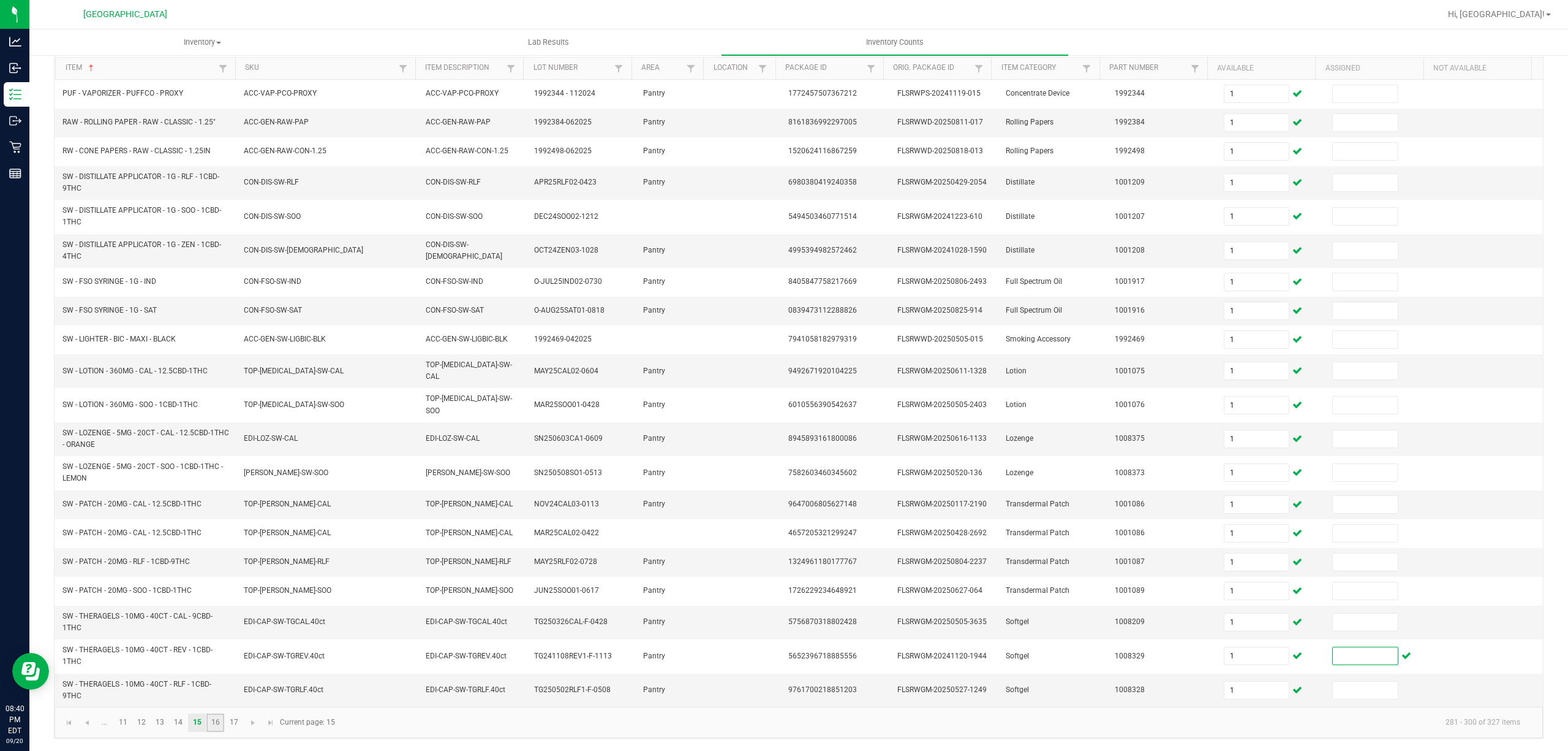
click at [218, 724] on link "16" at bounding box center [215, 723] width 18 height 18
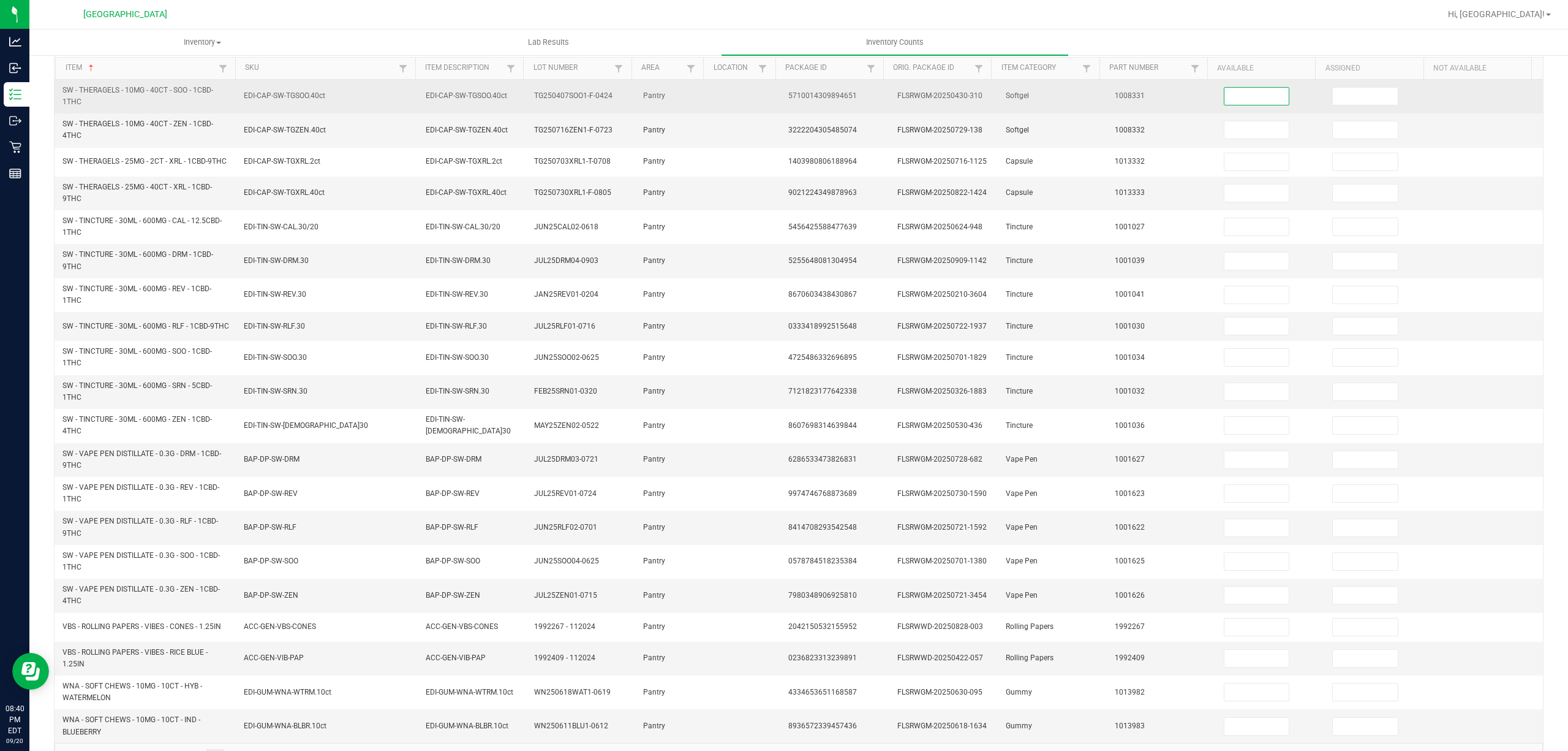
click at [1225, 96] on input at bounding box center [1257, 96] width 65 height 17
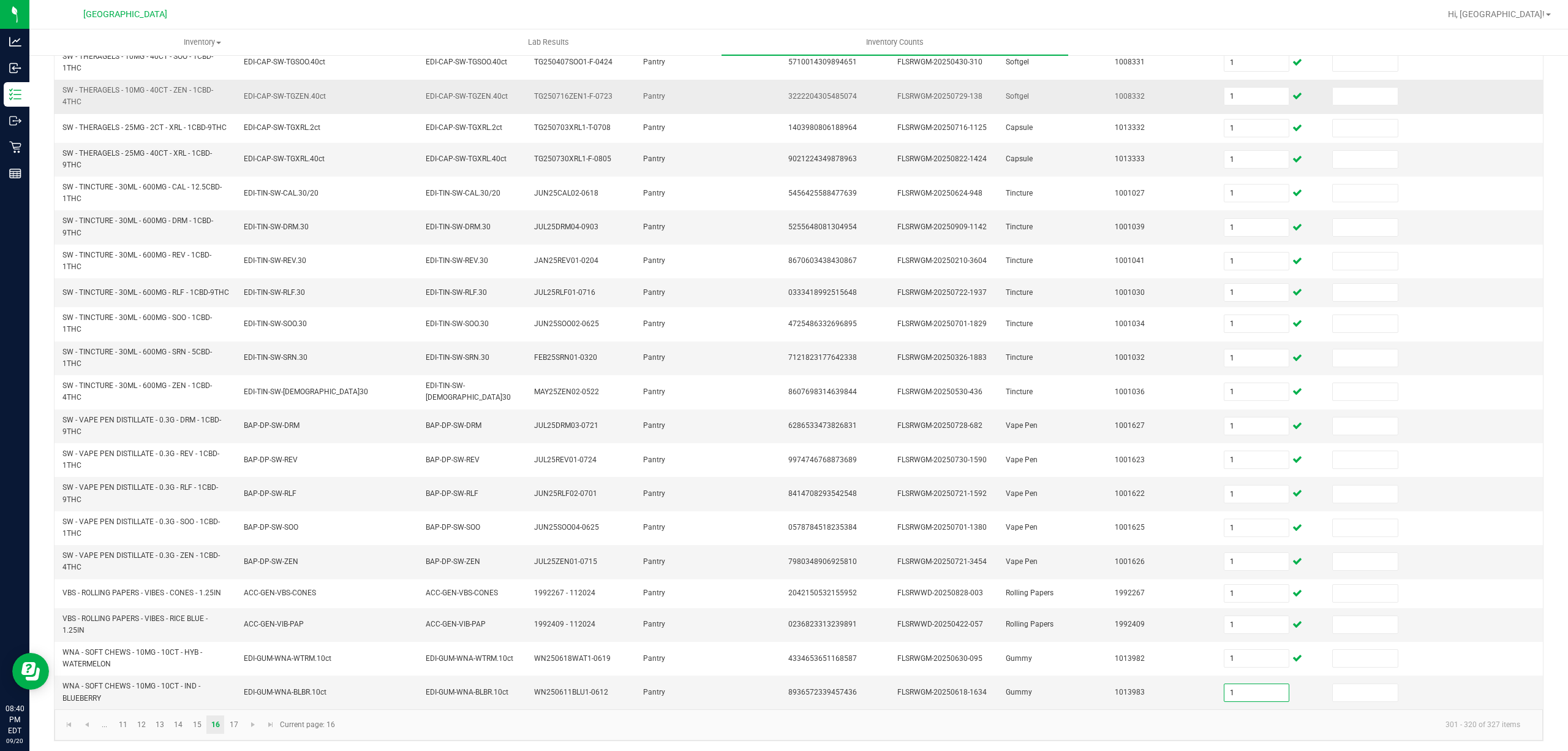
scroll to position [170, 0]
drag, startPoint x: 231, startPoint y: 719, endPoint x: 245, endPoint y: 720, distance: 14.0
click at [233, 719] on link "17" at bounding box center [233, 722] width 18 height 18
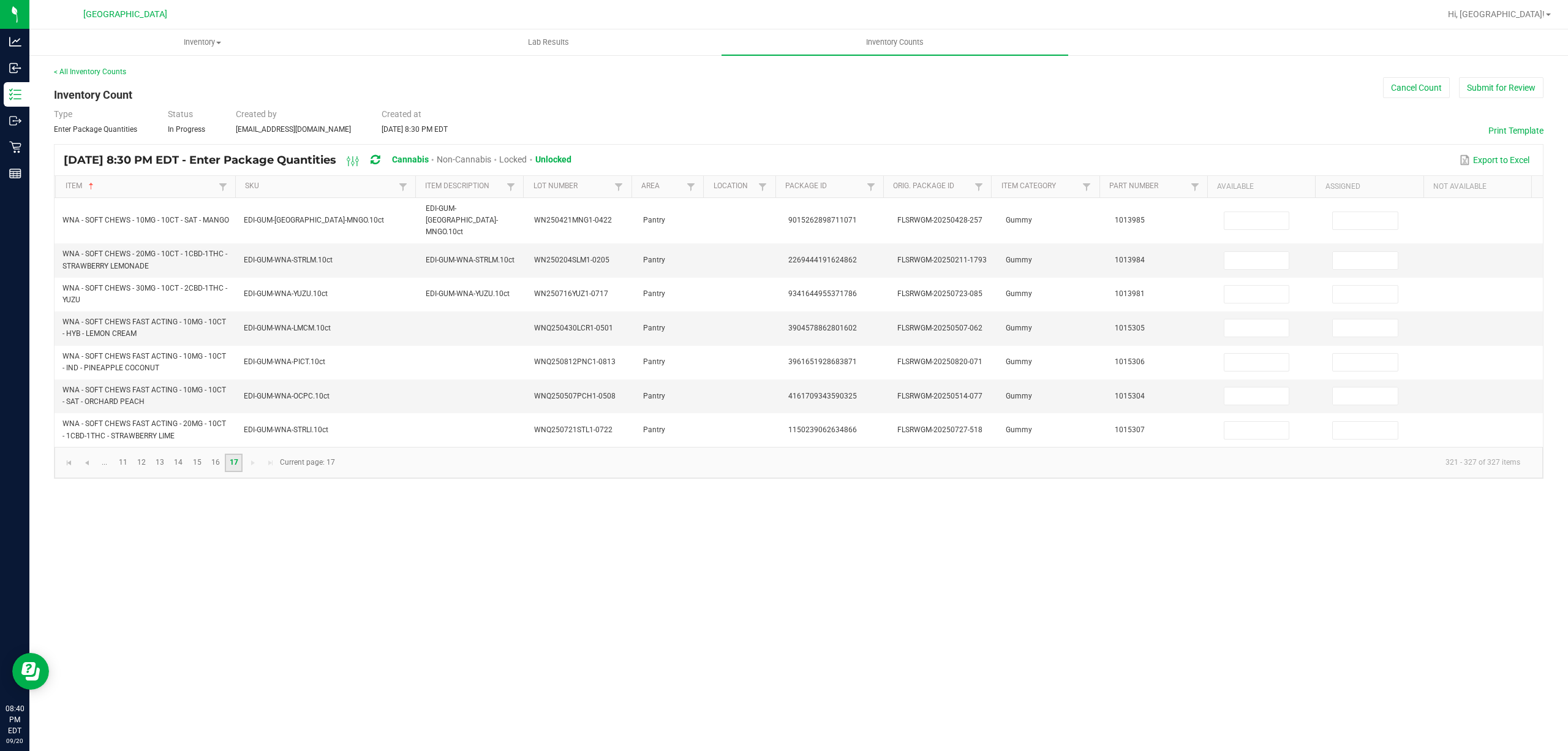
scroll to position [0, 0]
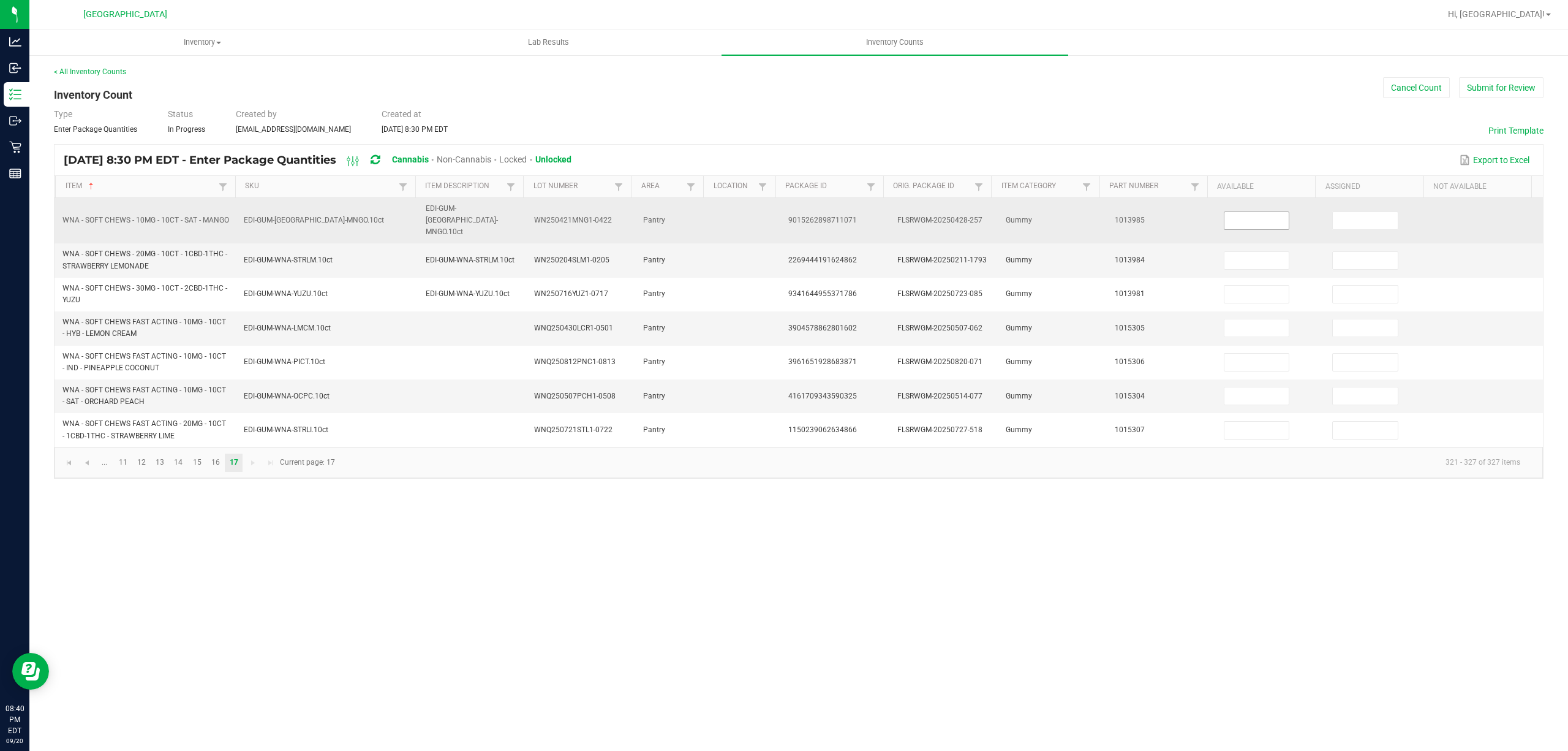
click at [1225, 212] on input at bounding box center [1257, 221] width 65 height 17
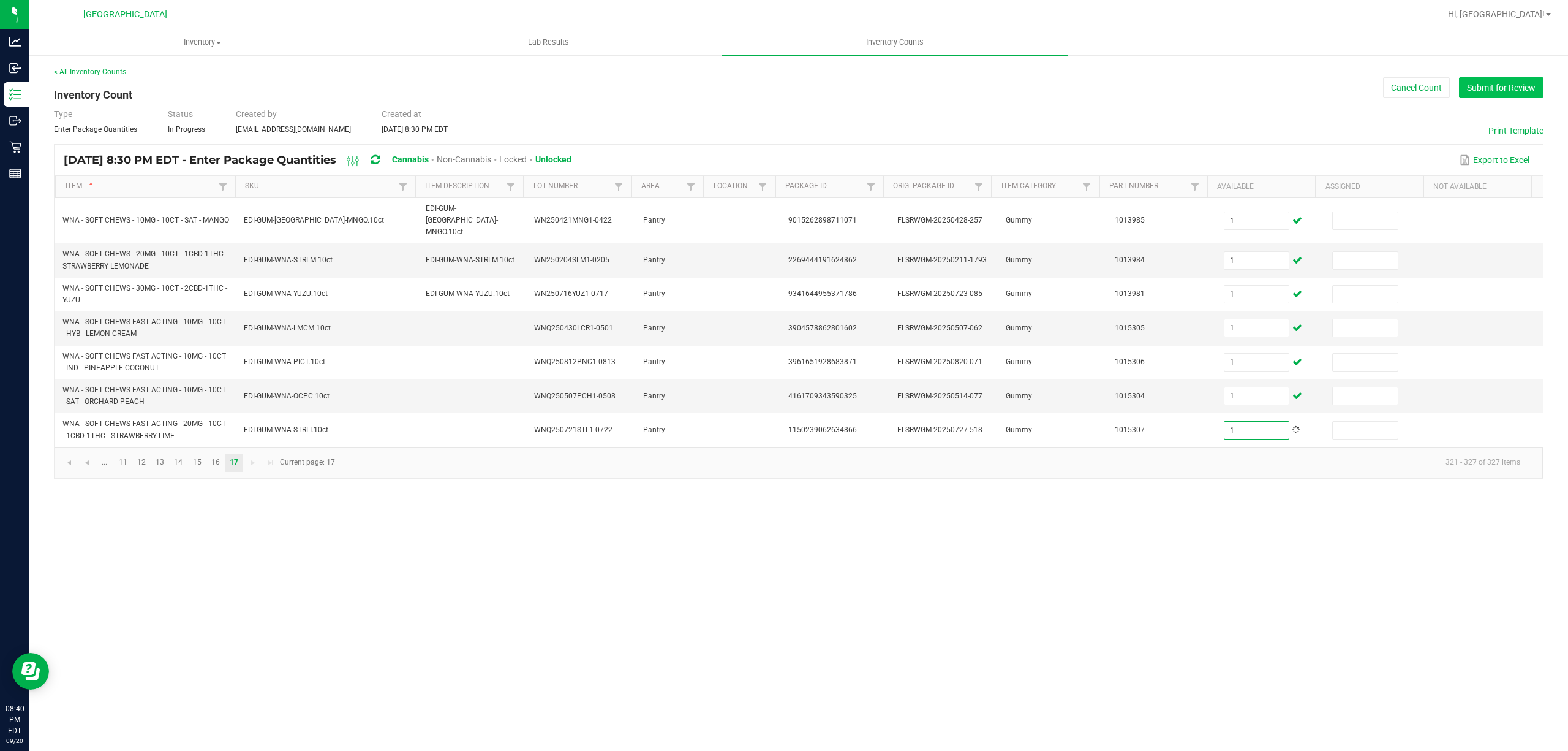
click at [1476, 84] on button "Submit for Review" at bounding box center [1501, 87] width 84 height 21
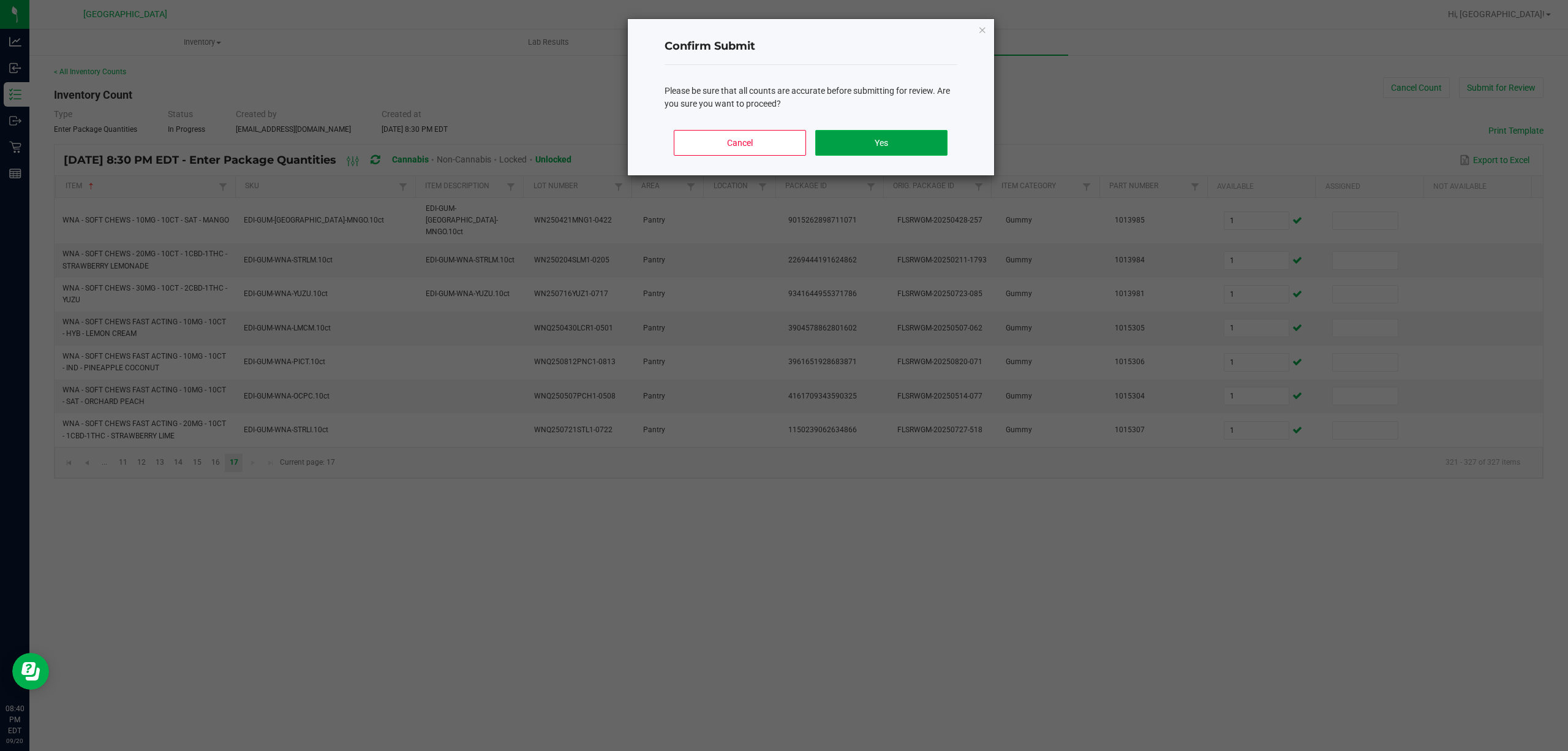
click at [875, 131] on button "Yes" at bounding box center [881, 143] width 132 height 26
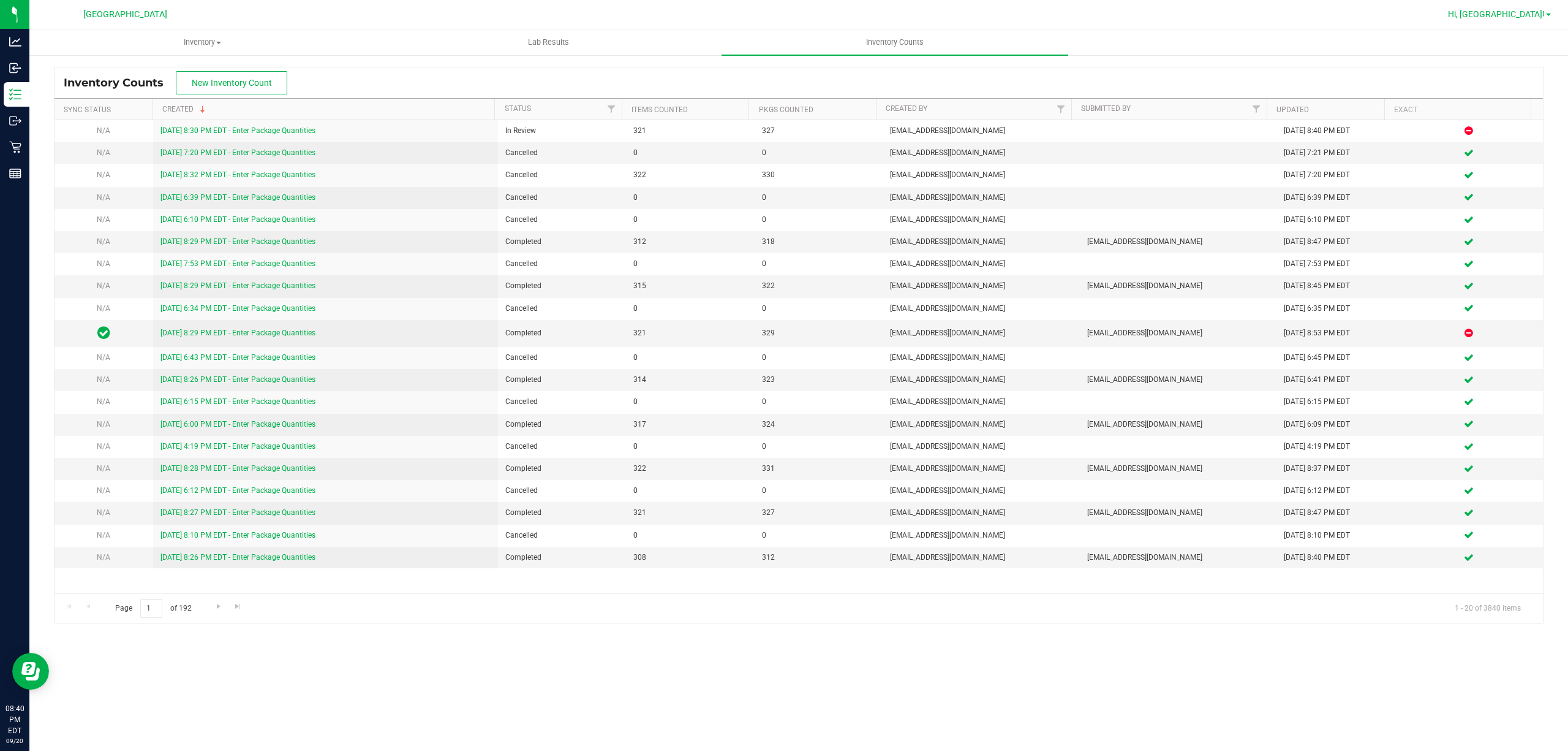
click at [1531, 18] on span "Hi, [GEOGRAPHIC_DATA]!" at bounding box center [1496, 14] width 96 height 10
click at [1534, 111] on li "Sign Out" at bounding box center [1513, 108] width 92 height 22
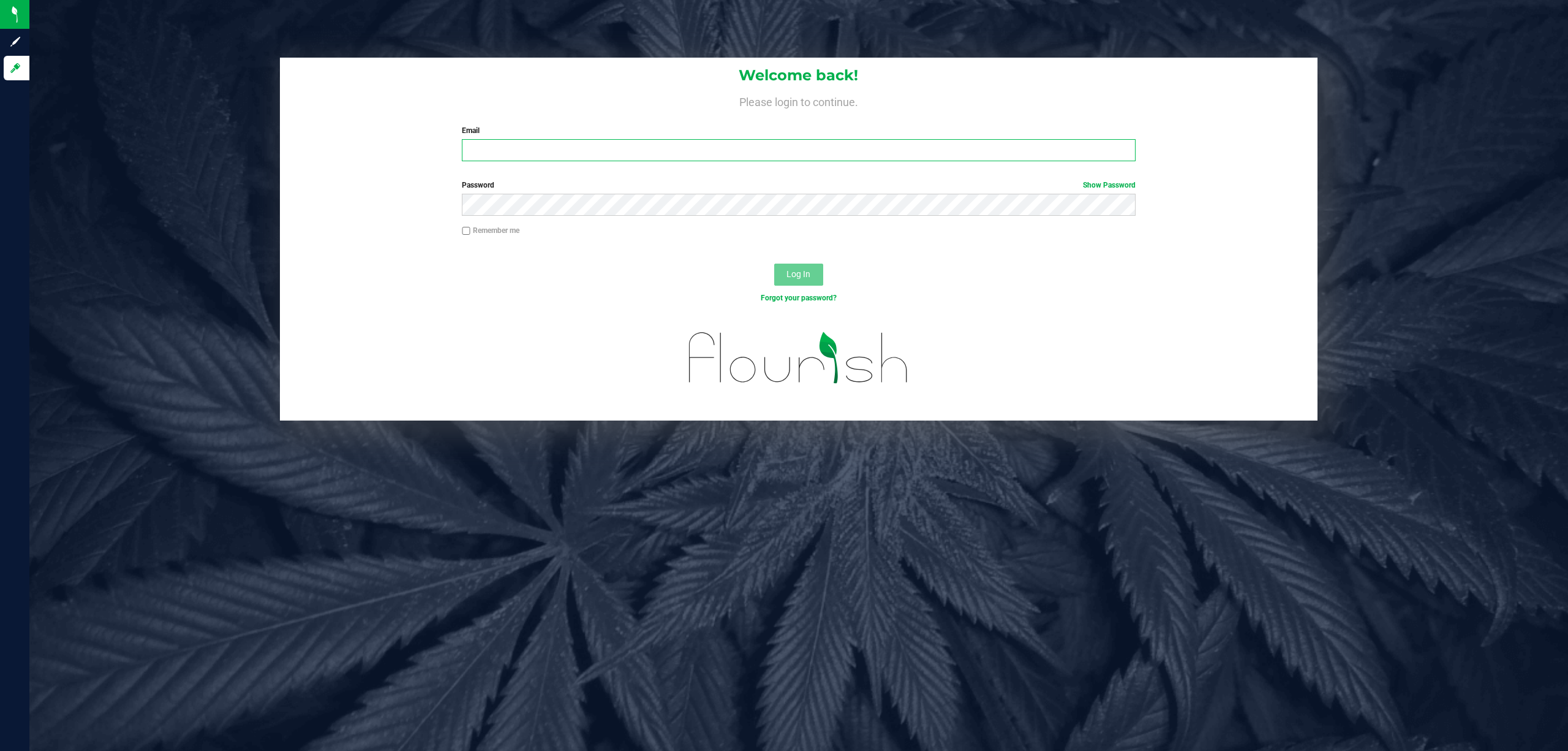
click at [642, 147] on input "Email" at bounding box center [799, 150] width 674 height 22
click at [774, 263] on button "Log In" at bounding box center [798, 274] width 49 height 22
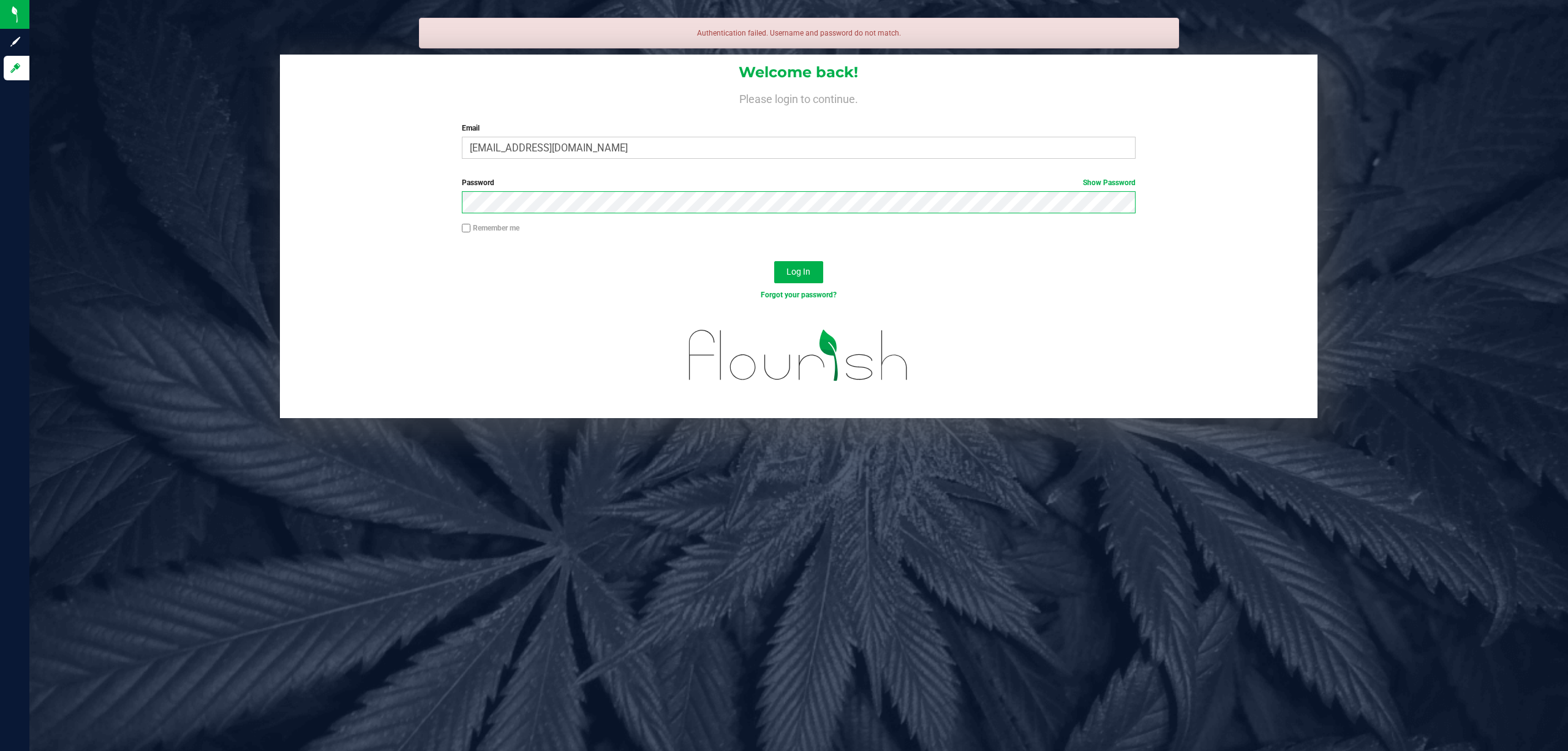
click at [774, 261] on button "Log In" at bounding box center [798, 272] width 49 height 22
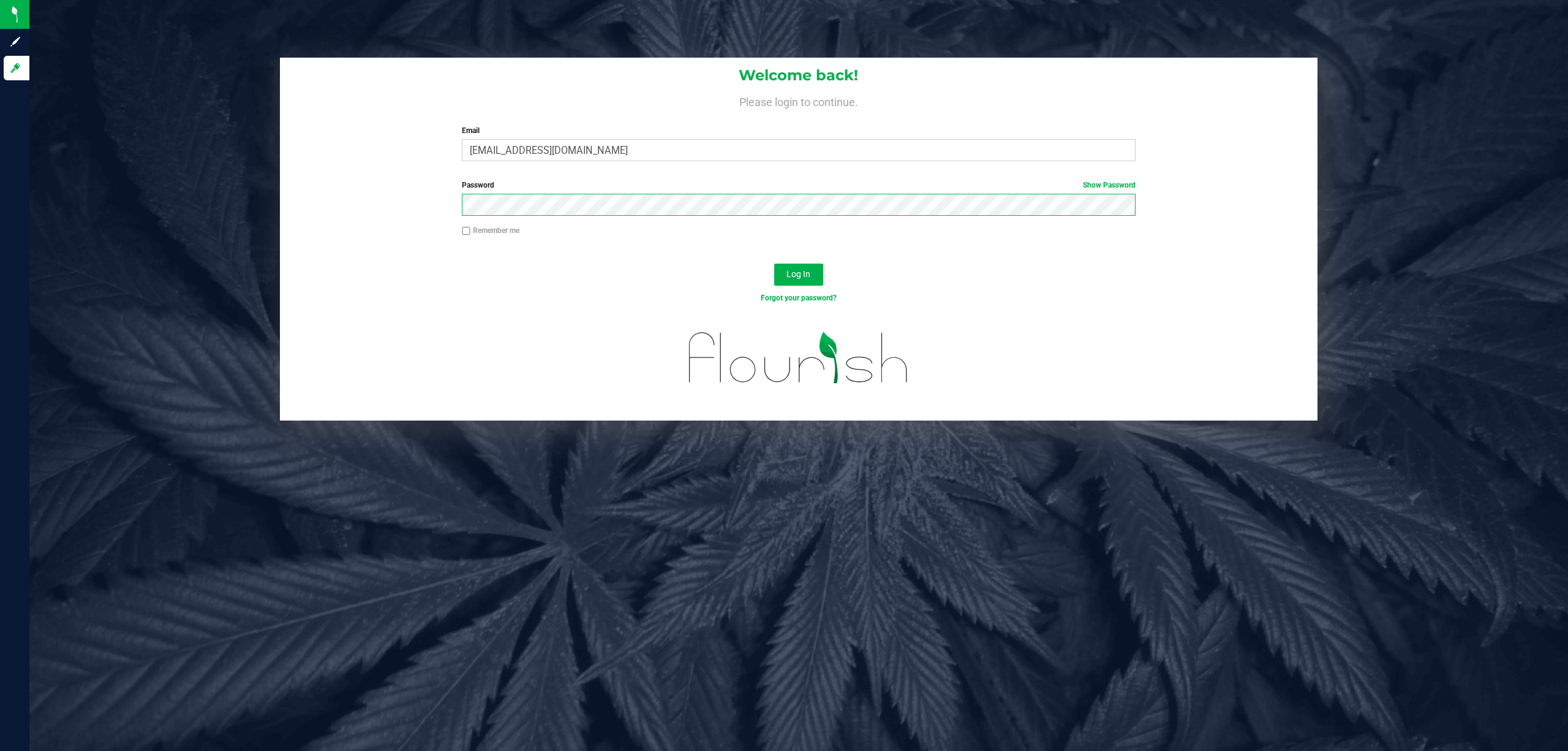
click at [774, 263] on button "Log In" at bounding box center [798, 274] width 49 height 22
